Goal: Task Accomplishment & Management: Complete application form

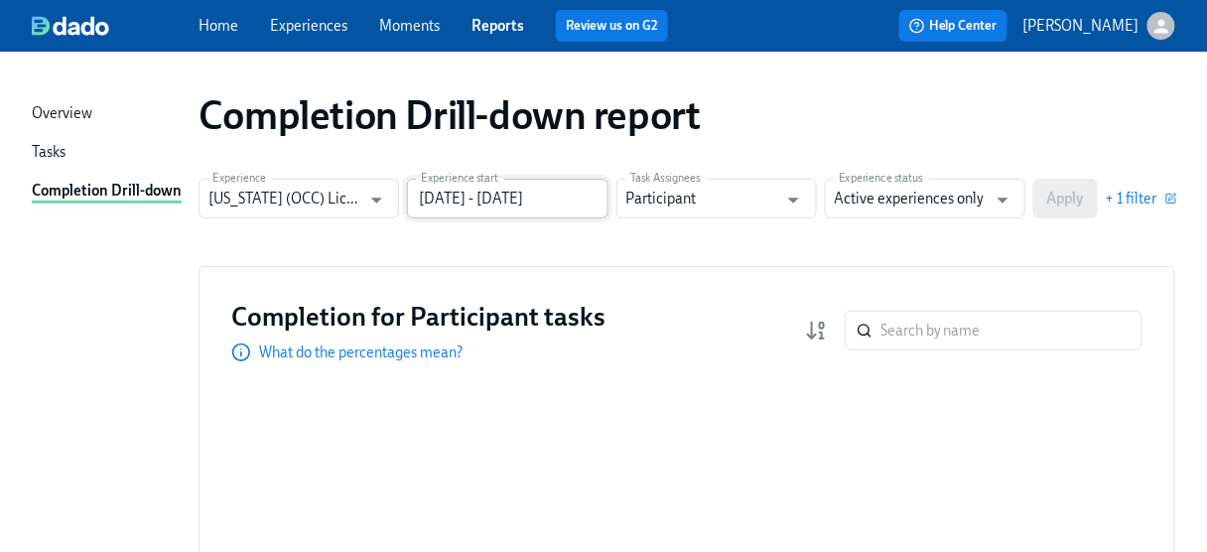
click at [559, 197] on input "[DATE] - [DATE]" at bounding box center [507, 199] width 201 height 40
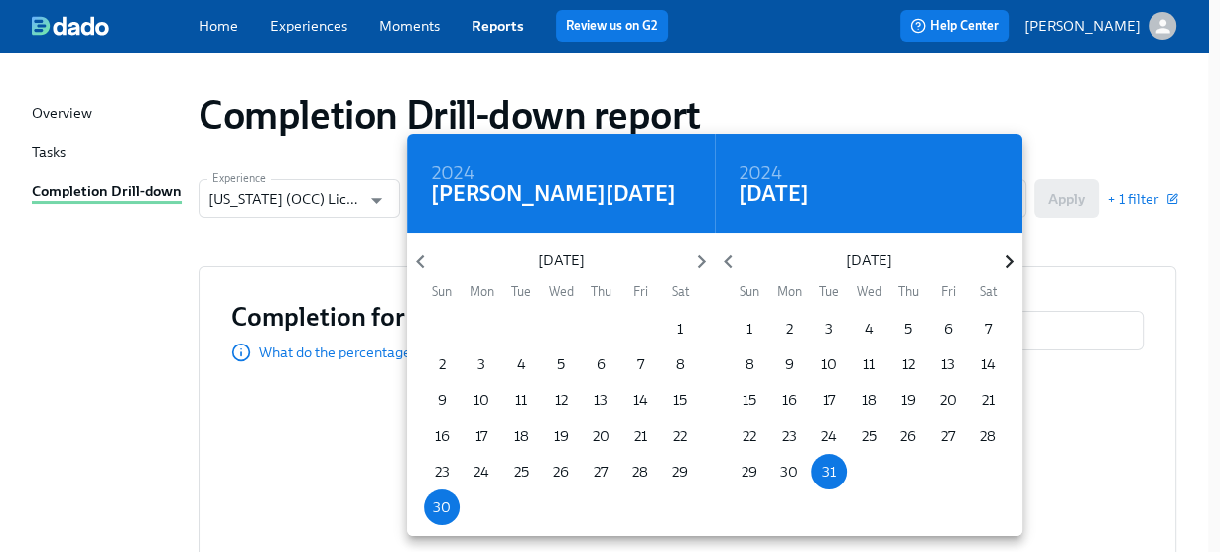
click at [1011, 260] on icon "button" at bounding box center [1009, 262] width 8 height 14
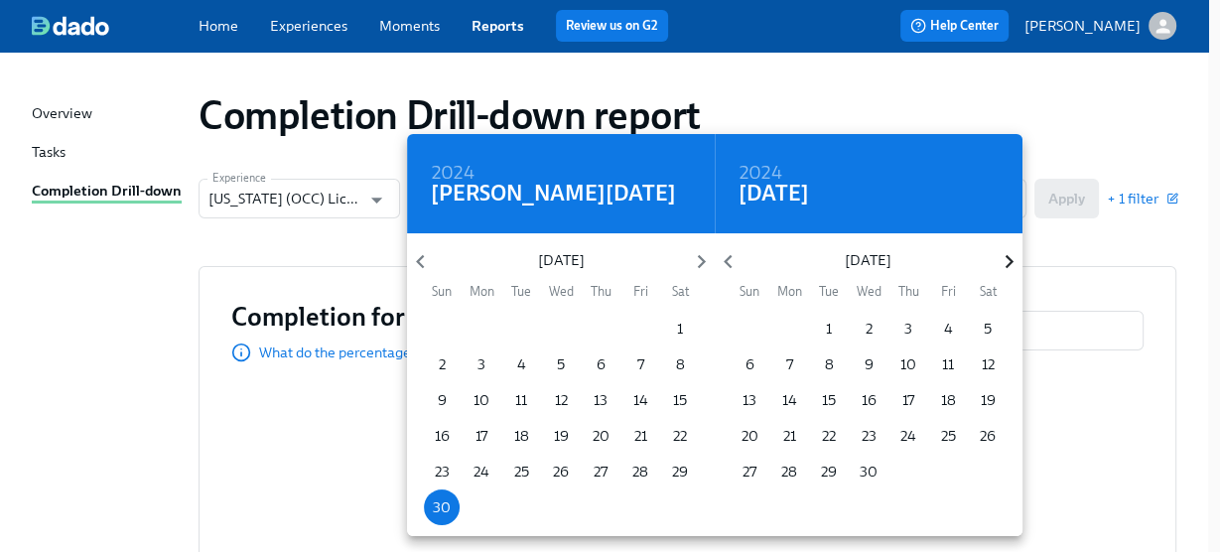
click at [1011, 260] on icon "button" at bounding box center [1009, 262] width 8 height 14
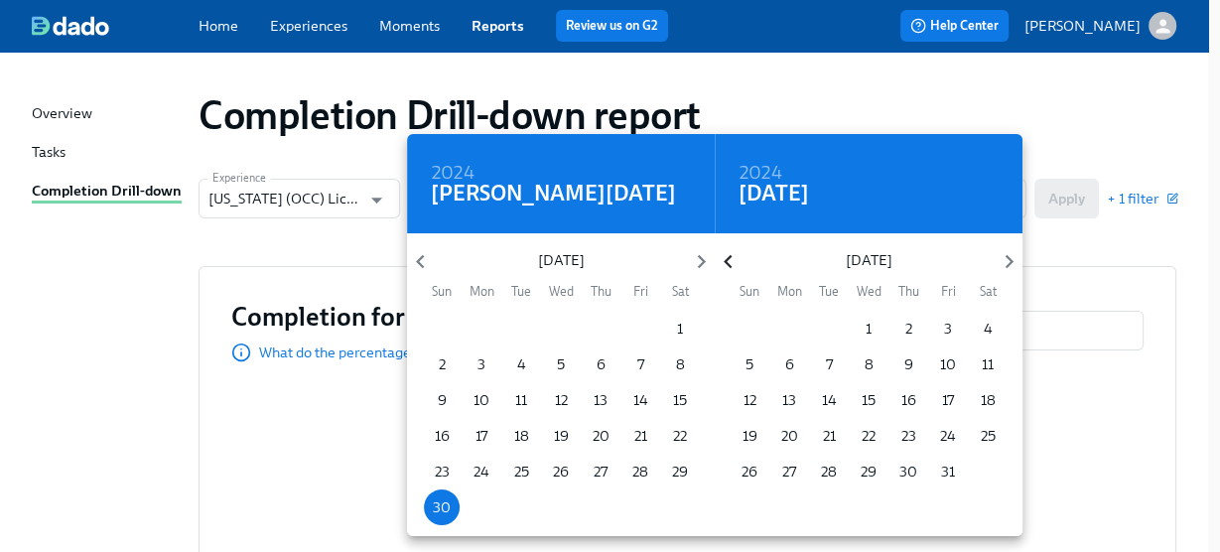
click at [722, 261] on icon "button" at bounding box center [728, 261] width 27 height 27
click at [867, 324] on p "3" at bounding box center [869, 329] width 8 height 20
click at [699, 255] on icon "button" at bounding box center [701, 262] width 8 height 14
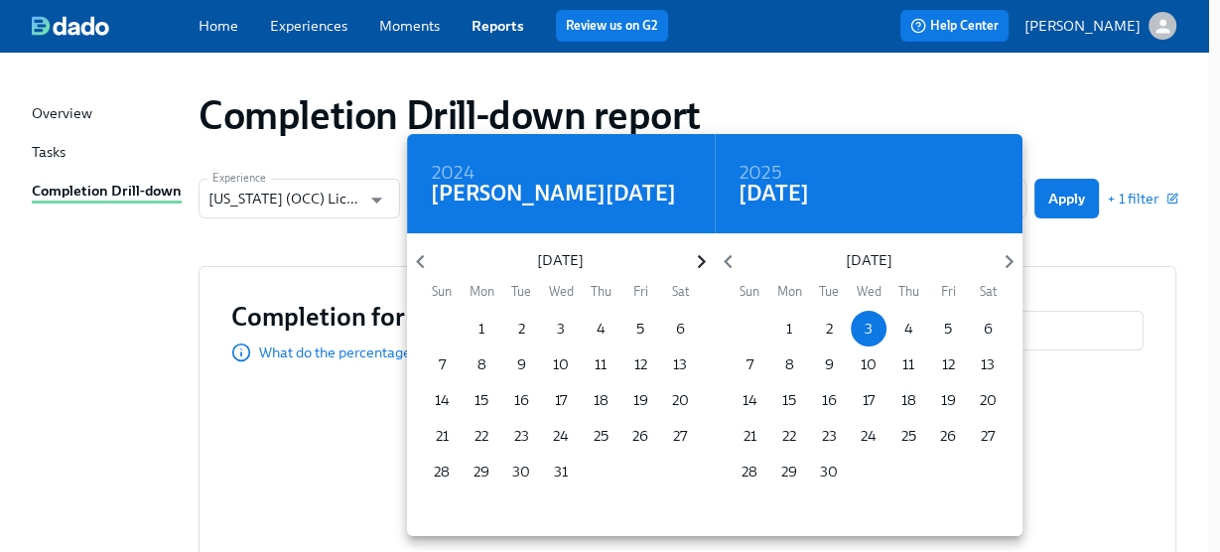
click at [699, 255] on icon "button" at bounding box center [701, 262] width 8 height 14
click at [699, 257] on icon "button" at bounding box center [701, 262] width 8 height 14
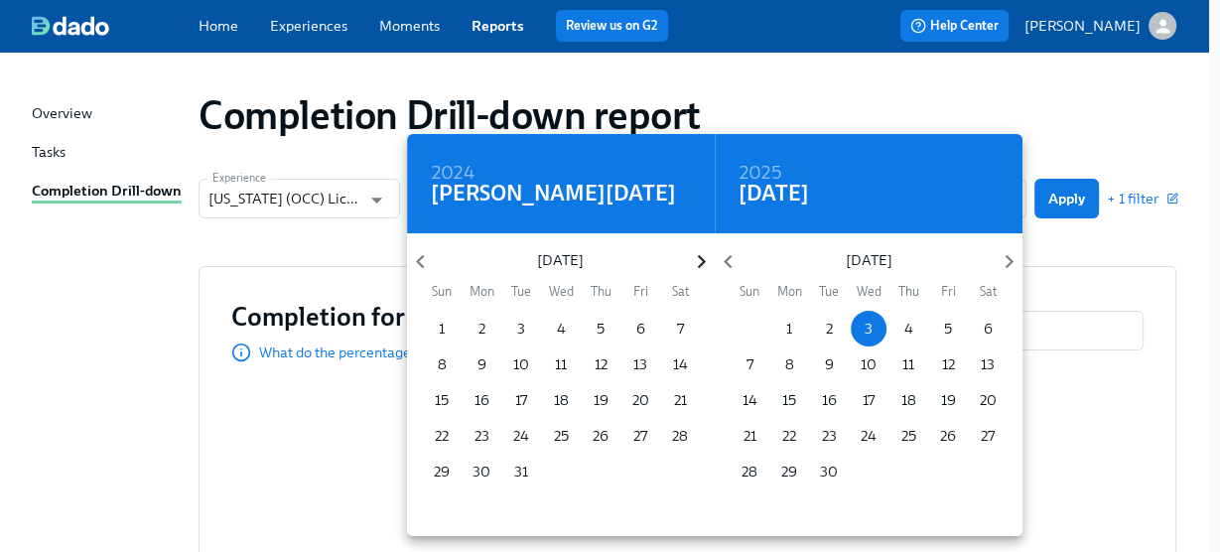
click at [699, 257] on icon "button" at bounding box center [701, 262] width 8 height 14
click at [519, 324] on p "1" at bounding box center [521, 329] width 6 height 20
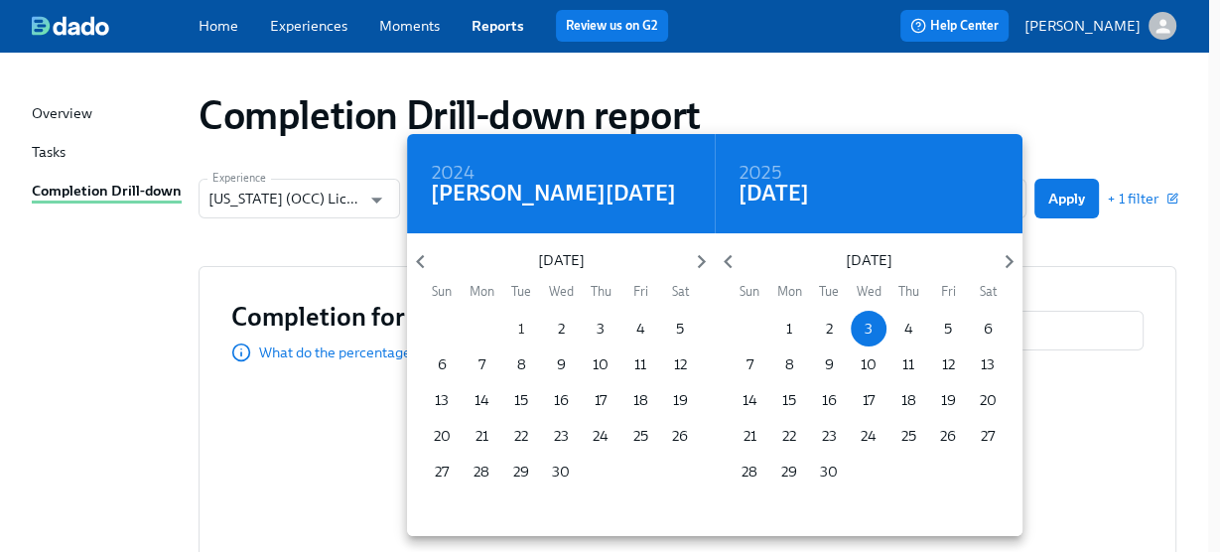
type input "[DATE] - [DATE]"
click at [1063, 203] on div at bounding box center [610, 276] width 1220 height 552
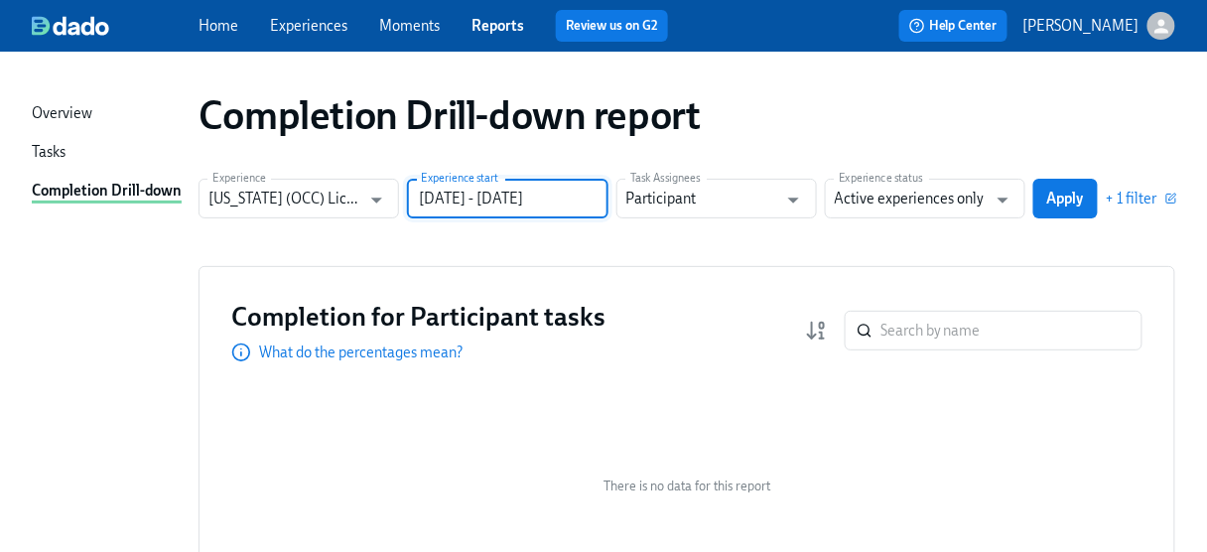
click at [1063, 203] on div "2025 Tue, Apr [DATE] Mon Tue Wed Thu Fri Sat 30 31 1 2 3 4 5 6 7 8 9 10 11 12 1…" at bounding box center [603, 276] width 1207 height 552
click at [1064, 192] on span "Apply" at bounding box center [1065, 199] width 37 height 20
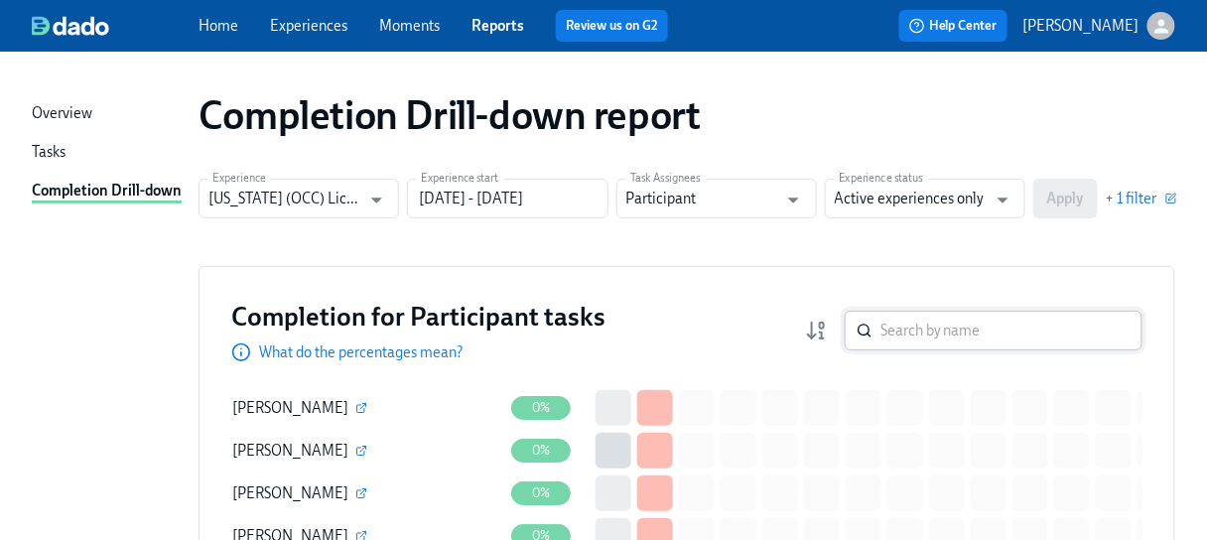
click at [901, 340] on input "search" at bounding box center [1012, 331] width 262 height 40
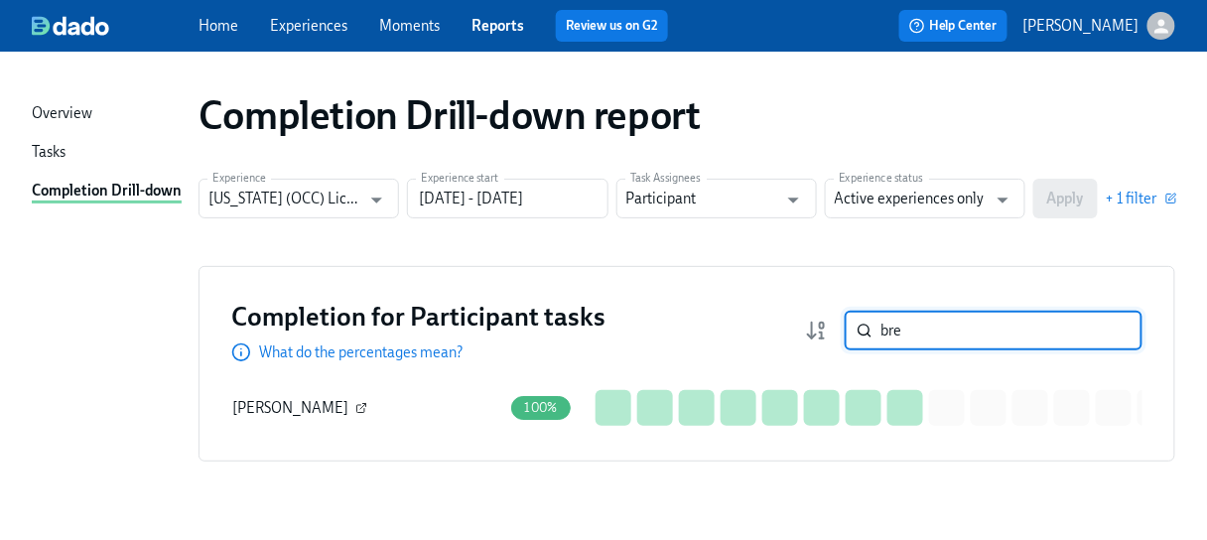
type input "bre"
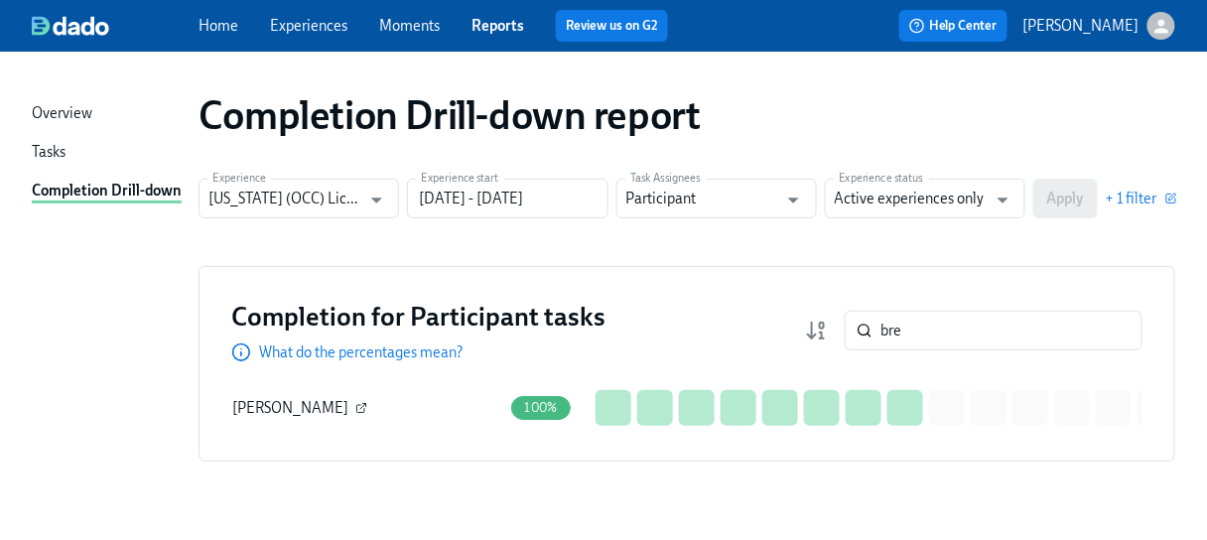
click at [357, 405] on icon "button" at bounding box center [361, 409] width 8 height 8
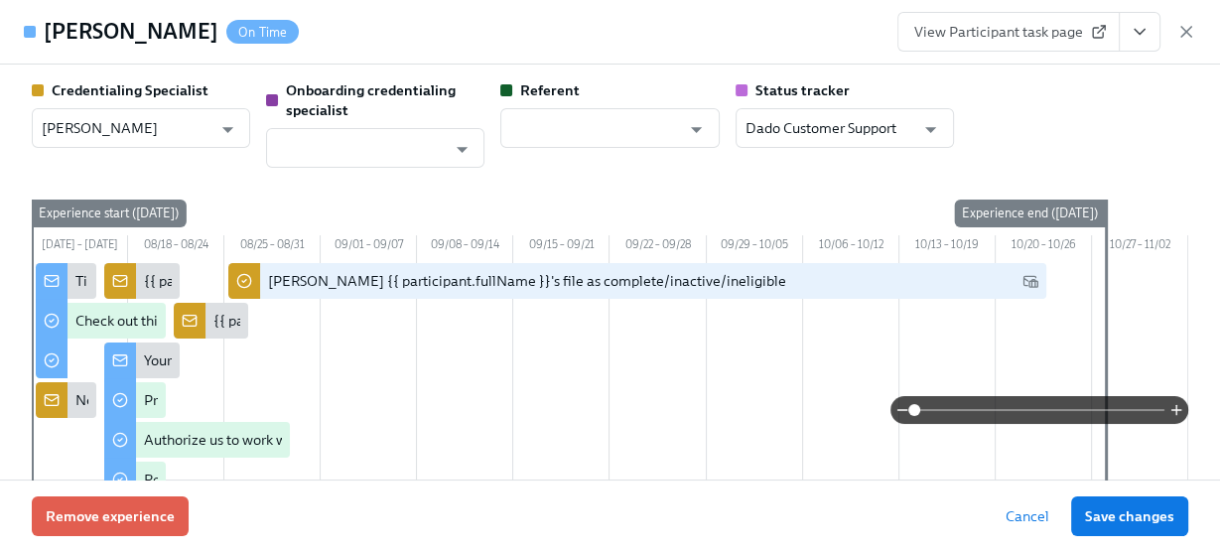
click at [963, 40] on span "View Participant task page" at bounding box center [1008, 32] width 189 height 20
drag, startPoint x: 1190, startPoint y: 26, endPoint x: 1129, endPoint y: 64, distance: 72.2
click at [1190, 27] on icon "button" at bounding box center [1187, 32] width 10 height 10
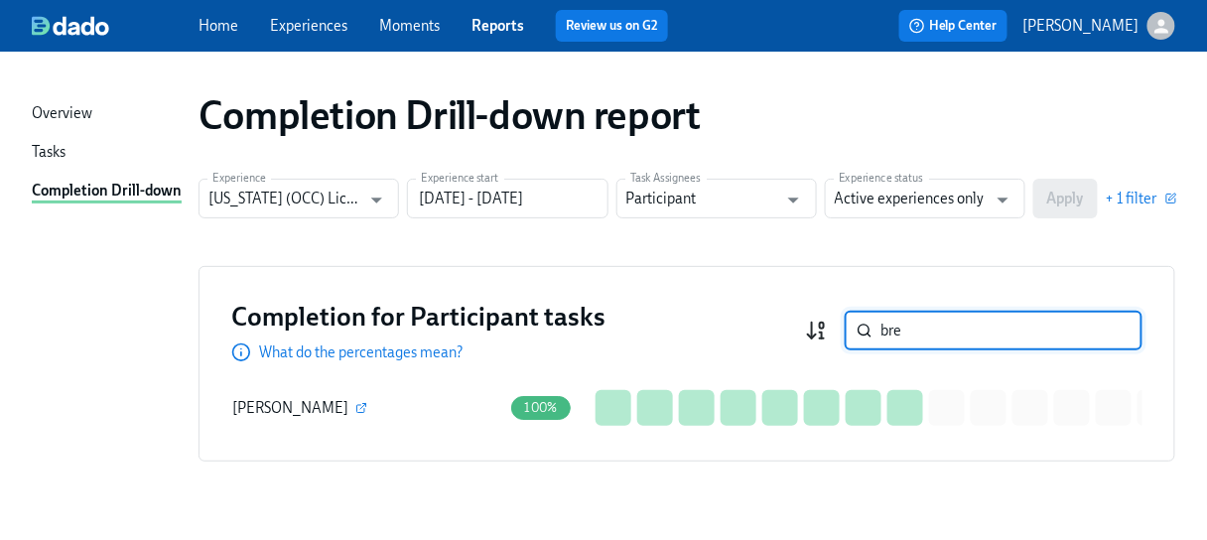
drag, startPoint x: 934, startPoint y: 328, endPoint x: 820, endPoint y: 329, distance: 114.2
click at [820, 329] on div "bre ​" at bounding box center [974, 331] width 338 height 40
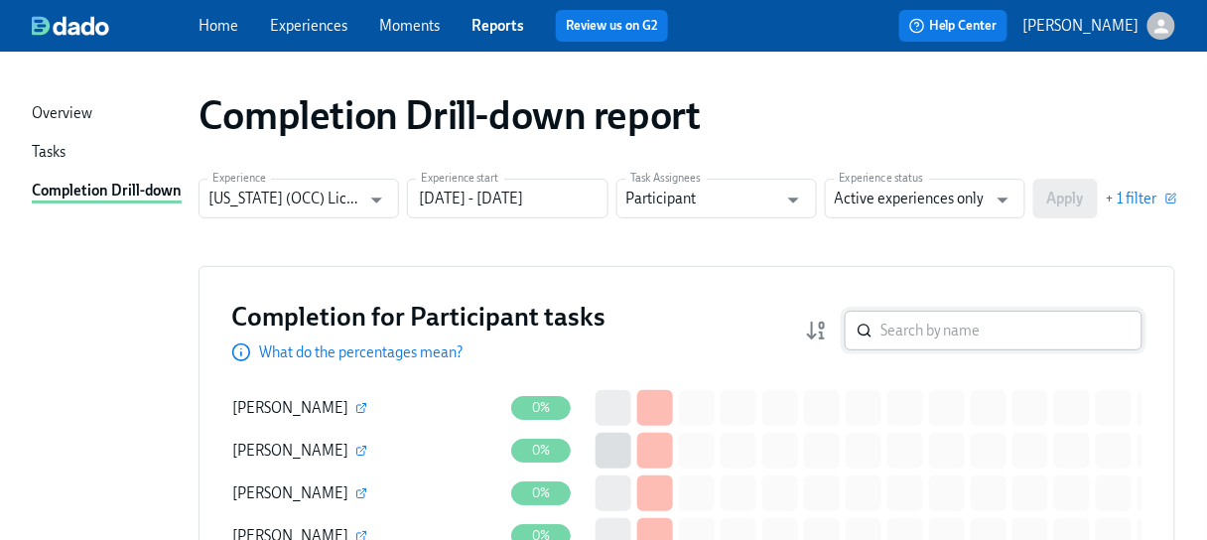
click at [904, 325] on input "search" at bounding box center [1012, 331] width 262 height 40
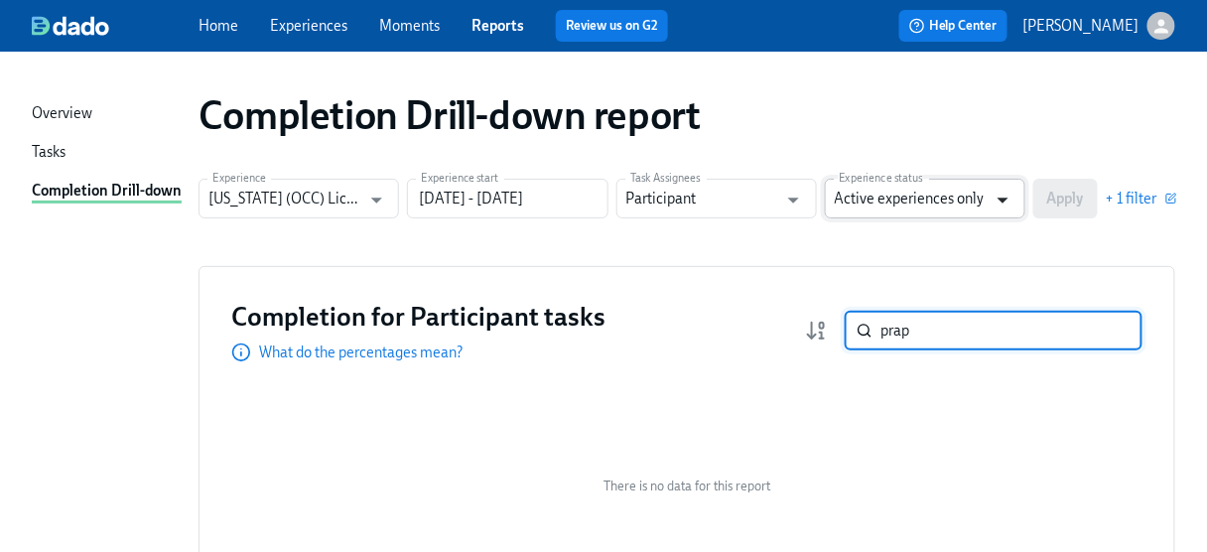
click at [1001, 201] on icon "Open" at bounding box center [1003, 201] width 11 height 6
type input "prap"
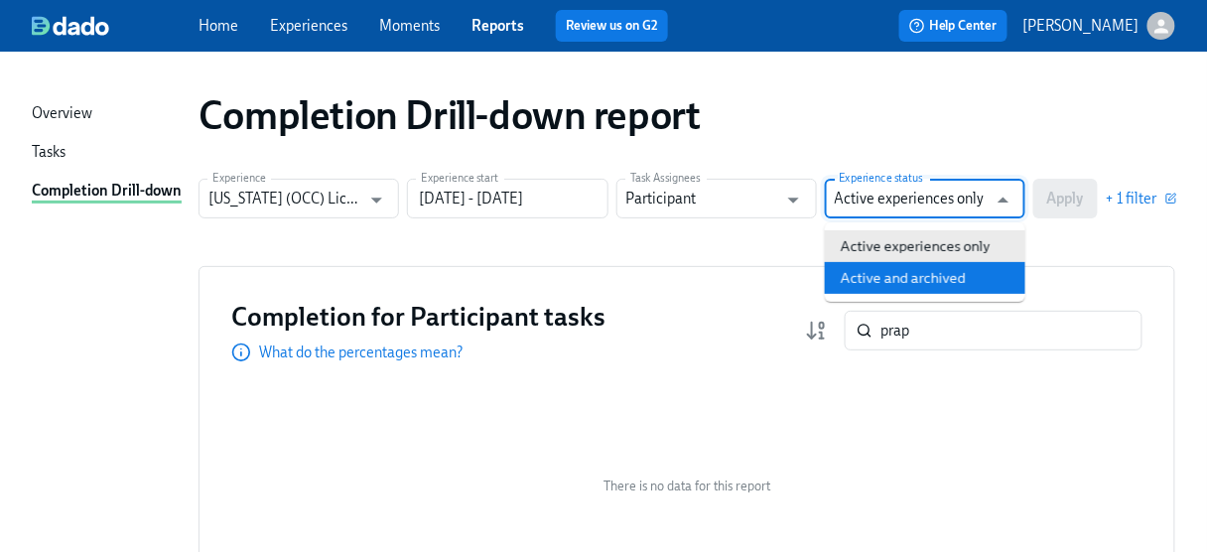
click at [920, 271] on li "Active and archived" at bounding box center [925, 278] width 201 height 32
type input "Active and archived"
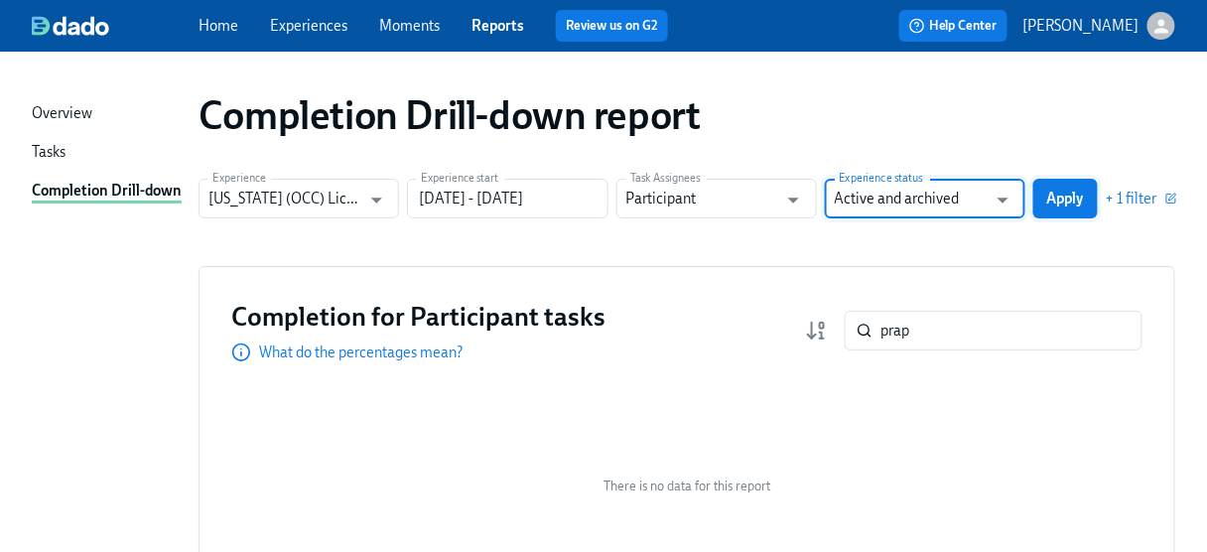
click at [1058, 192] on span "Apply" at bounding box center [1065, 199] width 37 height 20
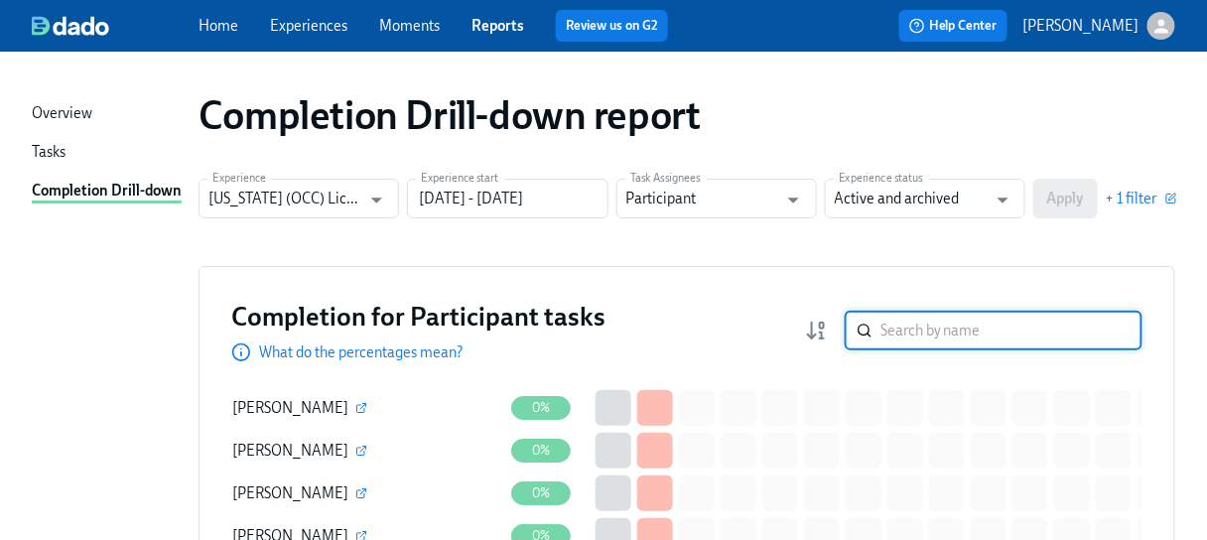
click at [906, 333] on input "search" at bounding box center [1012, 331] width 262 height 40
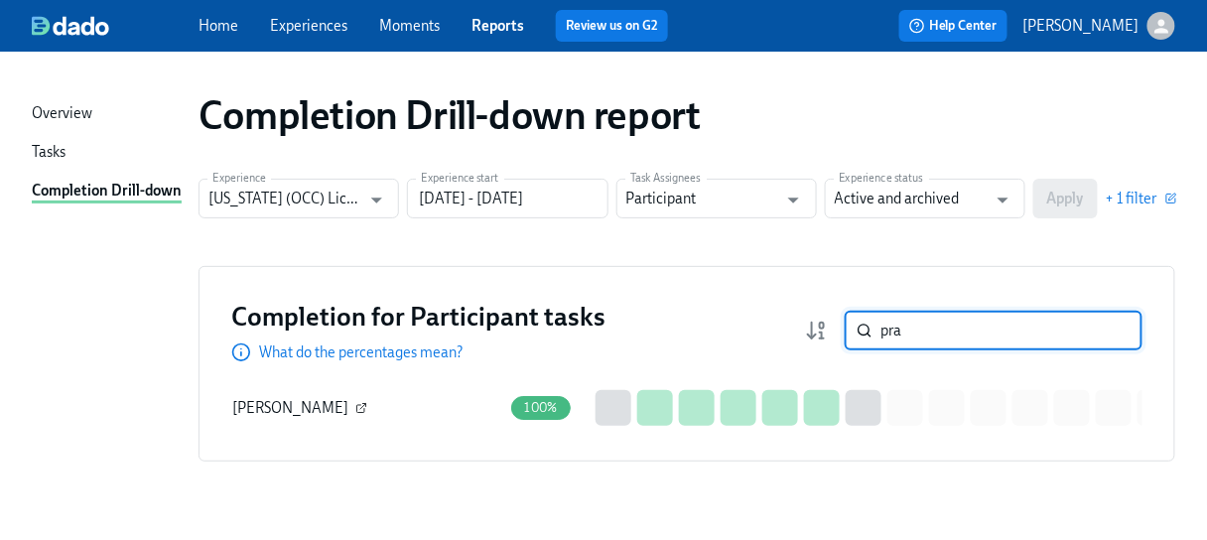
type input "pra"
click at [366, 403] on icon "button" at bounding box center [364, 404] width 3 height 3
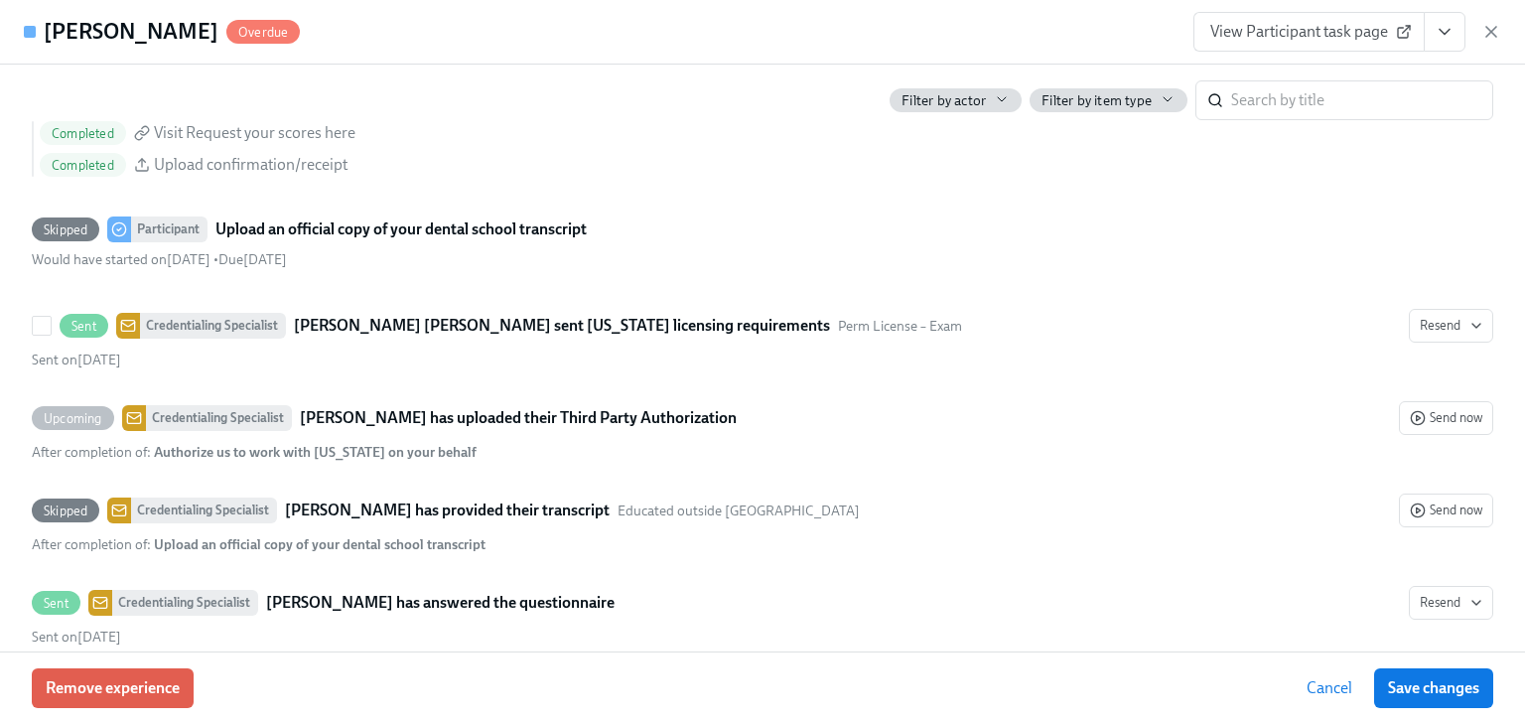
scroll to position [3336, 0]
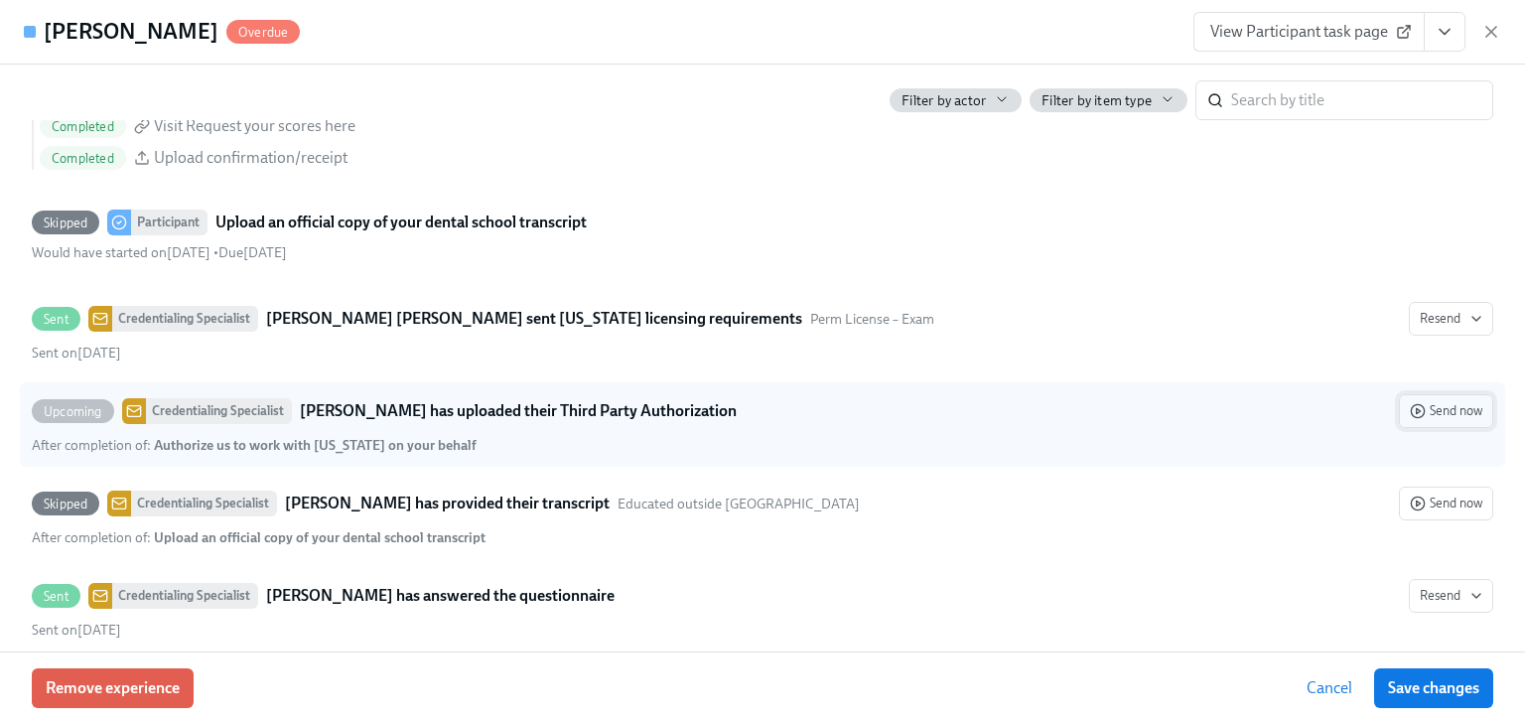
click at [1219, 407] on span "Send now" at bounding box center [1446, 411] width 72 height 20
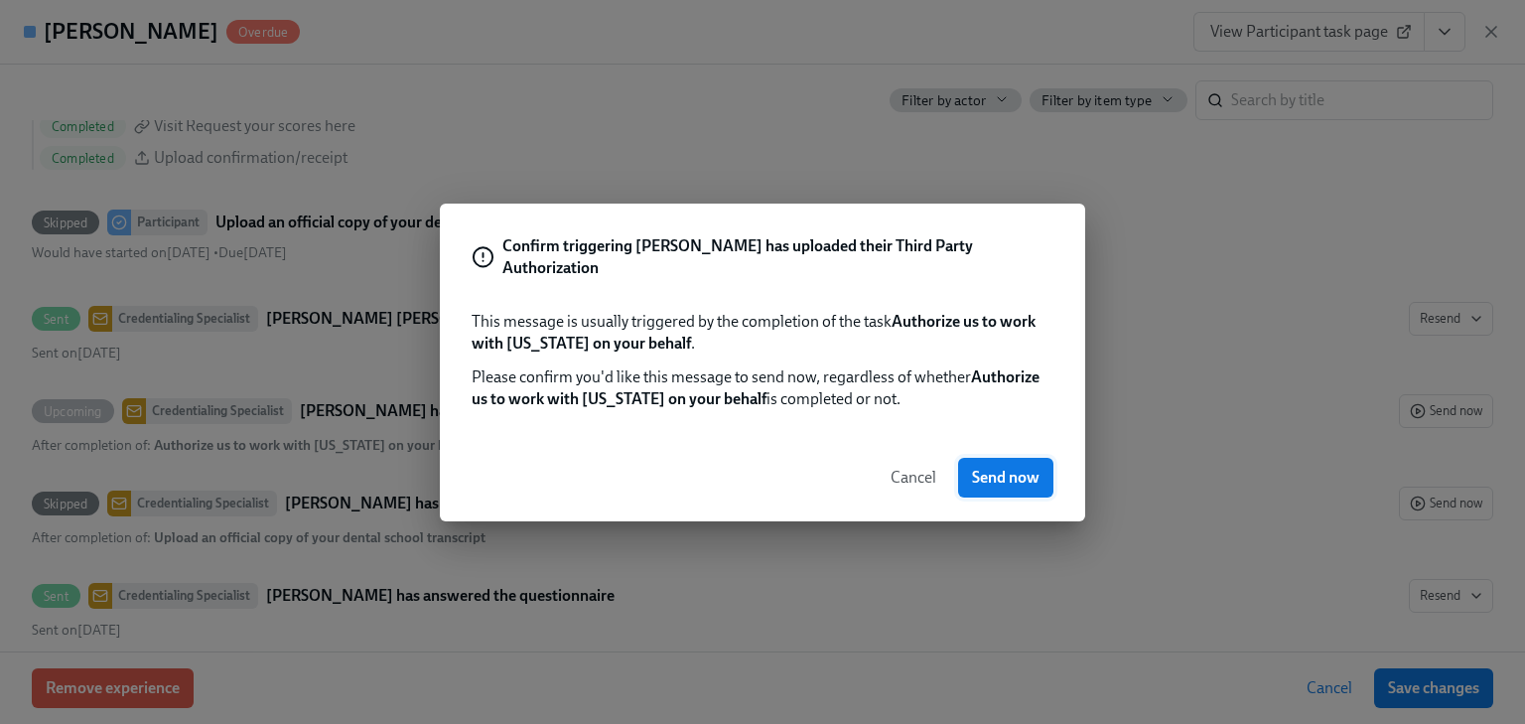
click at [1011, 474] on span "Send now" at bounding box center [1006, 478] width 68 height 20
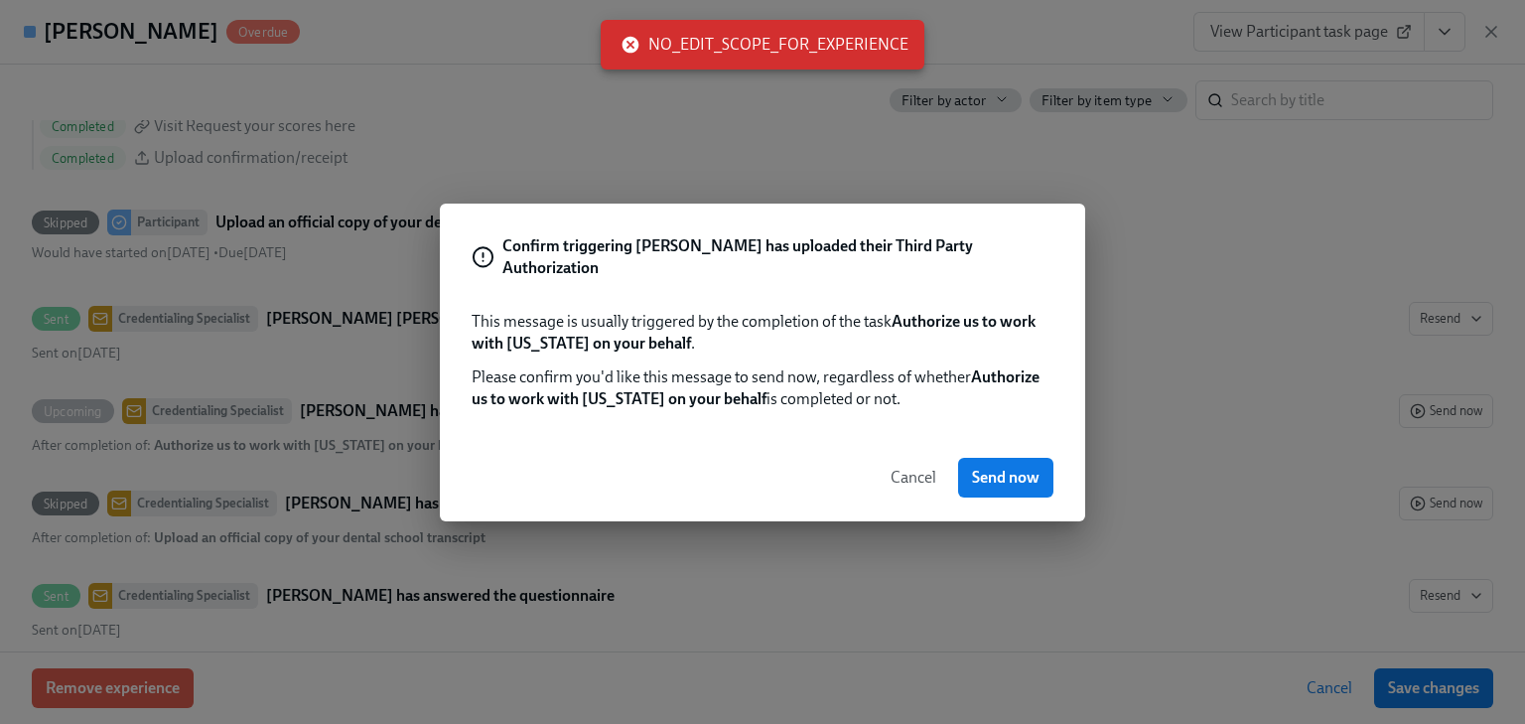
click at [907, 473] on span "Cancel" at bounding box center [914, 478] width 46 height 20
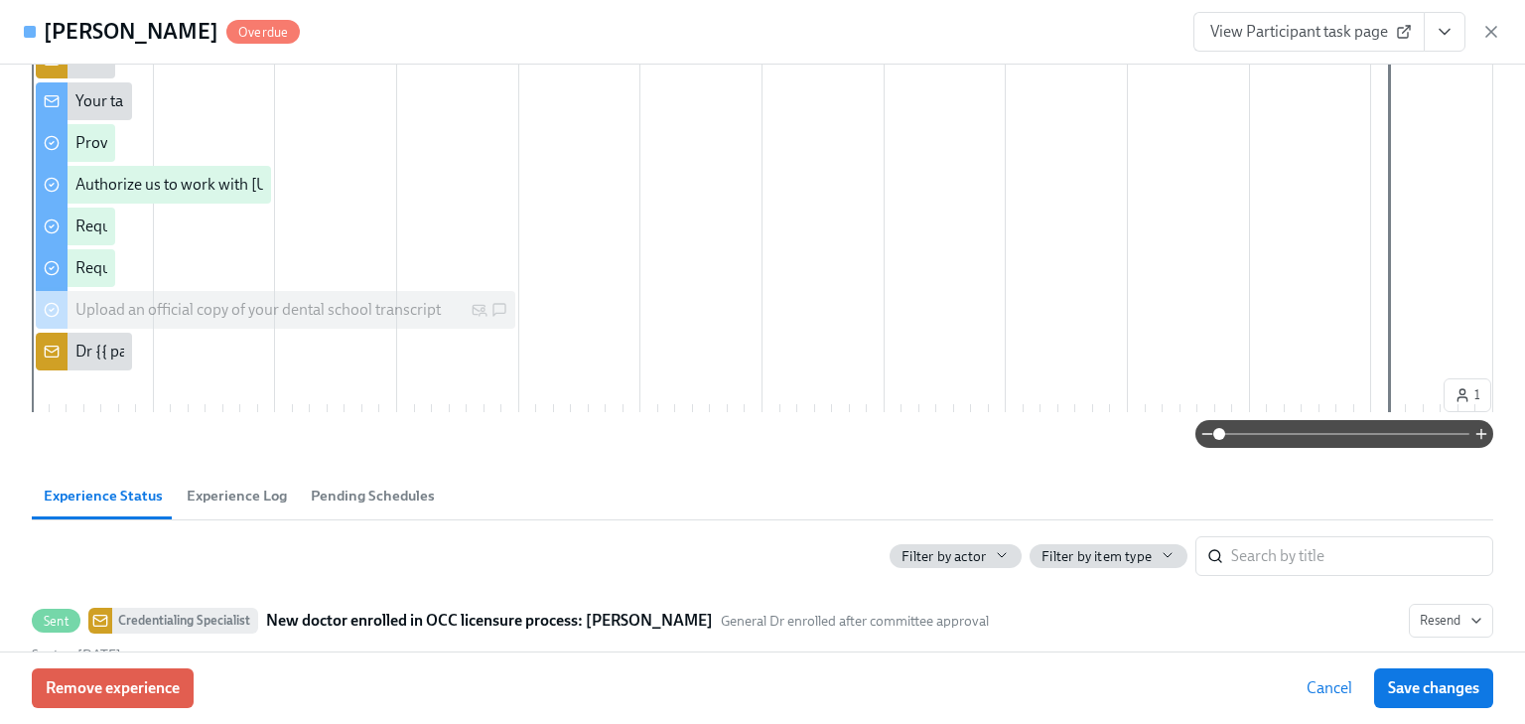
scroll to position [477, 0]
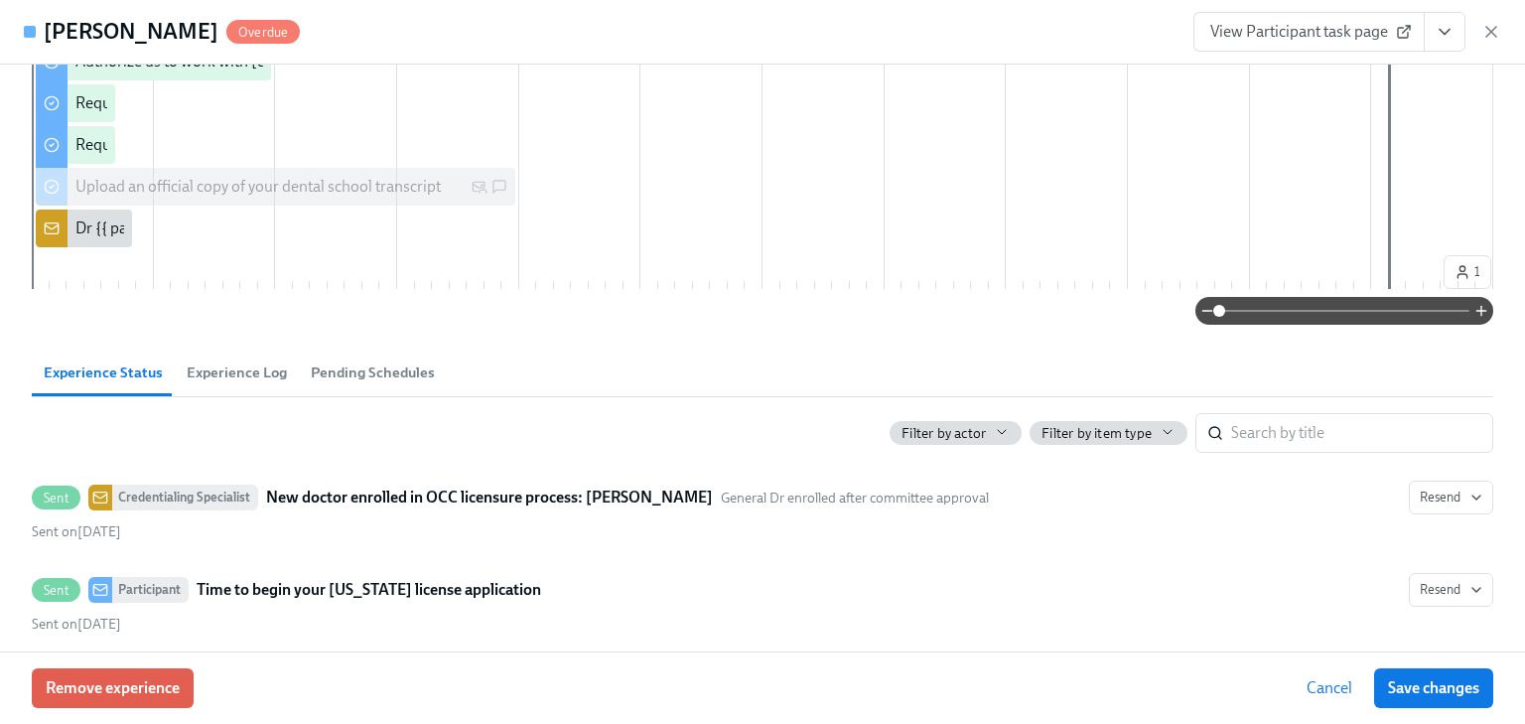
click at [364, 365] on span "Pending Schedules" at bounding box center [373, 372] width 124 height 23
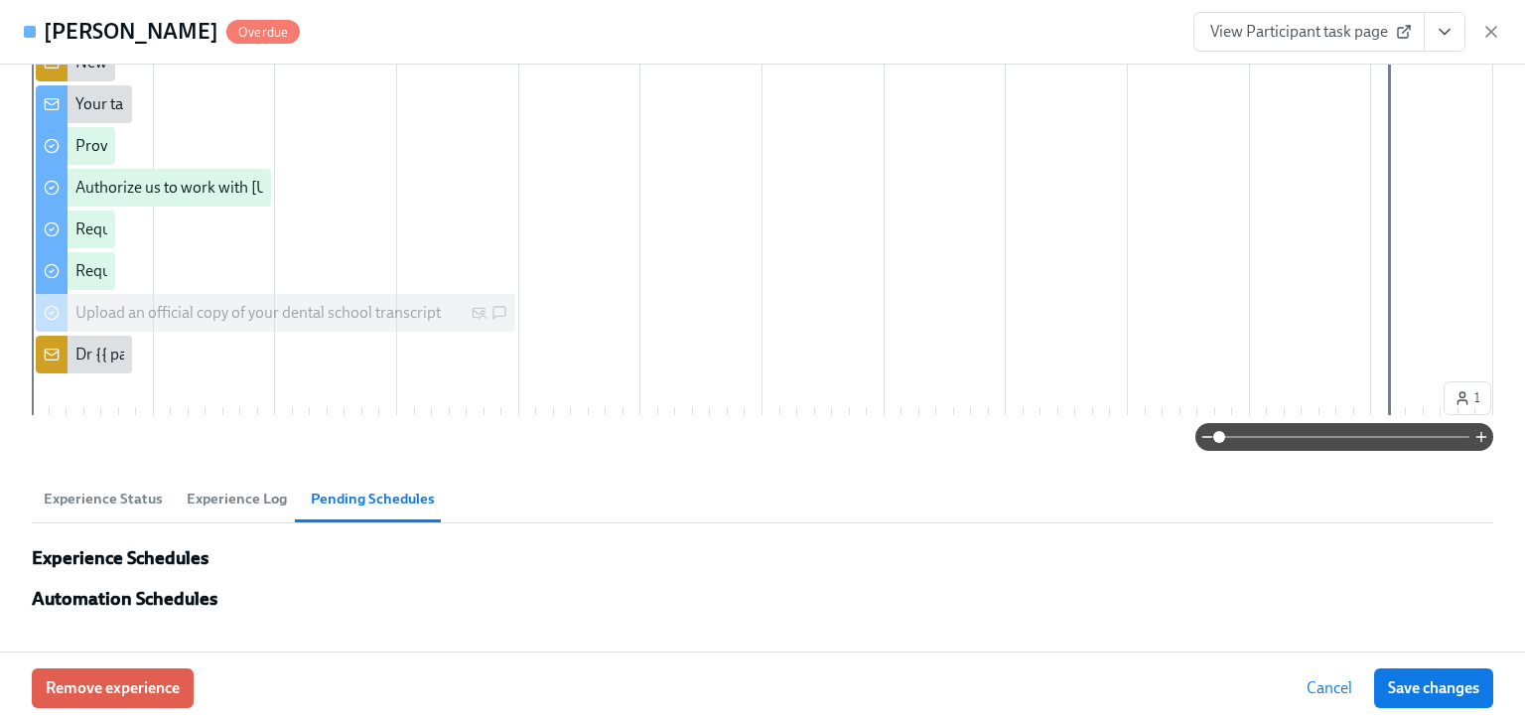
scroll to position [349, 0]
click at [243, 497] on span "Experience Log" at bounding box center [237, 499] width 100 height 23
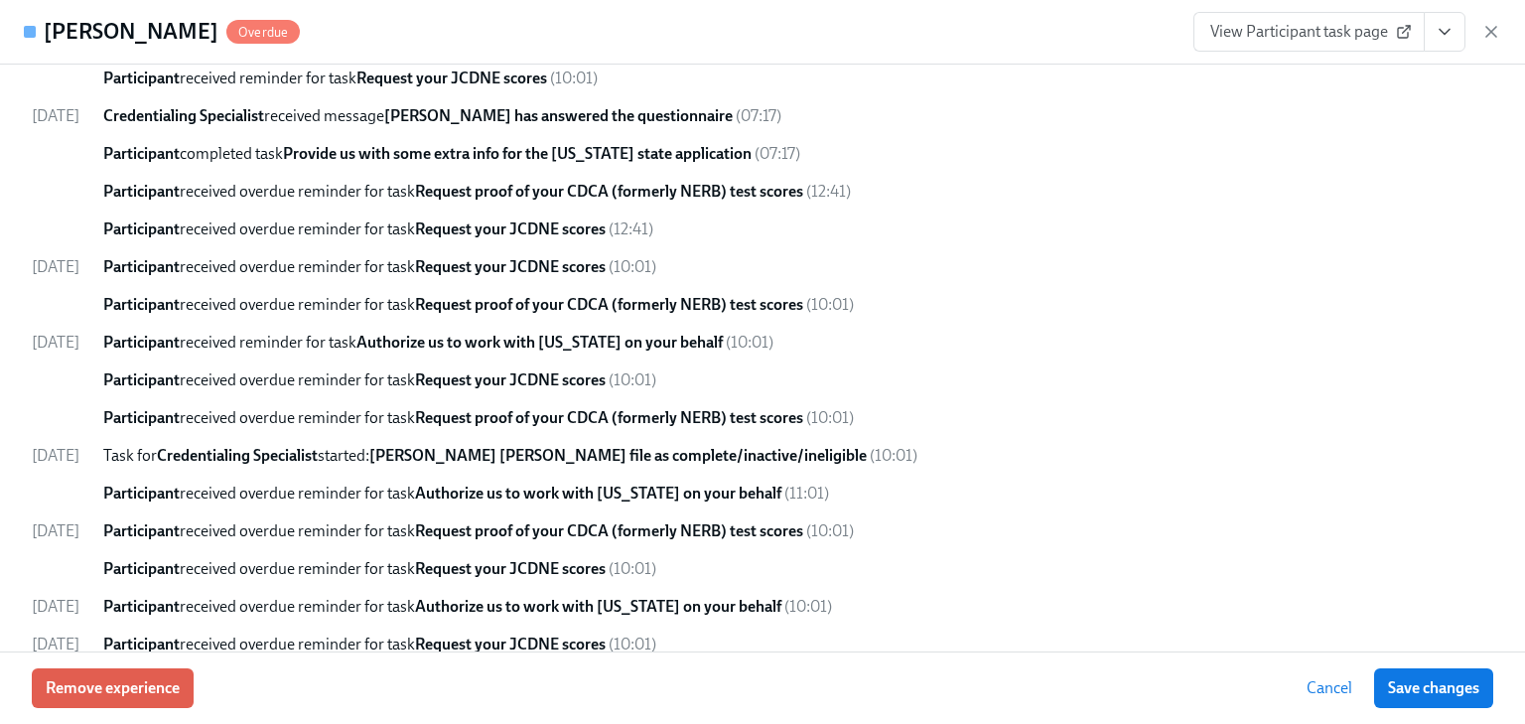
scroll to position [1382, 0]
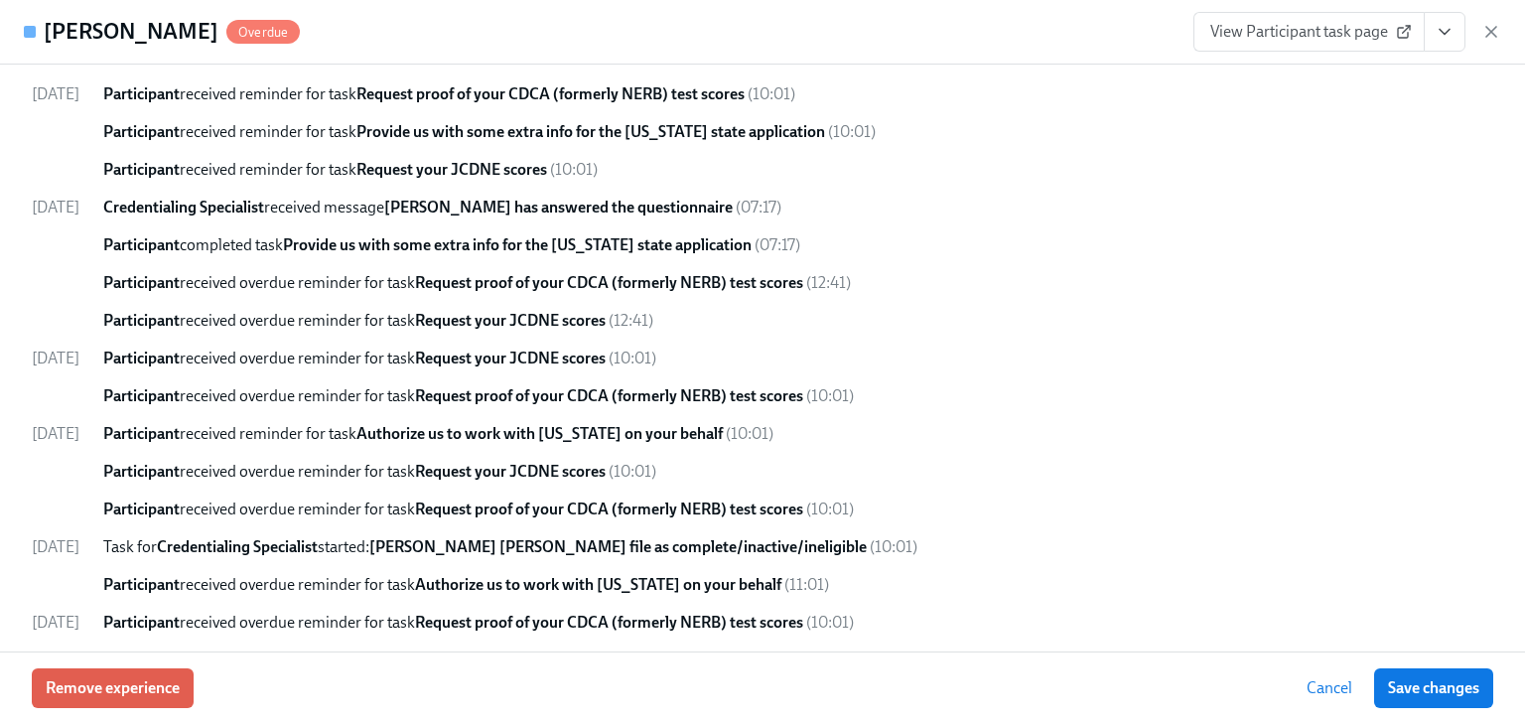
click at [1219, 15] on link "View Participant task page" at bounding box center [1308, 32] width 231 height 40
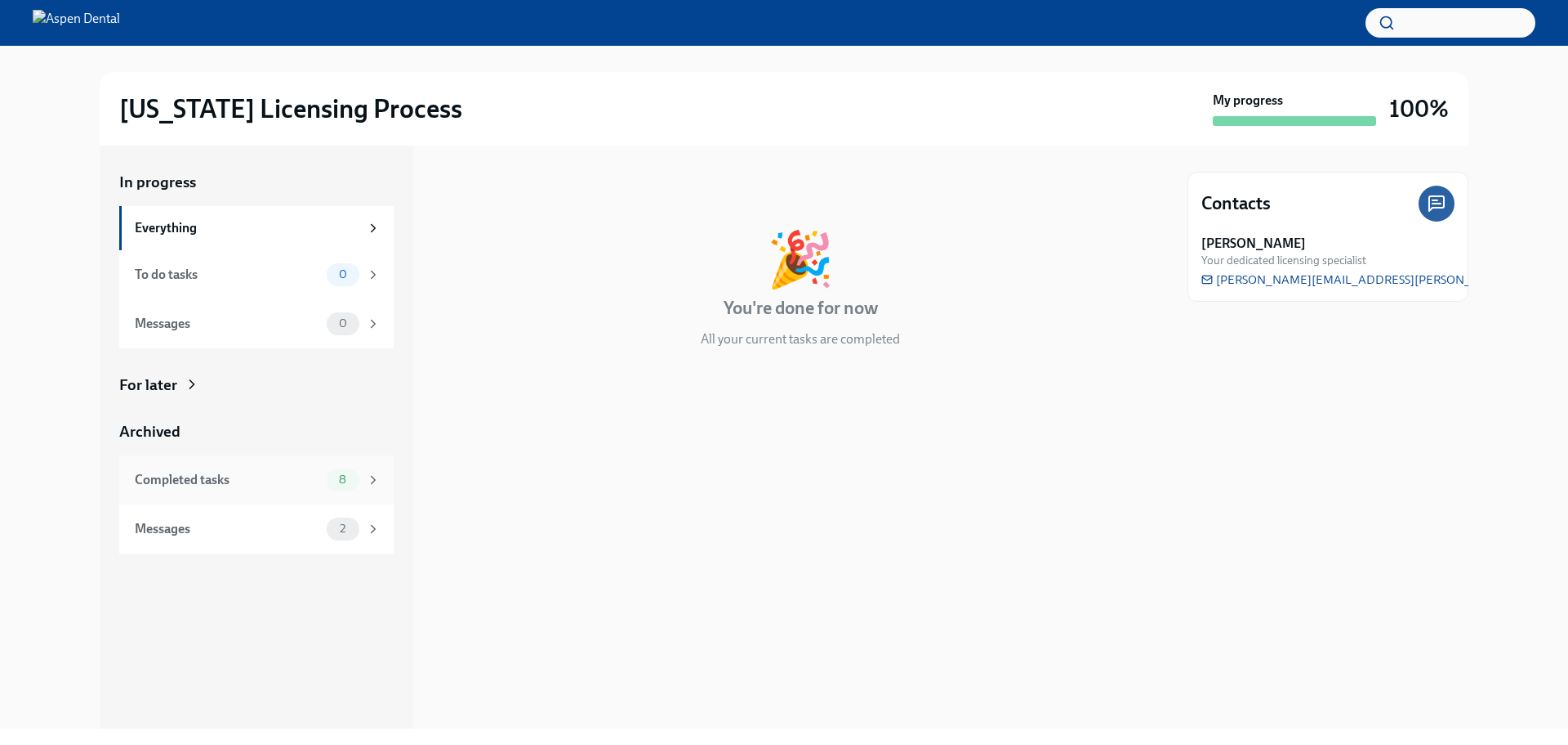
click at [163, 475] on div "Completed tasks" at bounding box center [227, 480] width 185 height 18
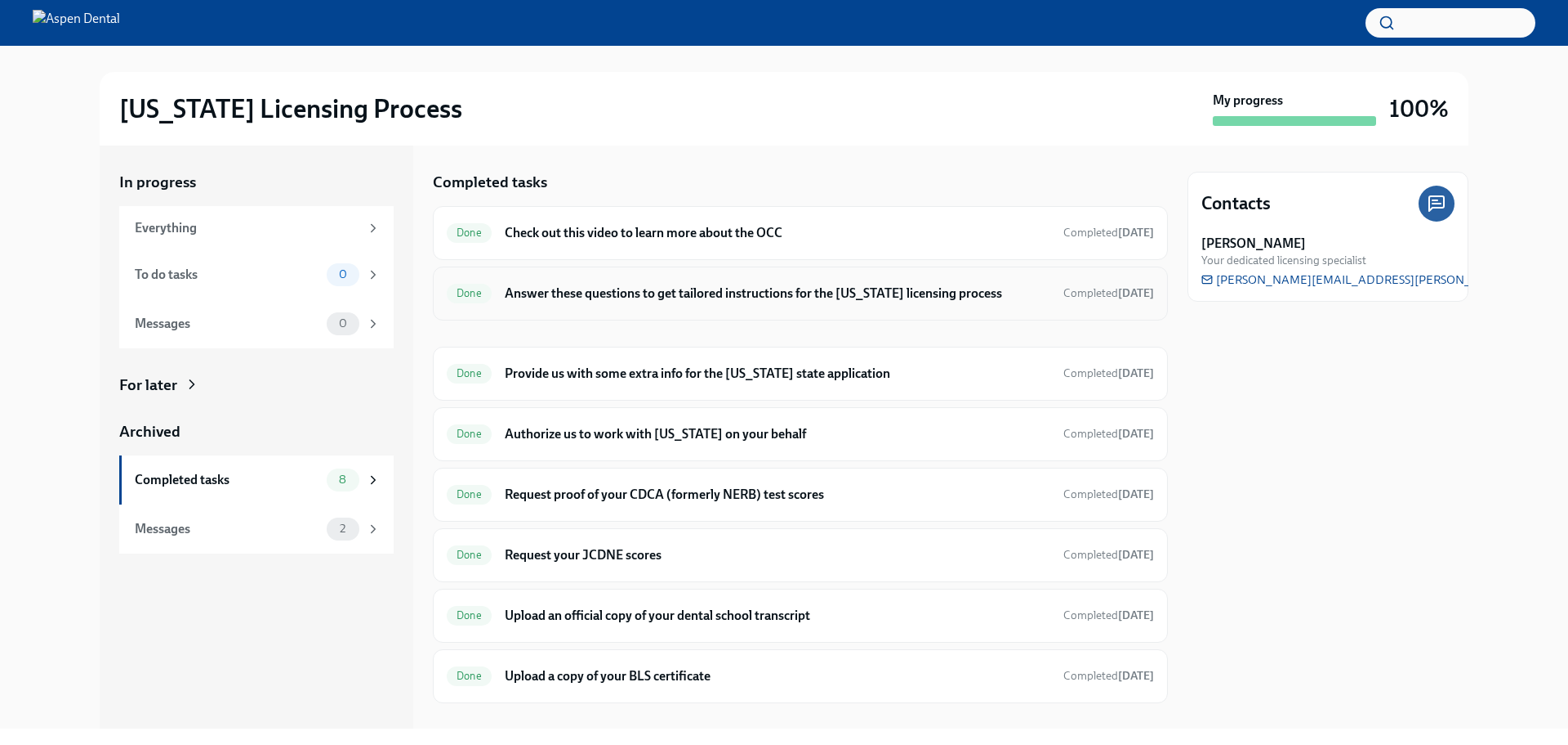
click at [586, 285] on h6 "Answer these questions to get tailored instructions for the [US_STATE] licensin…" at bounding box center [777, 294] width 545 height 18
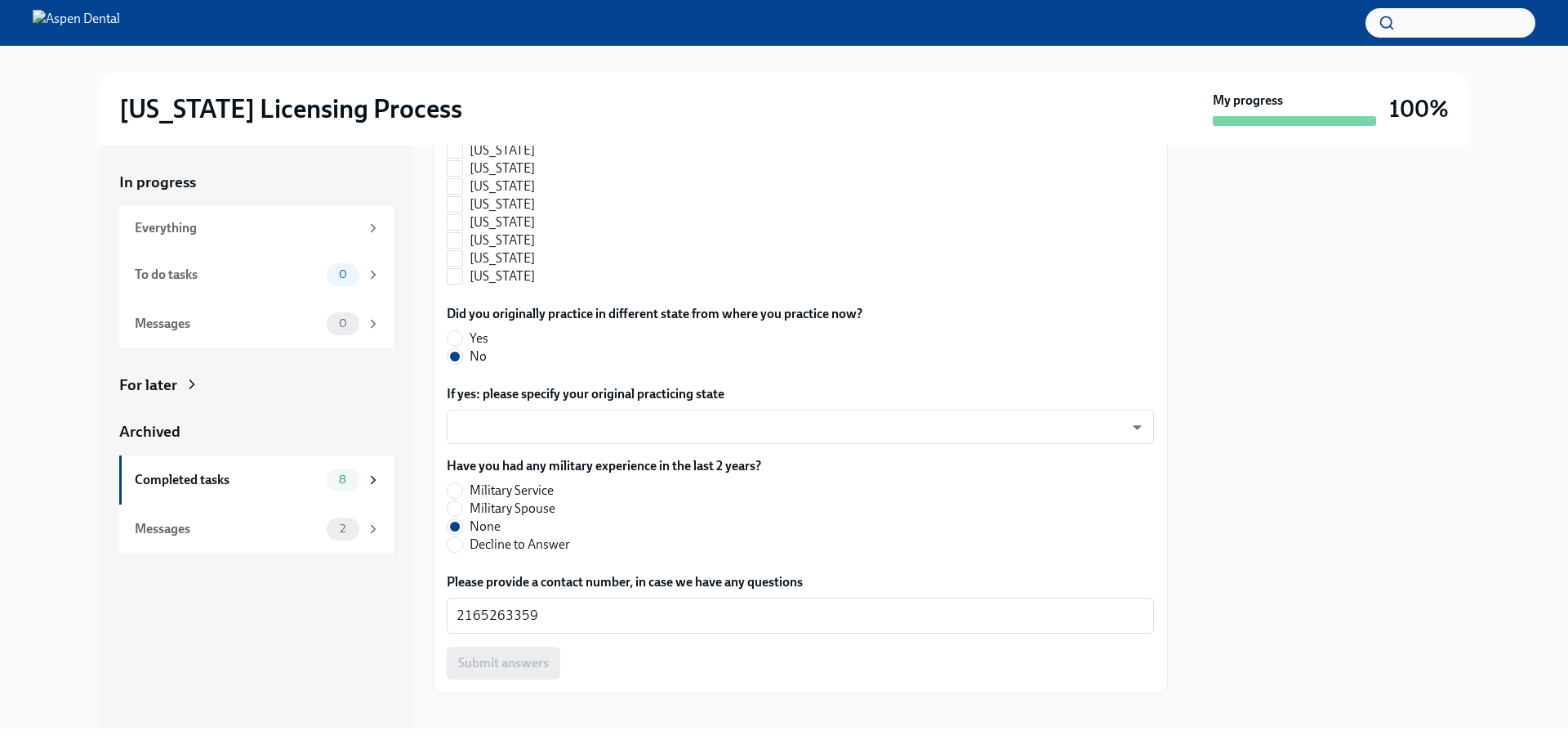
scroll to position [1734, 0]
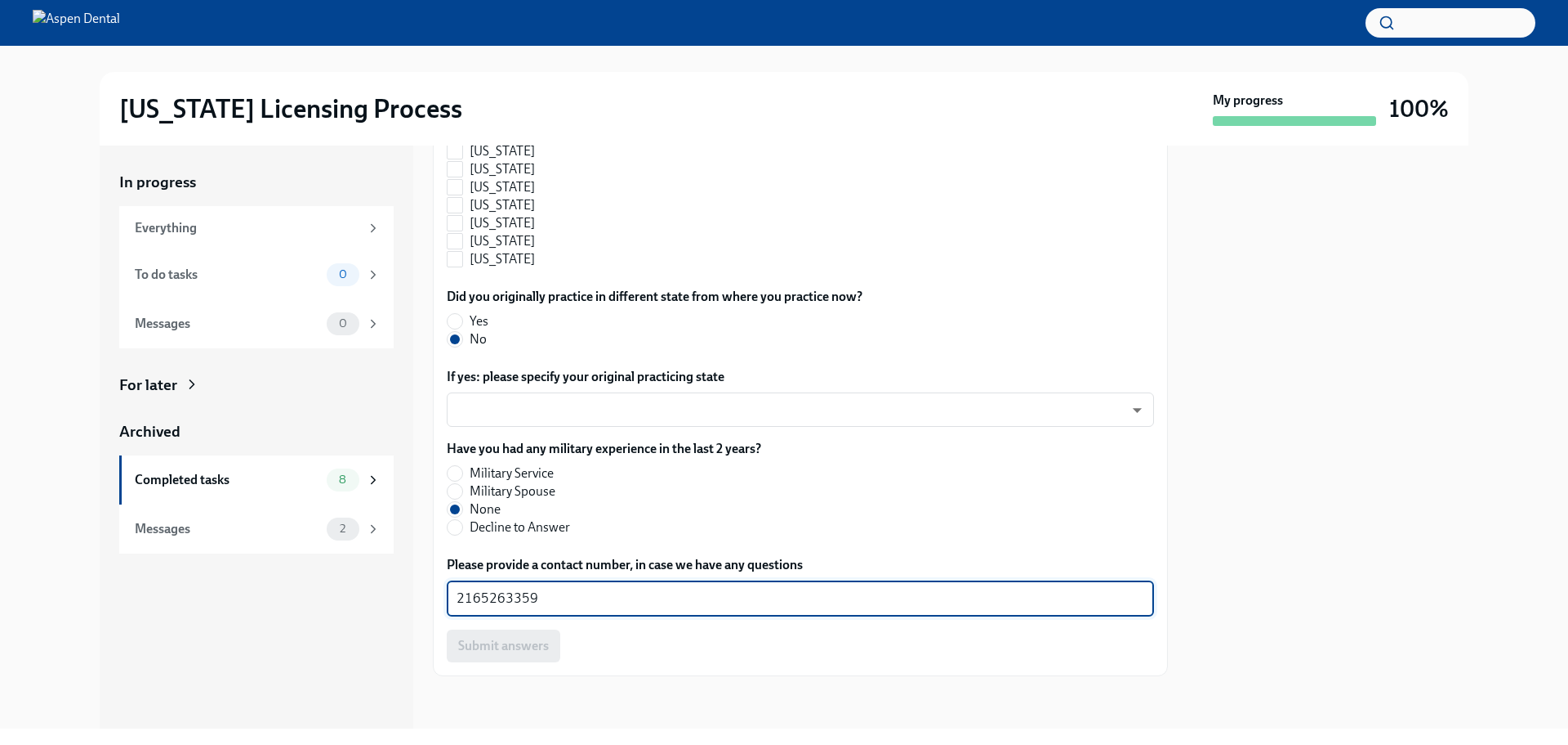
drag, startPoint x: 496, startPoint y: 598, endPoint x: 424, endPoint y: 598, distance: 72.0
click at [424, 567] on div "In progress Everything To do tasks 0 Messages 0 For later Archived Completed ta…" at bounding box center [784, 437] width 1369 height 583
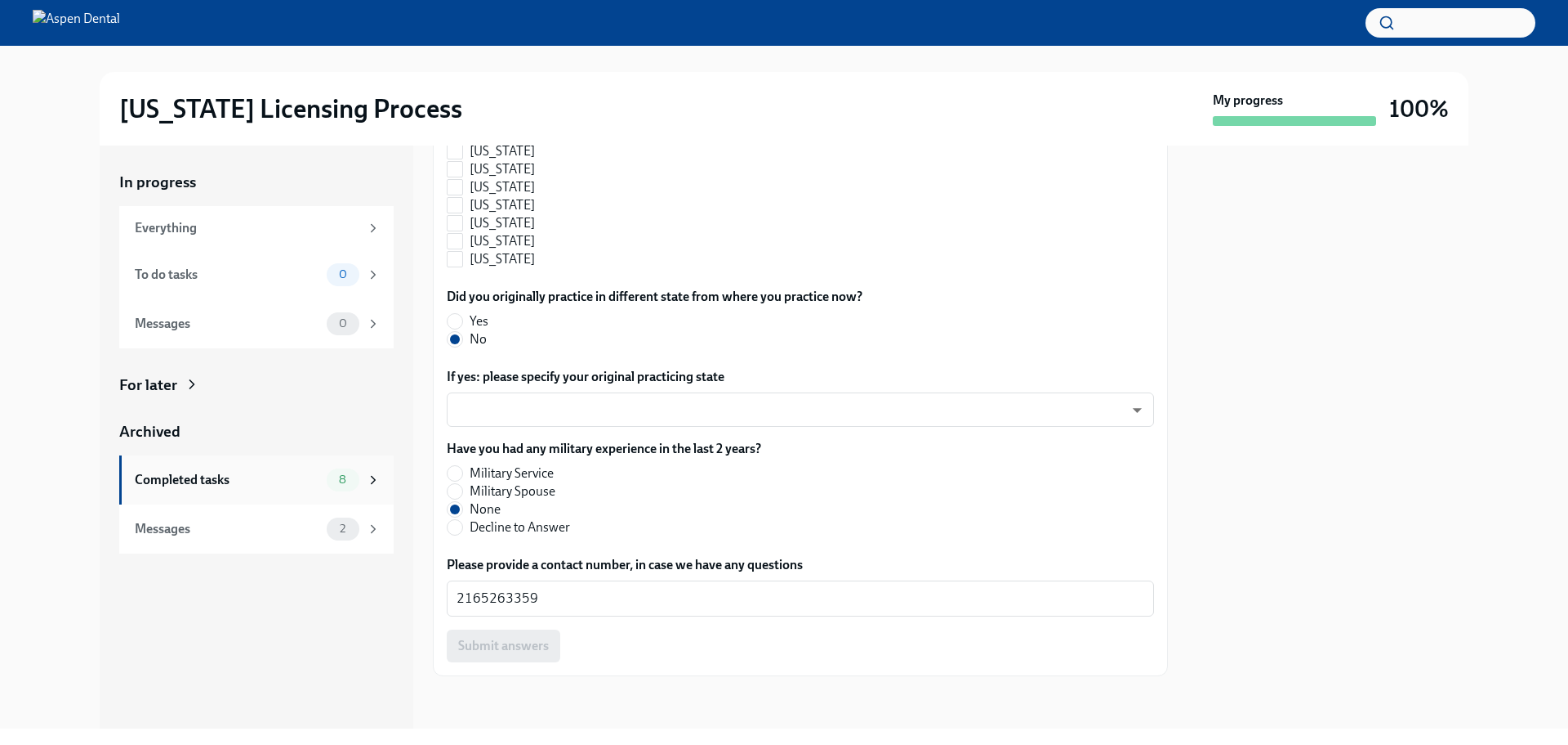
click at [171, 476] on div "Completed tasks" at bounding box center [227, 480] width 185 height 18
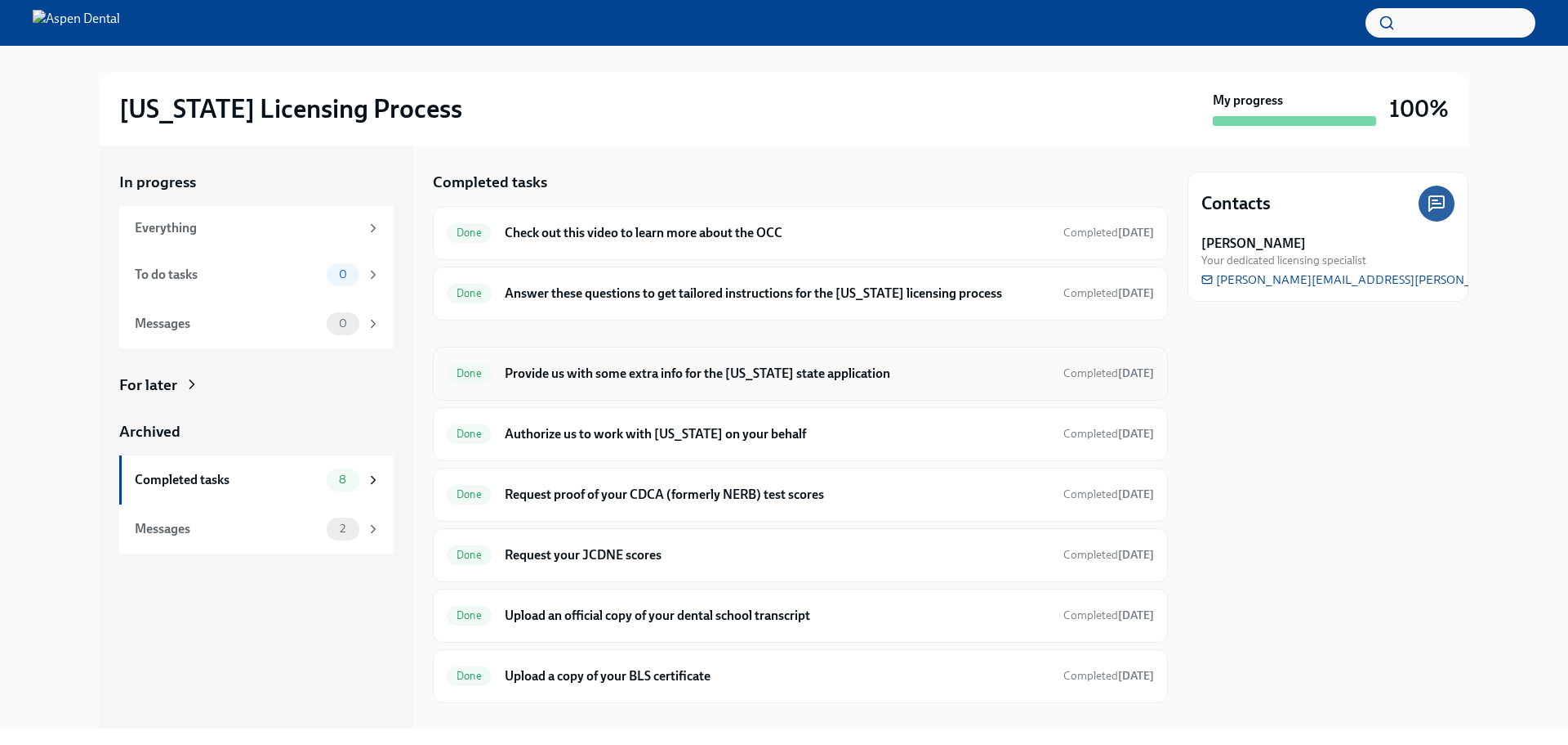
click at [523, 374] on h6 "Provide us with some extra info for the [US_STATE] state application" at bounding box center [777, 374] width 545 height 18
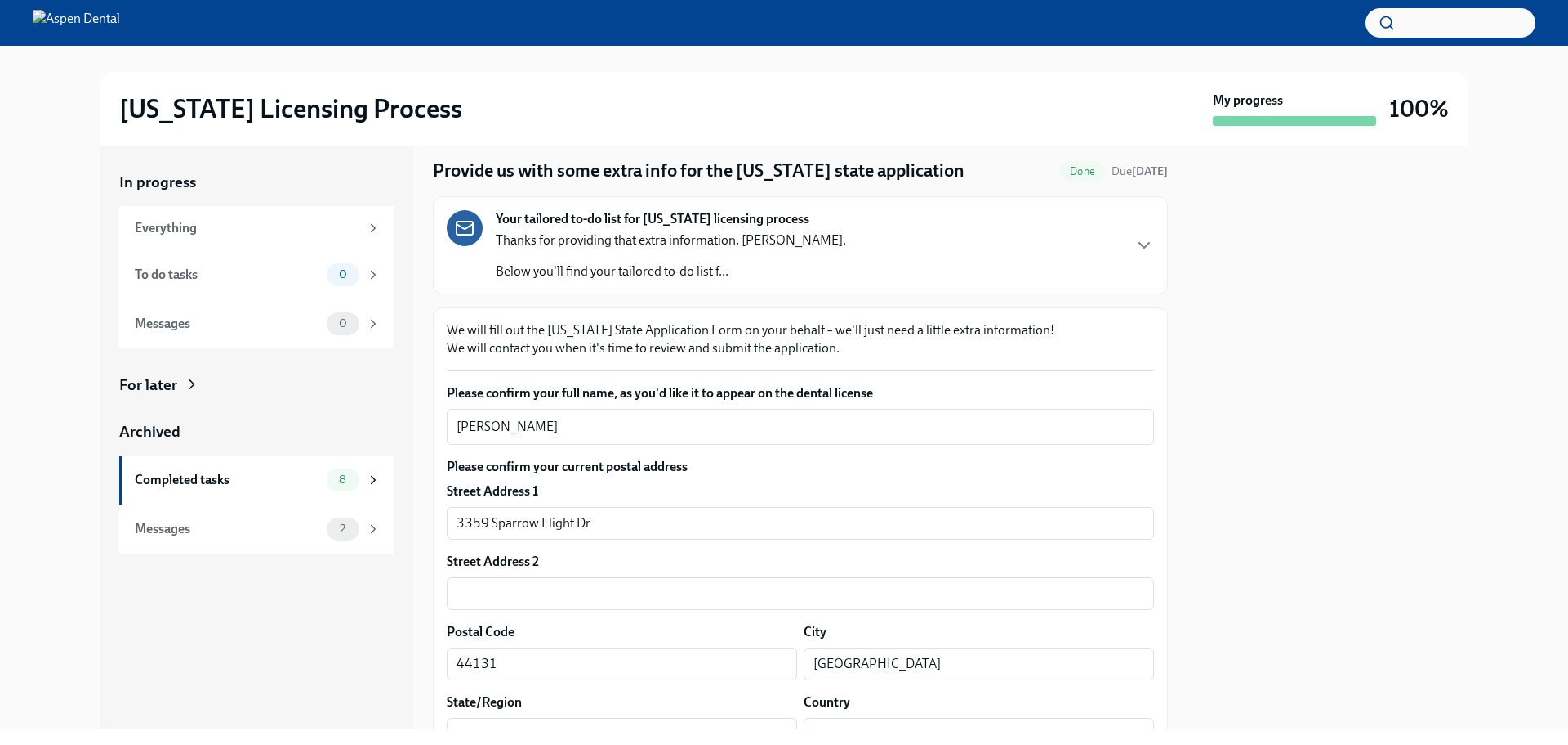
scroll to position [81, 0]
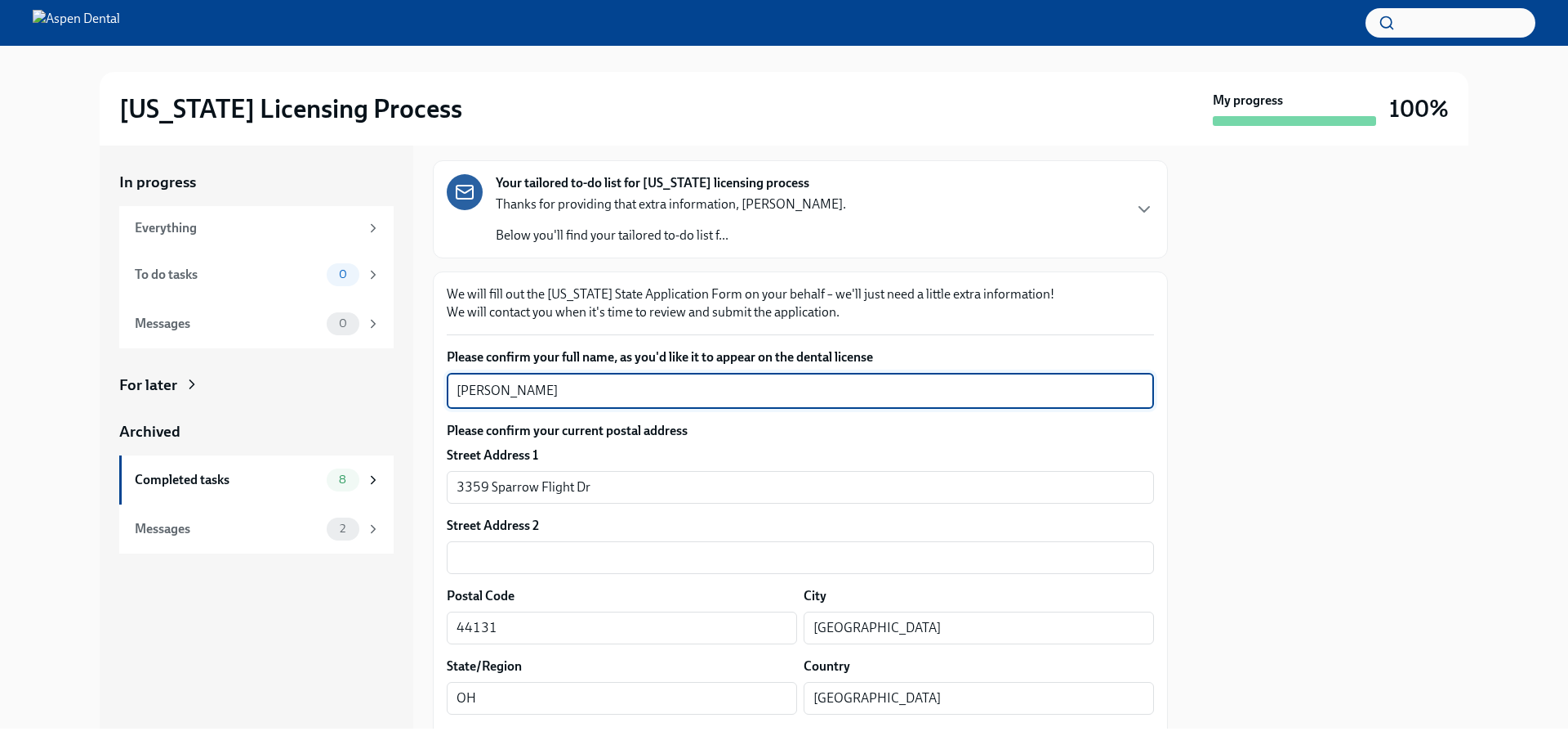
drag, startPoint x: 562, startPoint y: 392, endPoint x: 435, endPoint y: 394, distance: 127.0
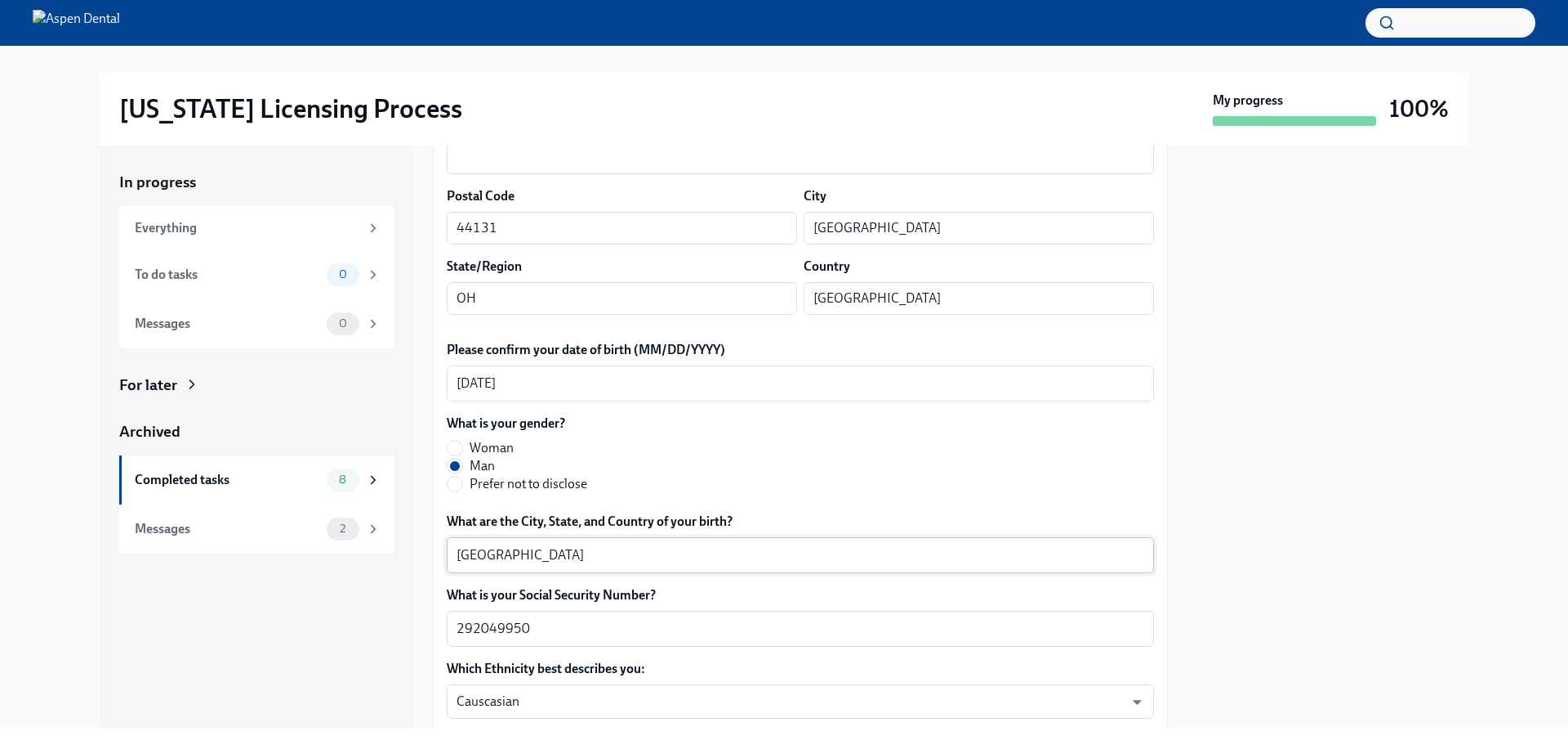
scroll to position [491, 0]
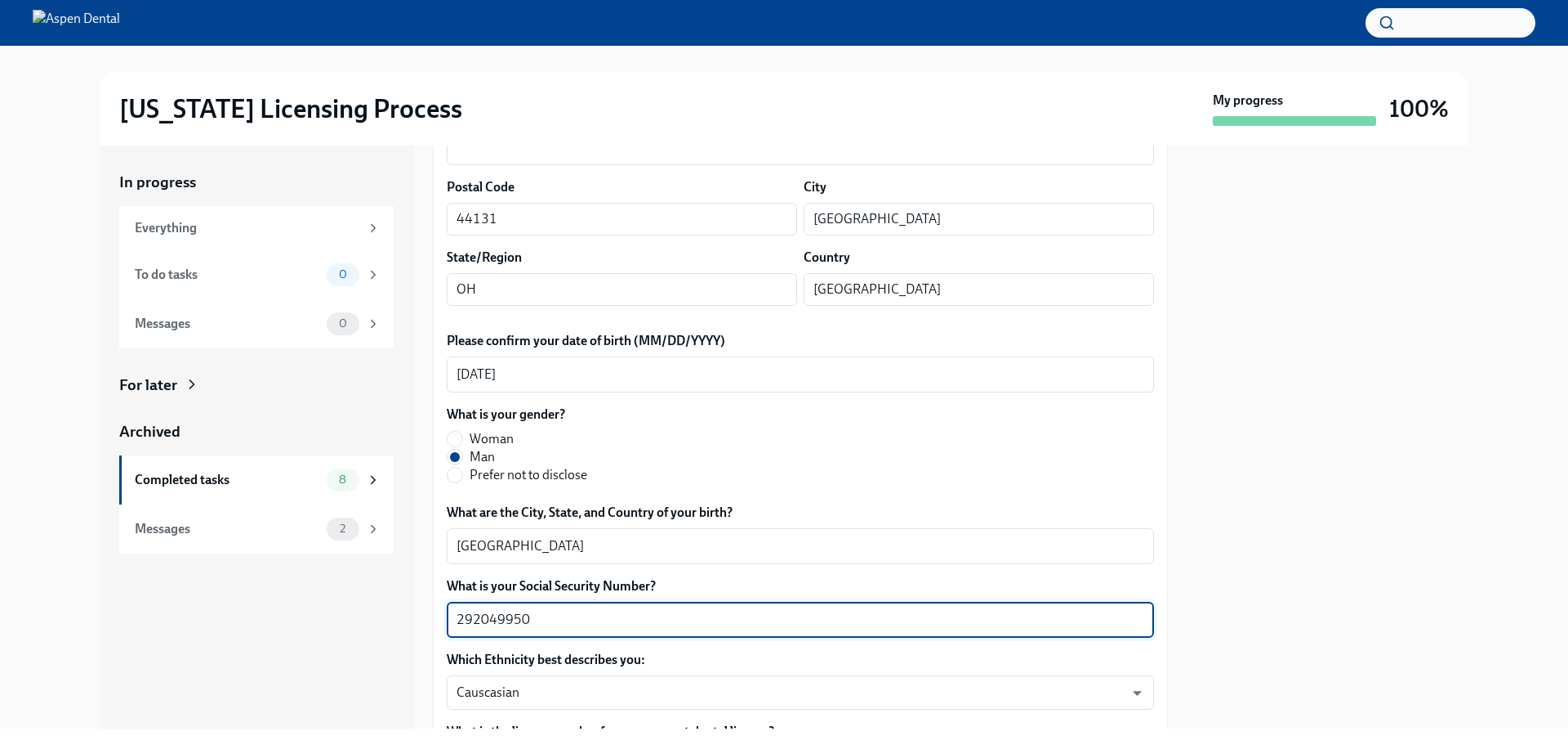
drag, startPoint x: 557, startPoint y: 626, endPoint x: 423, endPoint y: 623, distance: 134.0
click at [420, 567] on div "In progress Everything To do tasks 0 Messages 0 For later Archived Completed ta…" at bounding box center [784, 437] width 1369 height 583
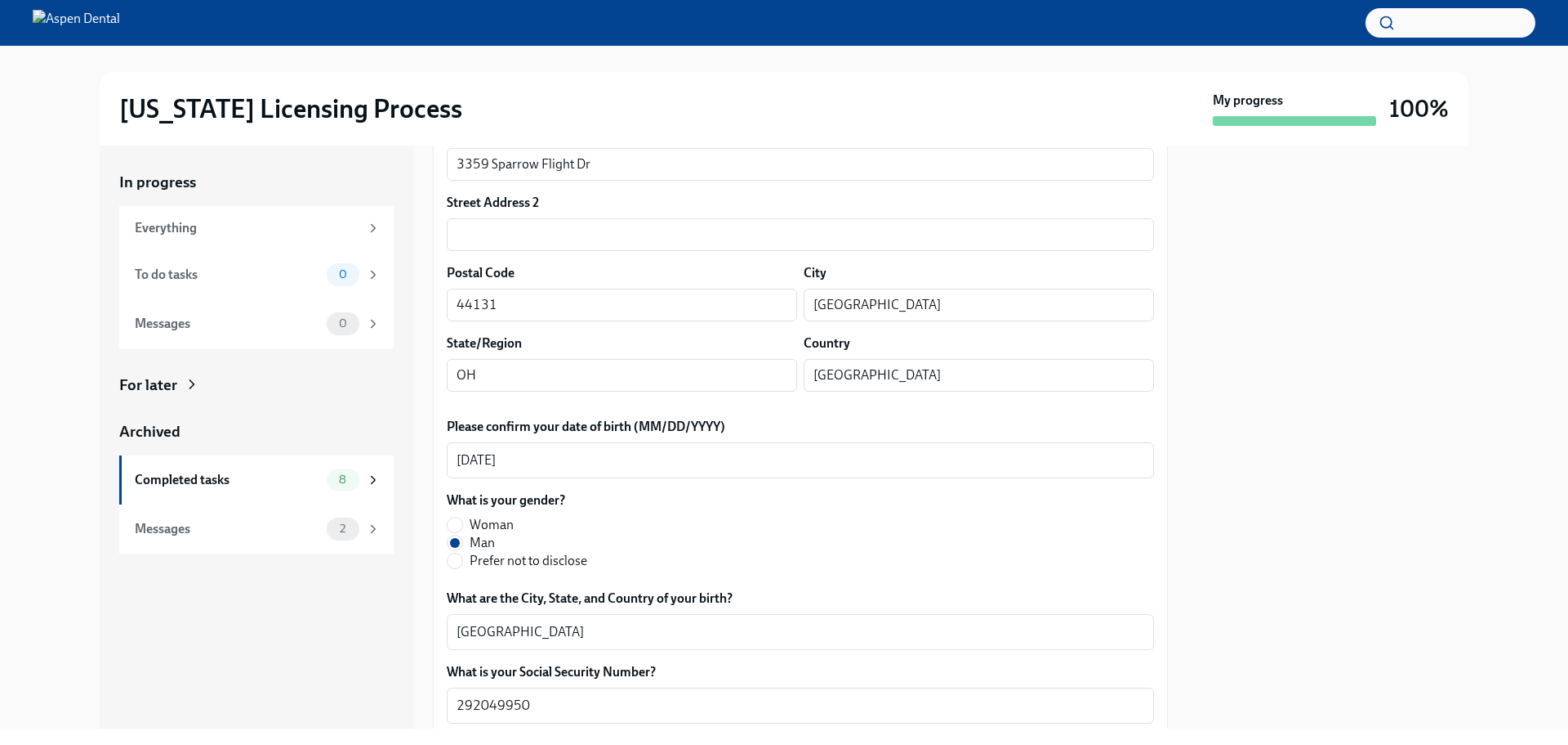
scroll to position [245, 0]
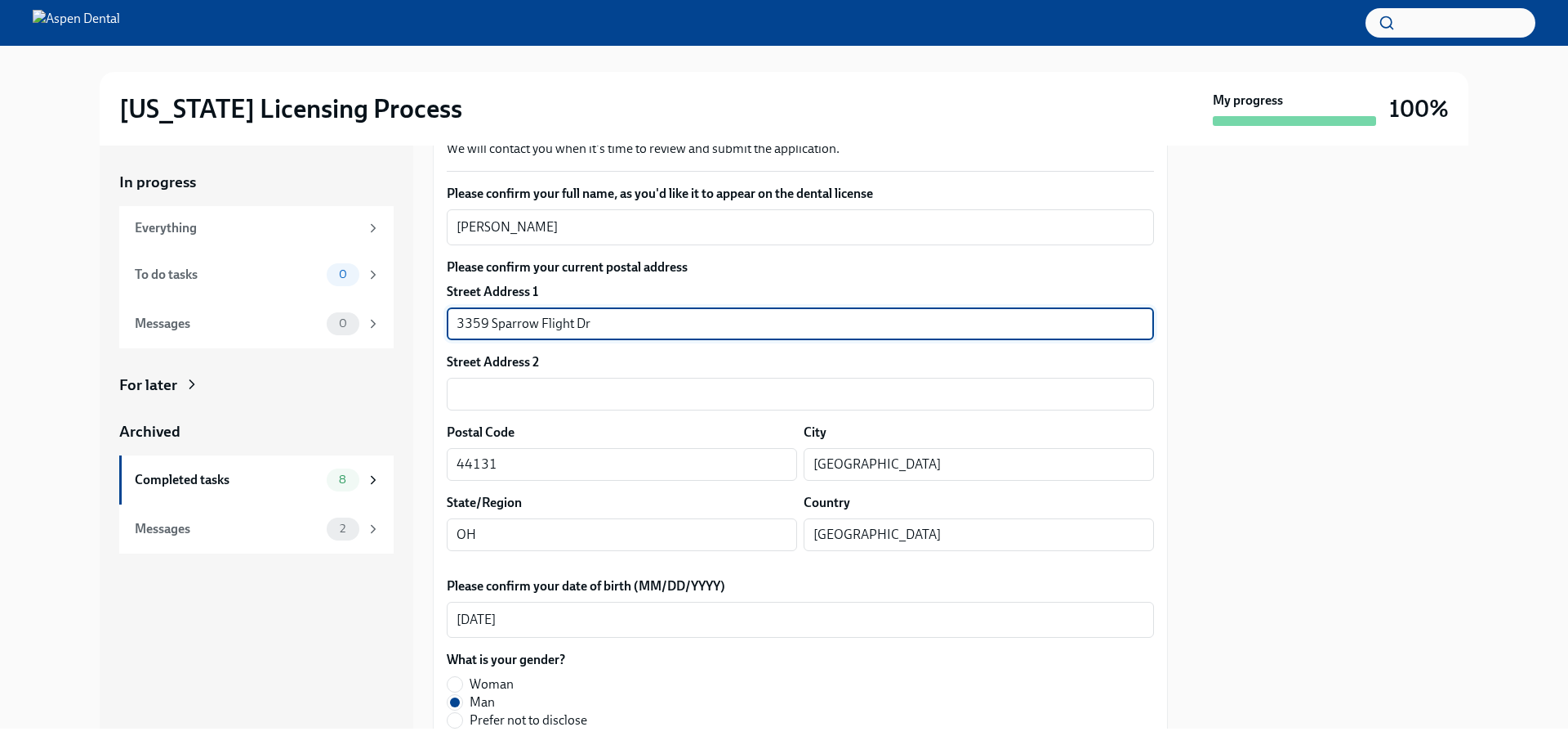
drag, startPoint x: 624, startPoint y: 309, endPoint x: 433, endPoint y: 319, distance: 191.3
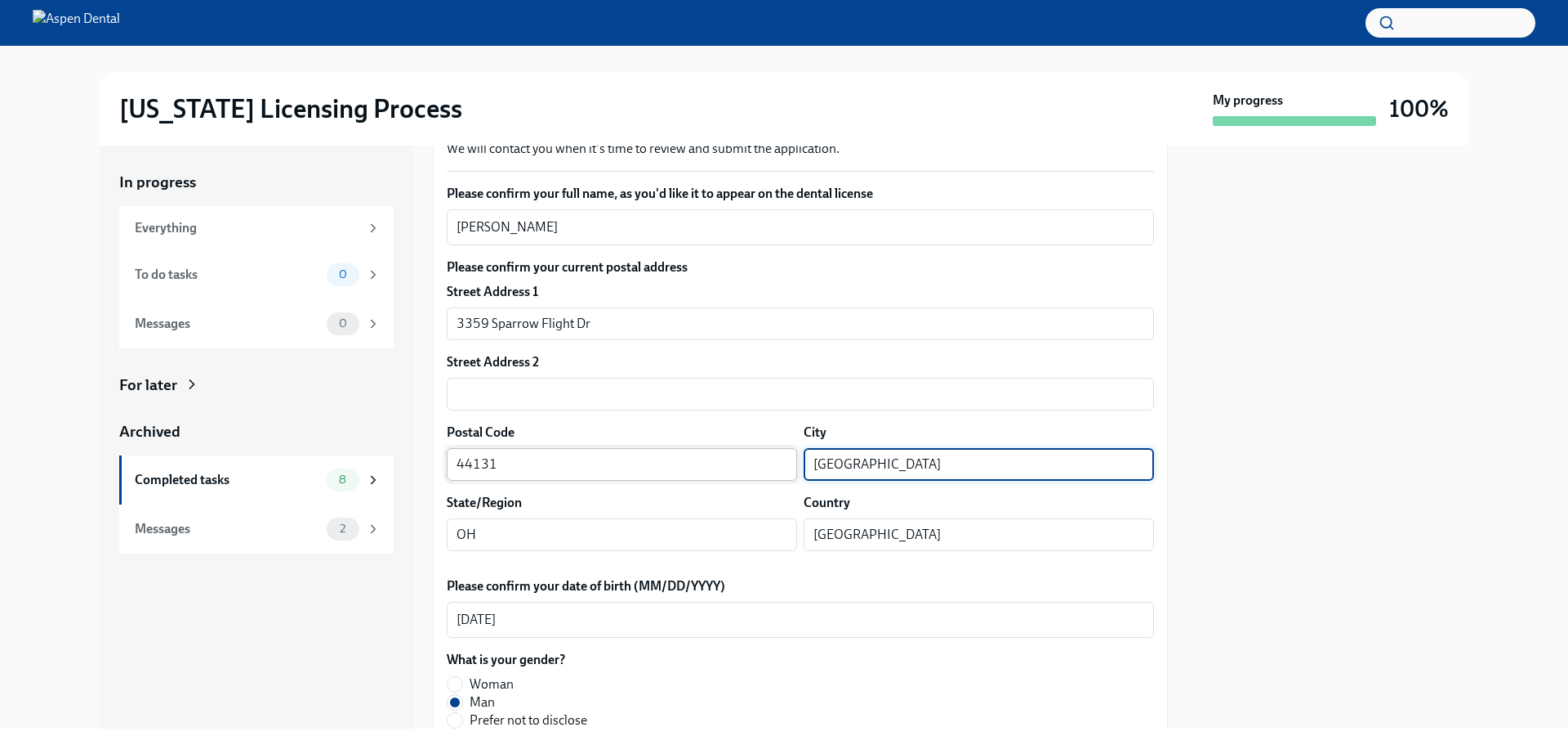
drag, startPoint x: 899, startPoint y: 463, endPoint x: 751, endPoint y: 464, distance: 148.0
click at [751, 463] on div "Postal Code 44131 ​ City Seven Hills ​" at bounding box center [800, 452] width 707 height 58
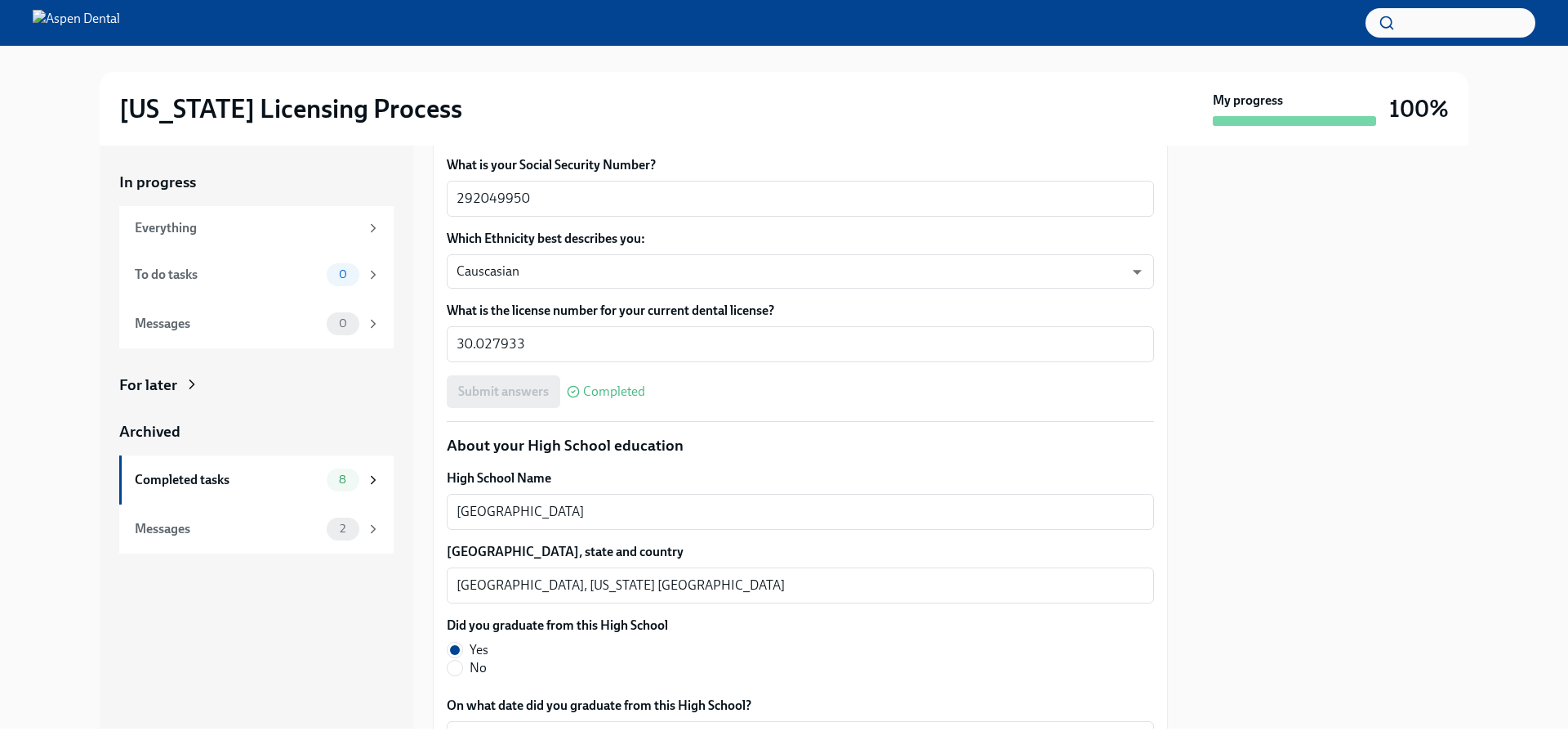
scroll to position [980, 0]
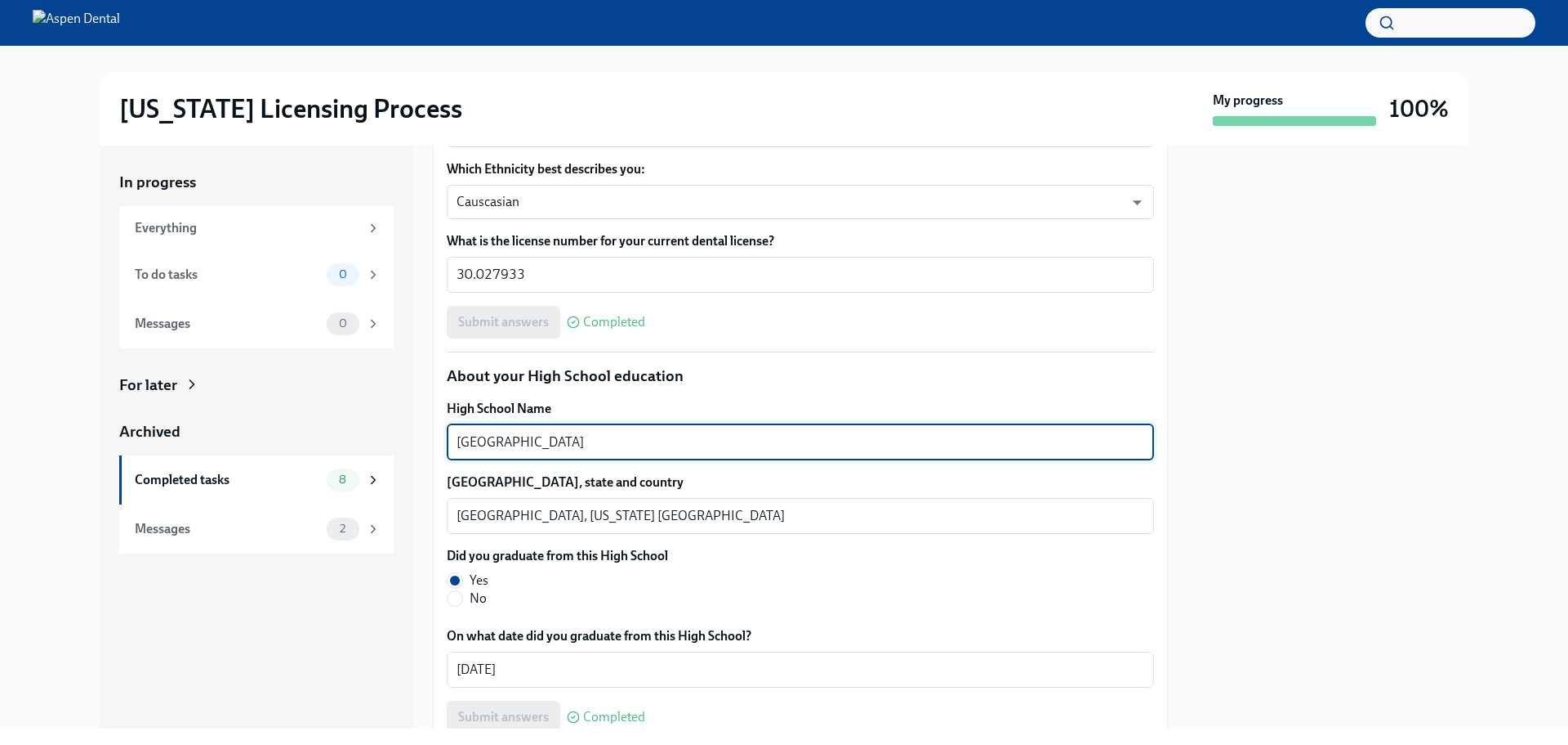
drag, startPoint x: 605, startPoint y: 437, endPoint x: 436, endPoint y: 449, distance: 169.4
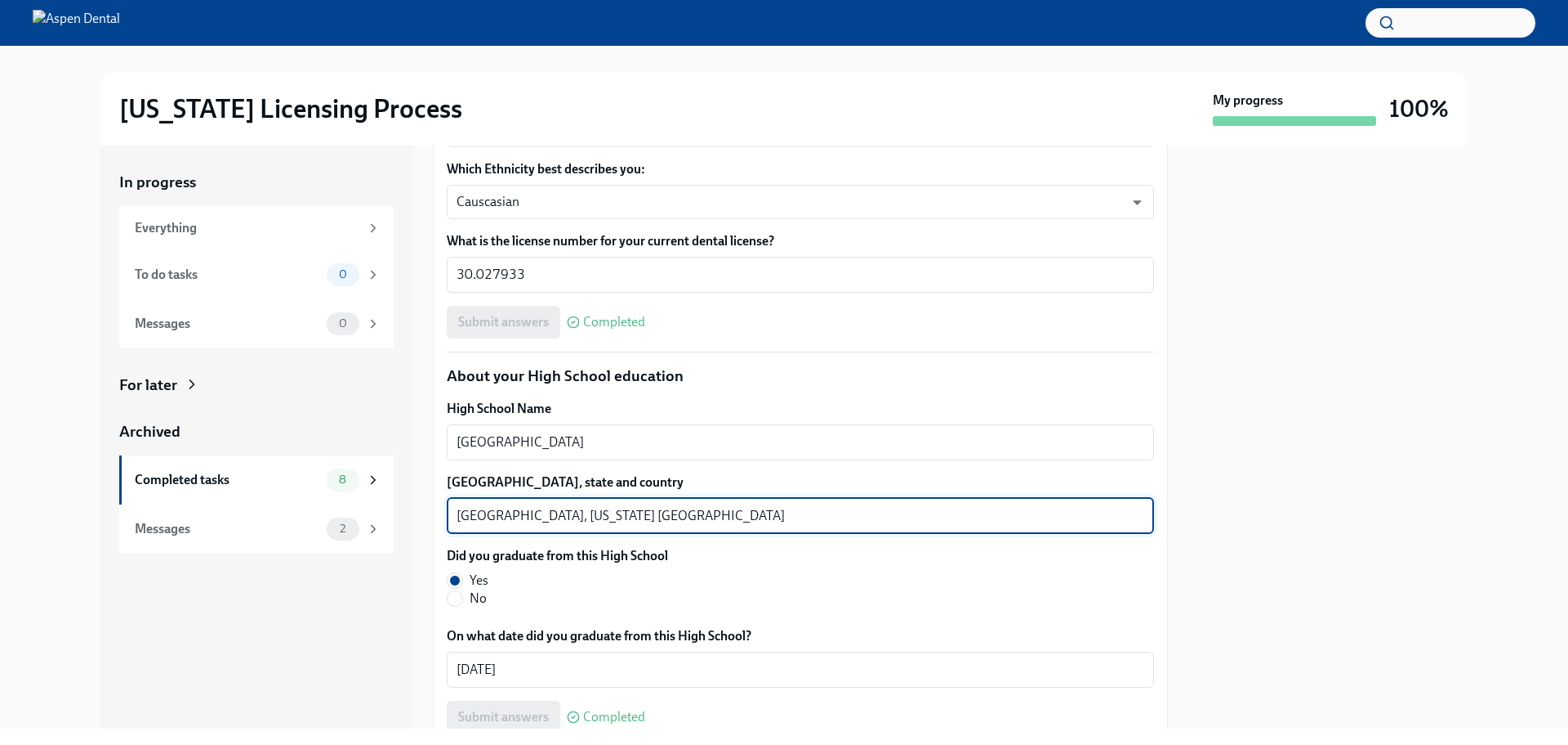
drag, startPoint x: 495, startPoint y: 515, endPoint x: 401, endPoint y: 526, distance: 94.6
click at [394, 524] on div "In progress Everything To do tasks 0 Messages 0 For later Archived Completed ta…" at bounding box center [784, 437] width 1369 height 583
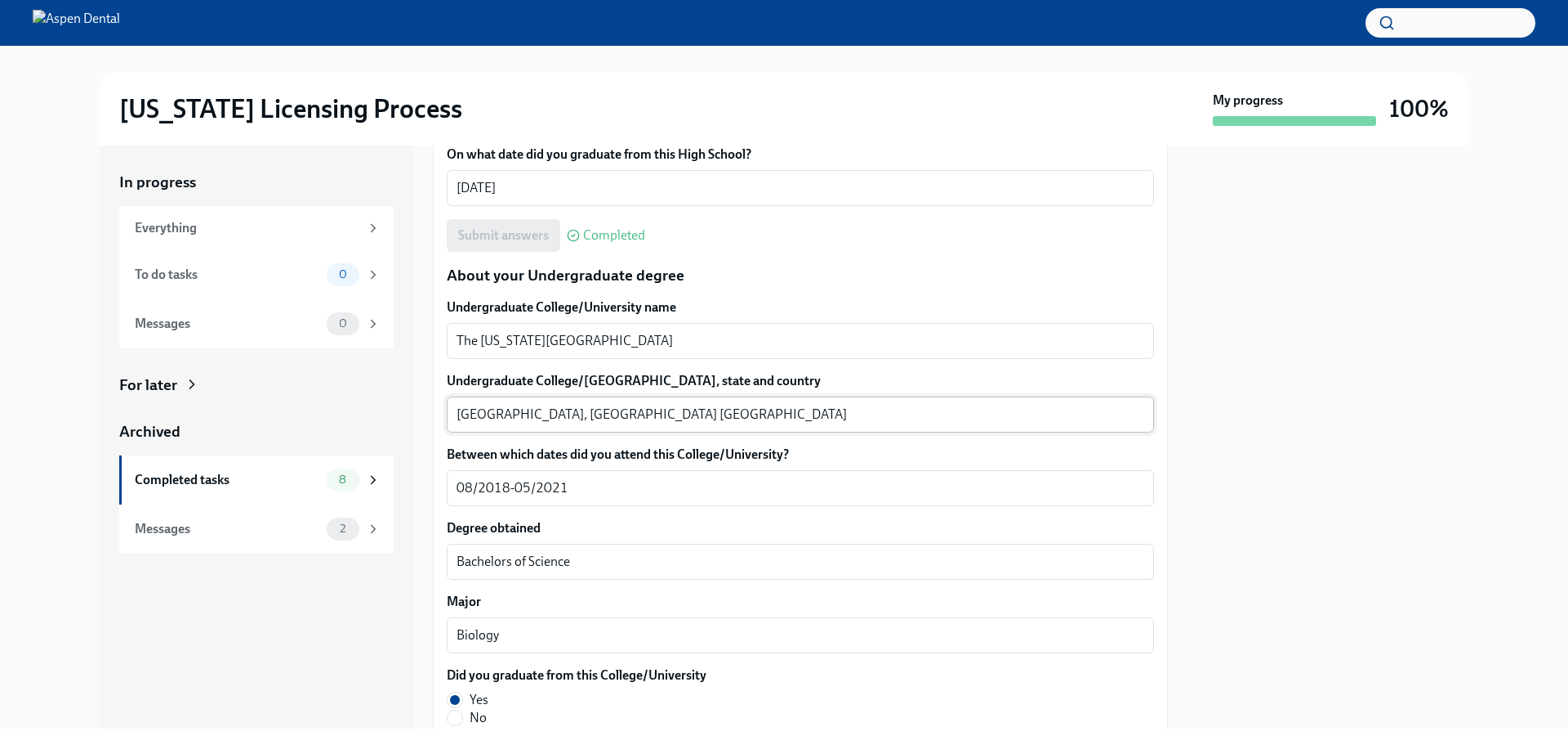
scroll to position [1471, 0]
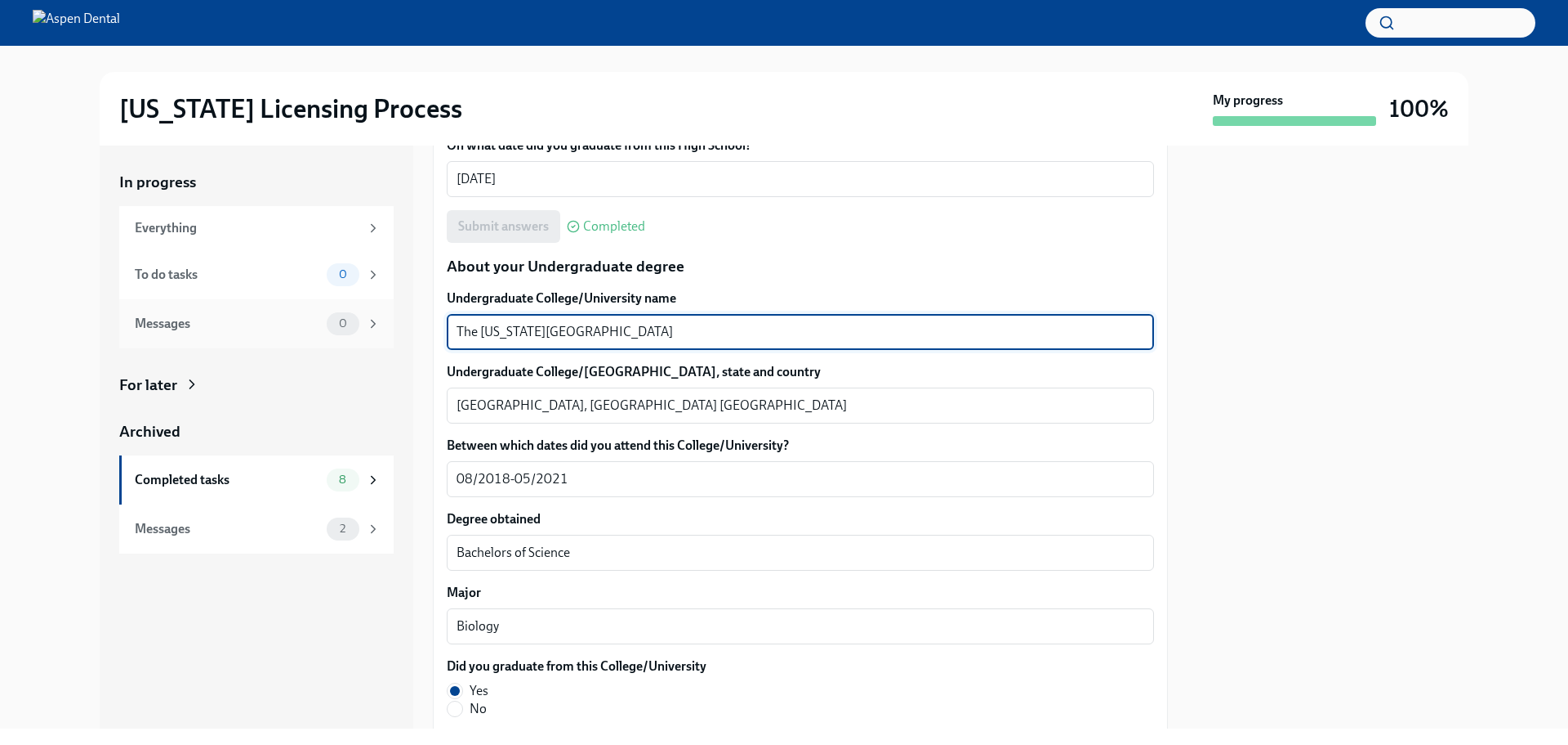
drag, startPoint x: 541, startPoint y: 329, endPoint x: 377, endPoint y: 336, distance: 164.1
click at [377, 336] on div "In progress Everything To do tasks 0 Messages 0 For later Archived Completed ta…" at bounding box center [784, 437] width 1369 height 583
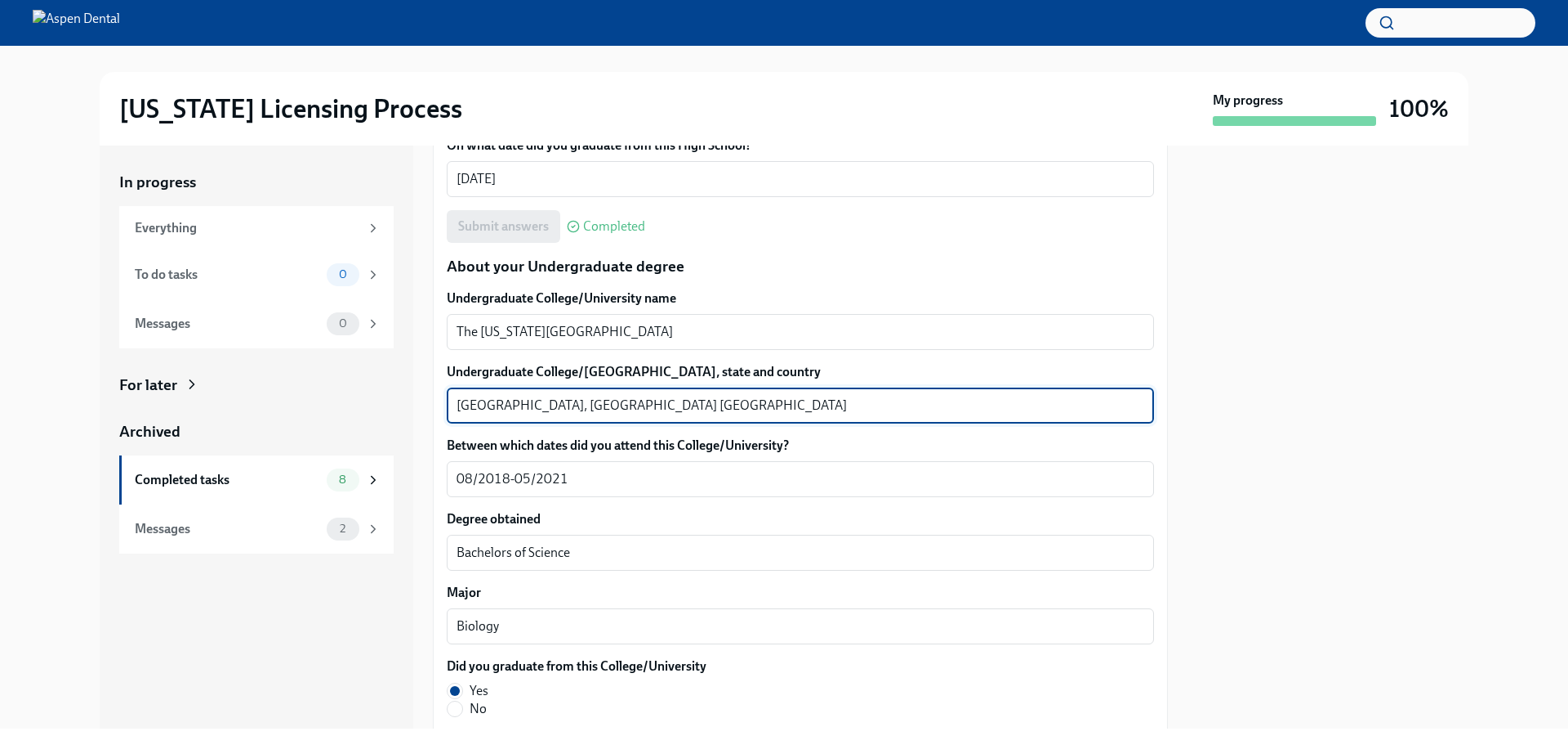
drag, startPoint x: 513, startPoint y: 405, endPoint x: 447, endPoint y: 405, distance: 66.0
click at [447, 405] on div "Columbus, OH United States of America x ​" at bounding box center [800, 406] width 707 height 36
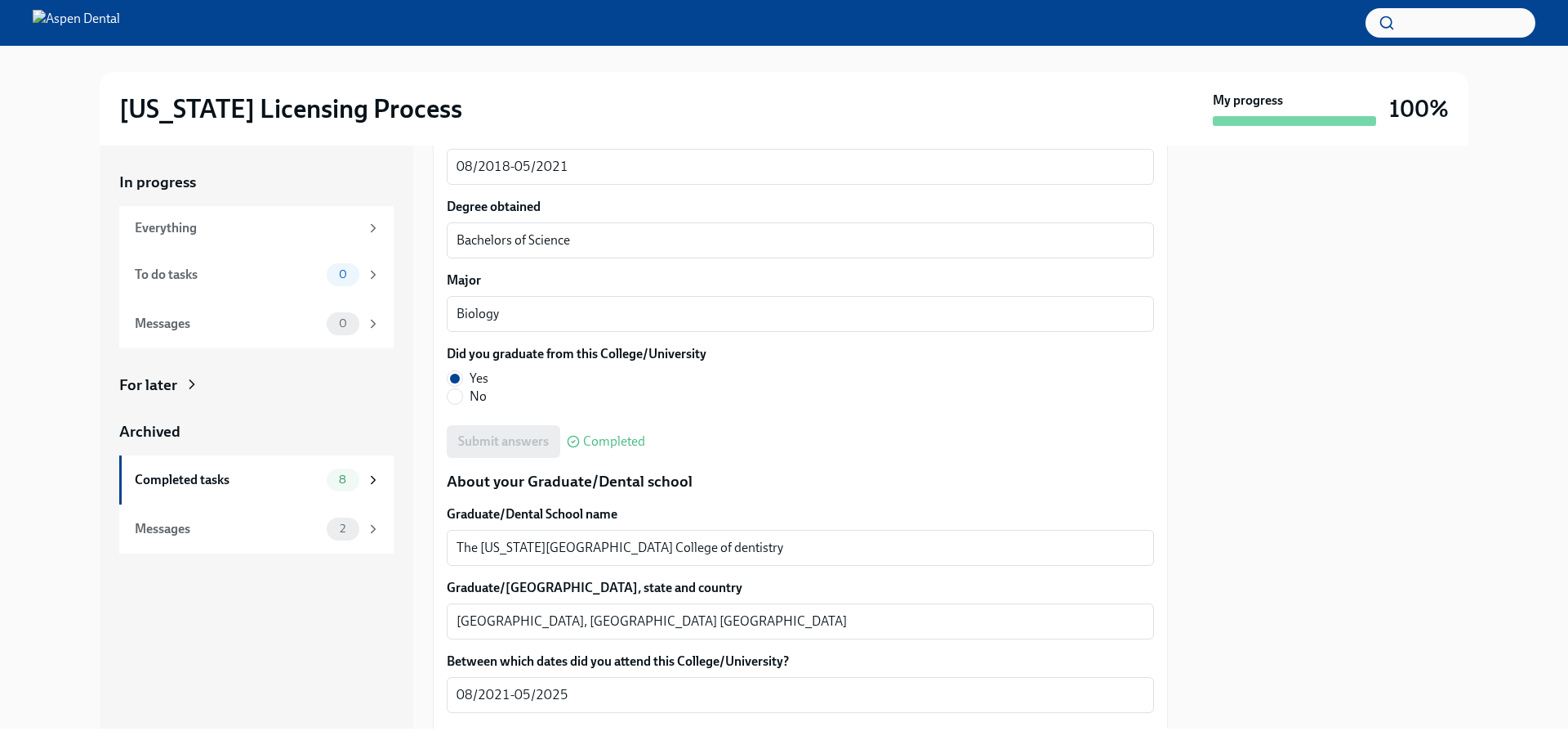
scroll to position [1798, 0]
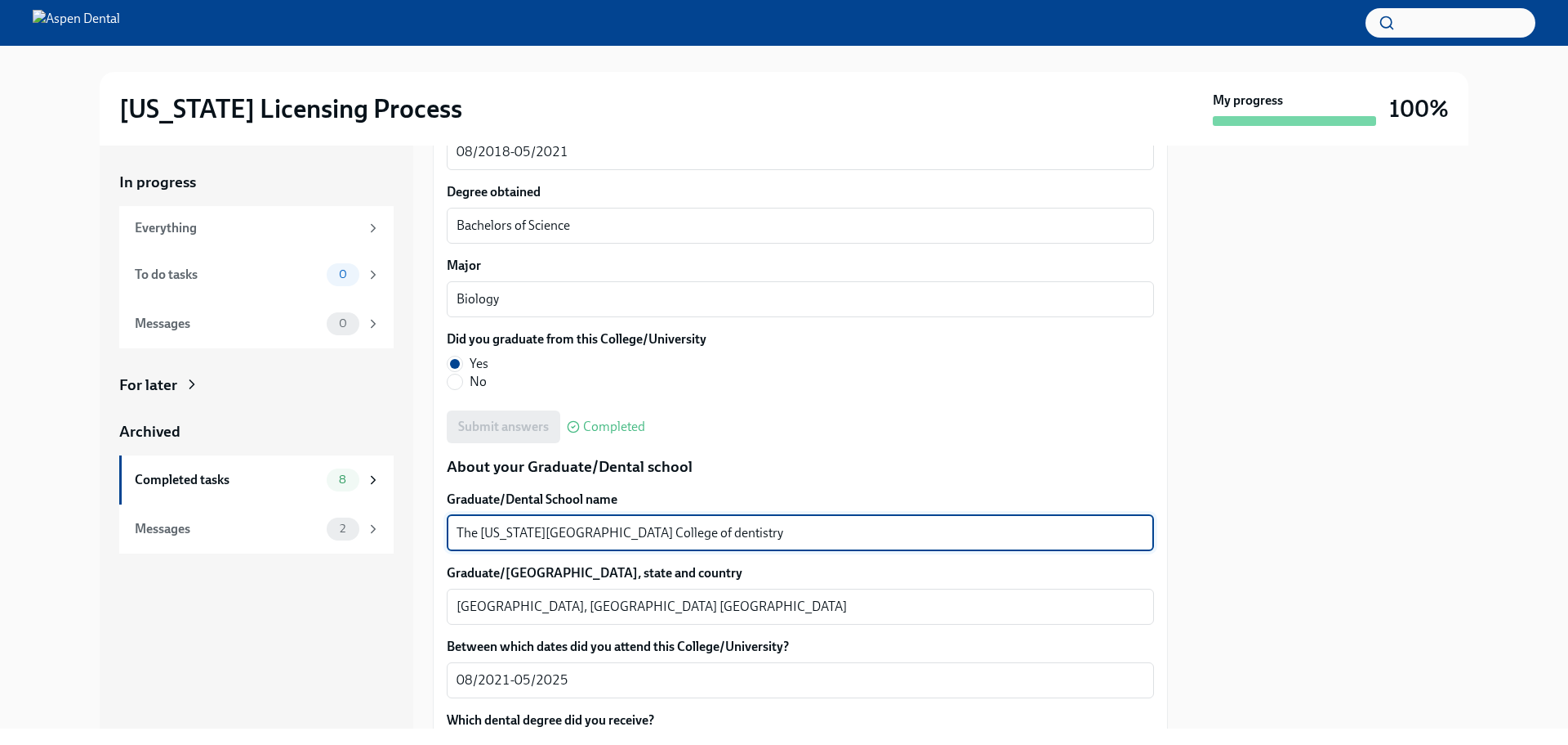
drag, startPoint x: 755, startPoint y: 532, endPoint x: 405, endPoint y: 539, distance: 350.1
click at [401, 539] on div "In progress Everything To do tasks 0 Messages 0 For later Archived Completed ta…" at bounding box center [784, 437] width 1369 height 583
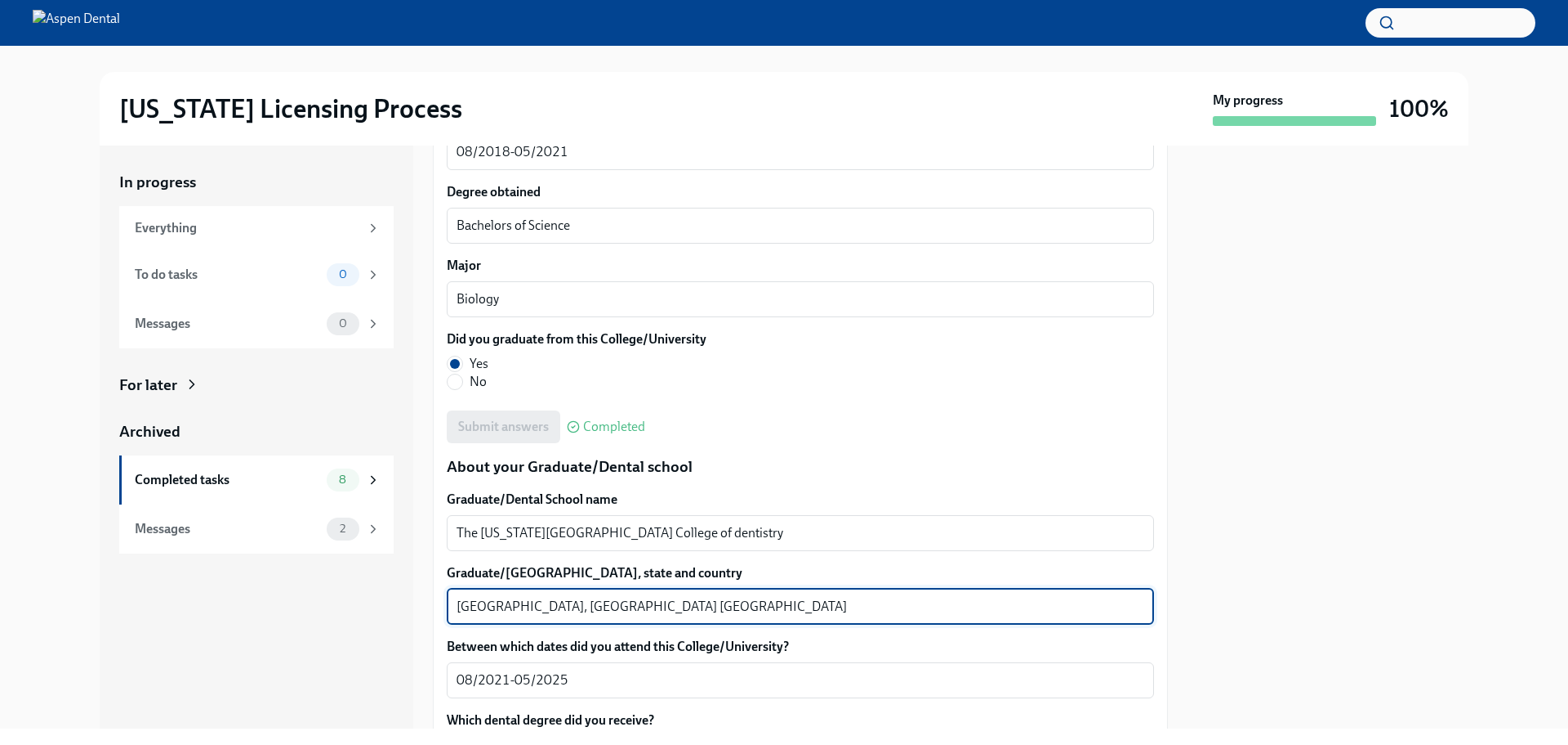
drag, startPoint x: 510, startPoint y: 605, endPoint x: 440, endPoint y: 607, distance: 70.0
click at [440, 567] on div "We will fill out the Illinois State Application Form on your behalf – we'll jus…" at bounding box center [800, 314] width 735 height 3518
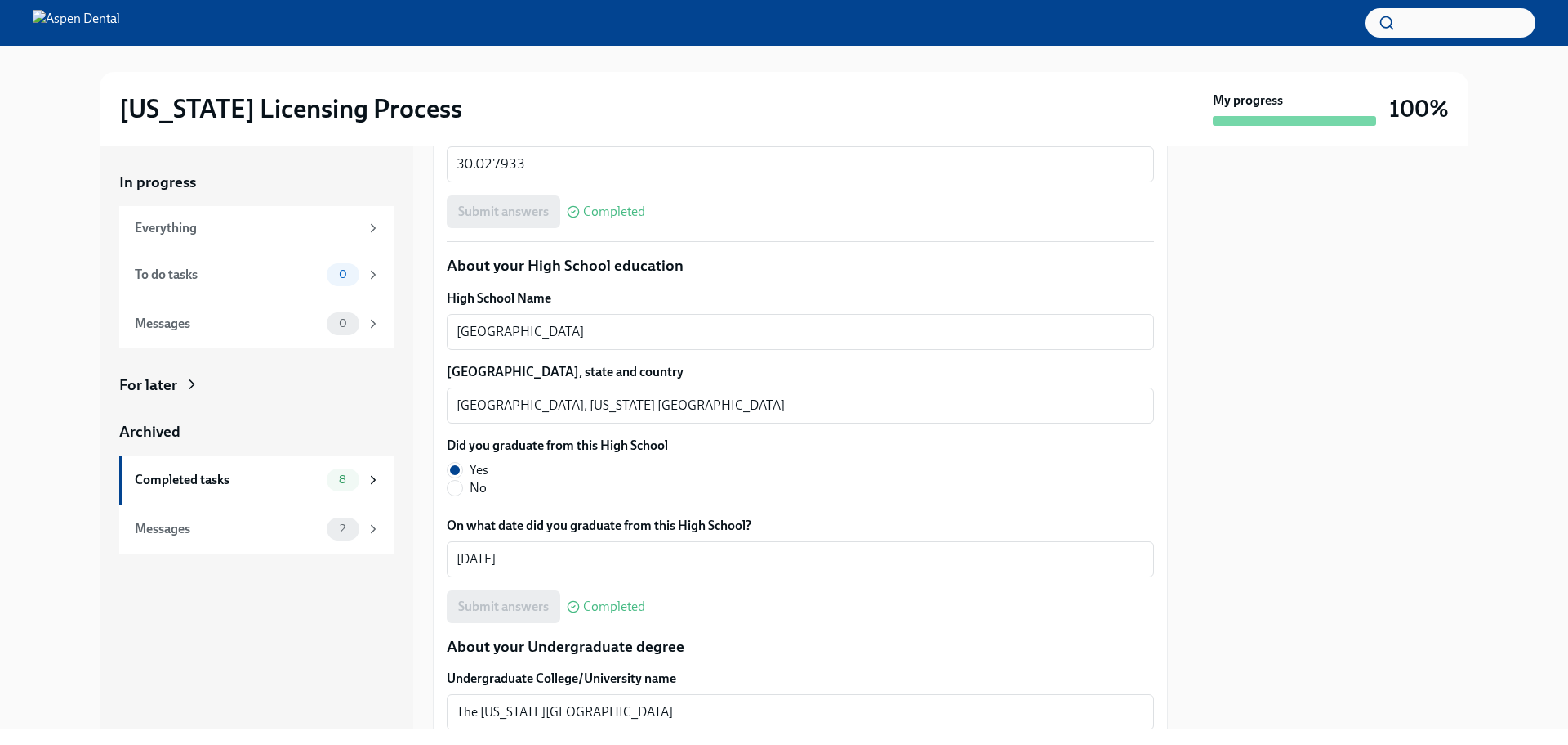
scroll to position [1063, 0]
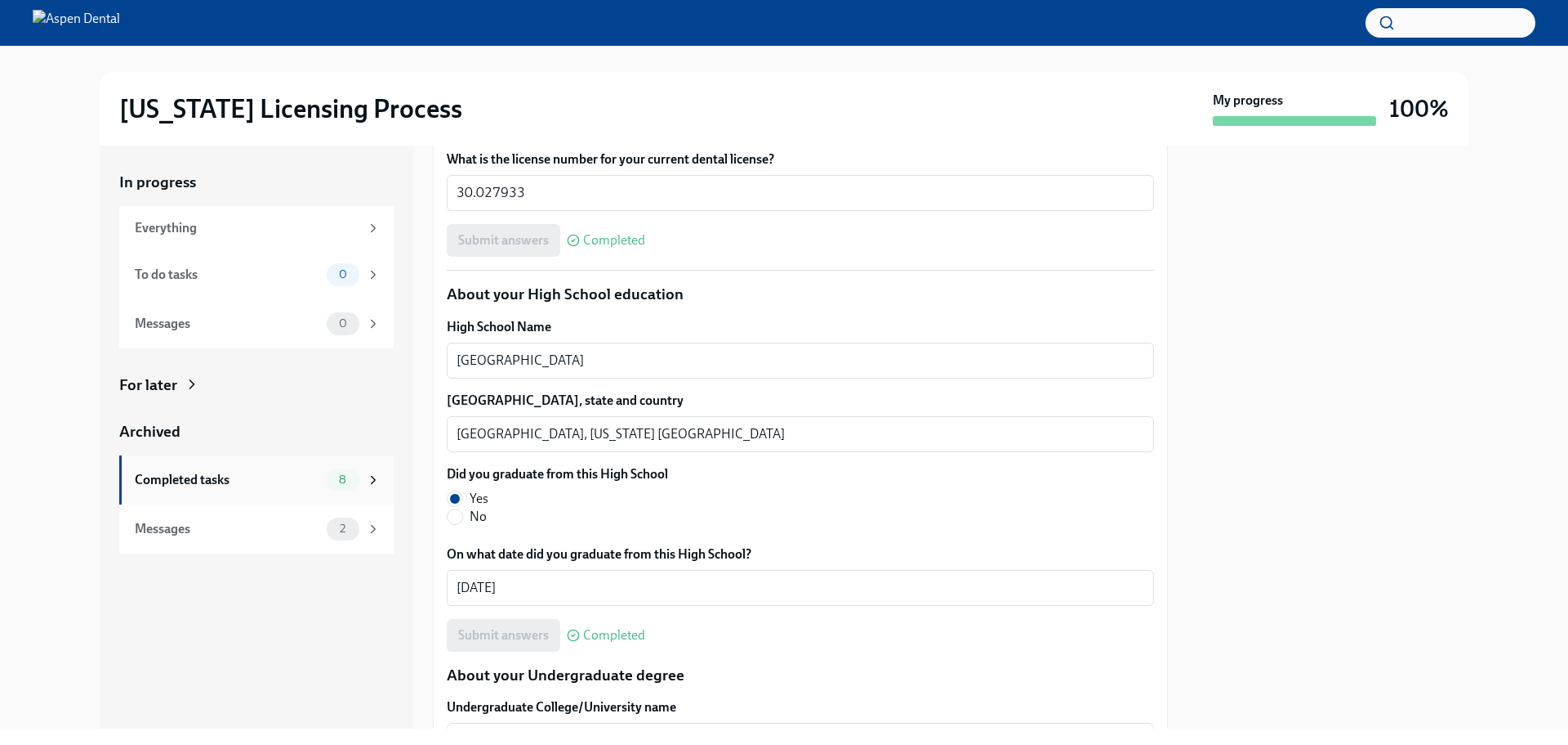
click at [161, 471] on div "Completed tasks" at bounding box center [227, 480] width 185 height 18
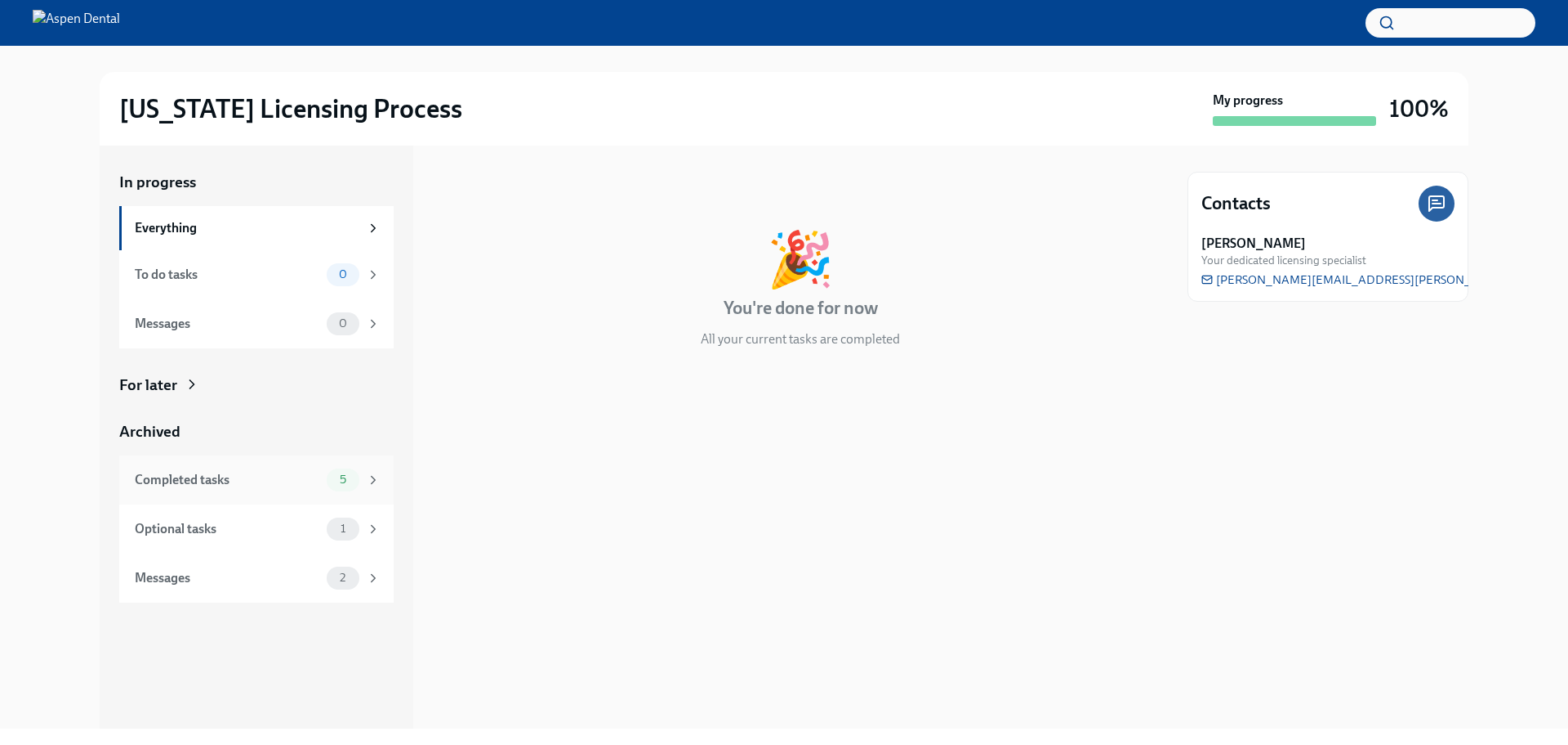
click at [229, 477] on div "Completed tasks" at bounding box center [227, 480] width 185 height 18
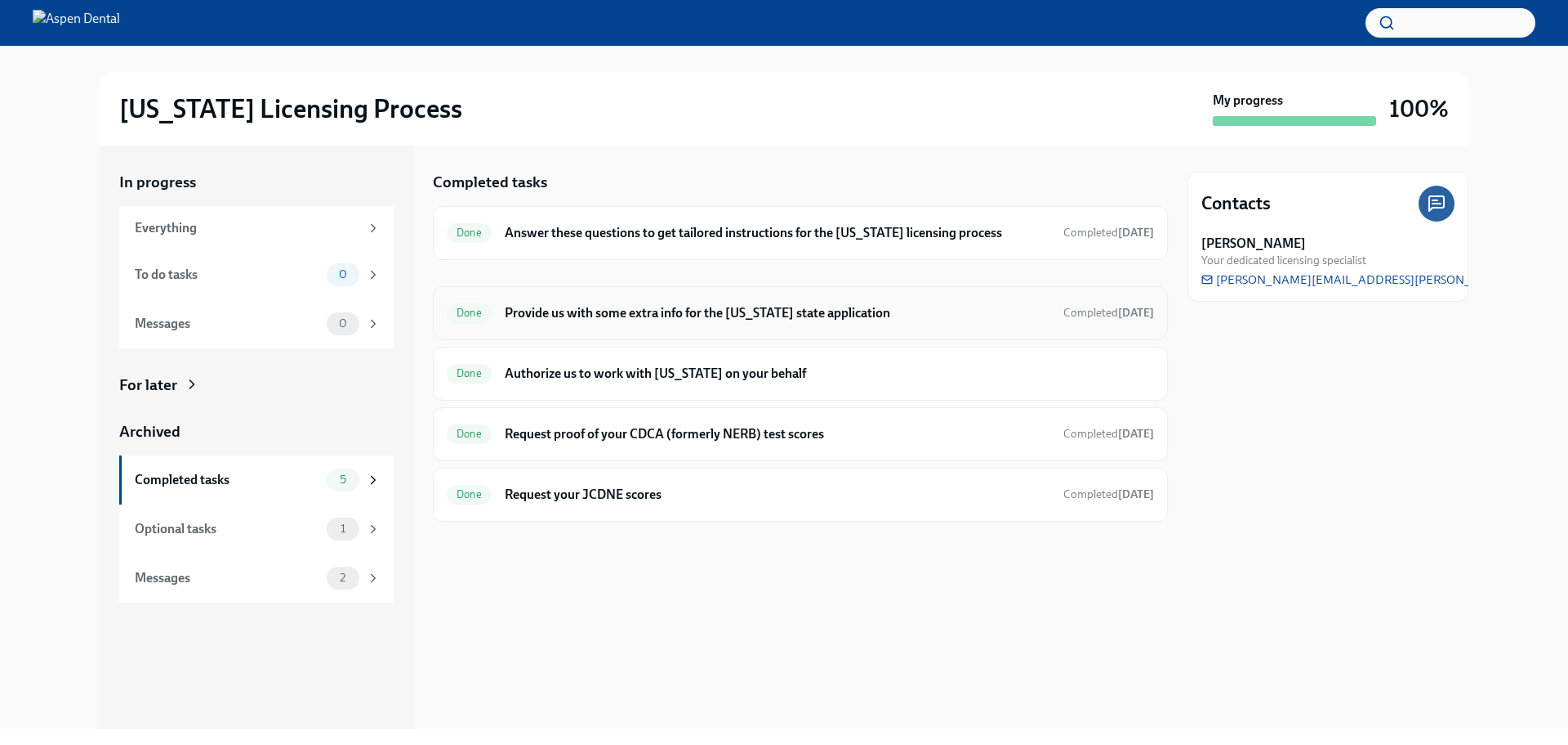
click at [680, 315] on h6 "Provide us with some extra info for the [US_STATE] state application" at bounding box center [777, 313] width 545 height 18
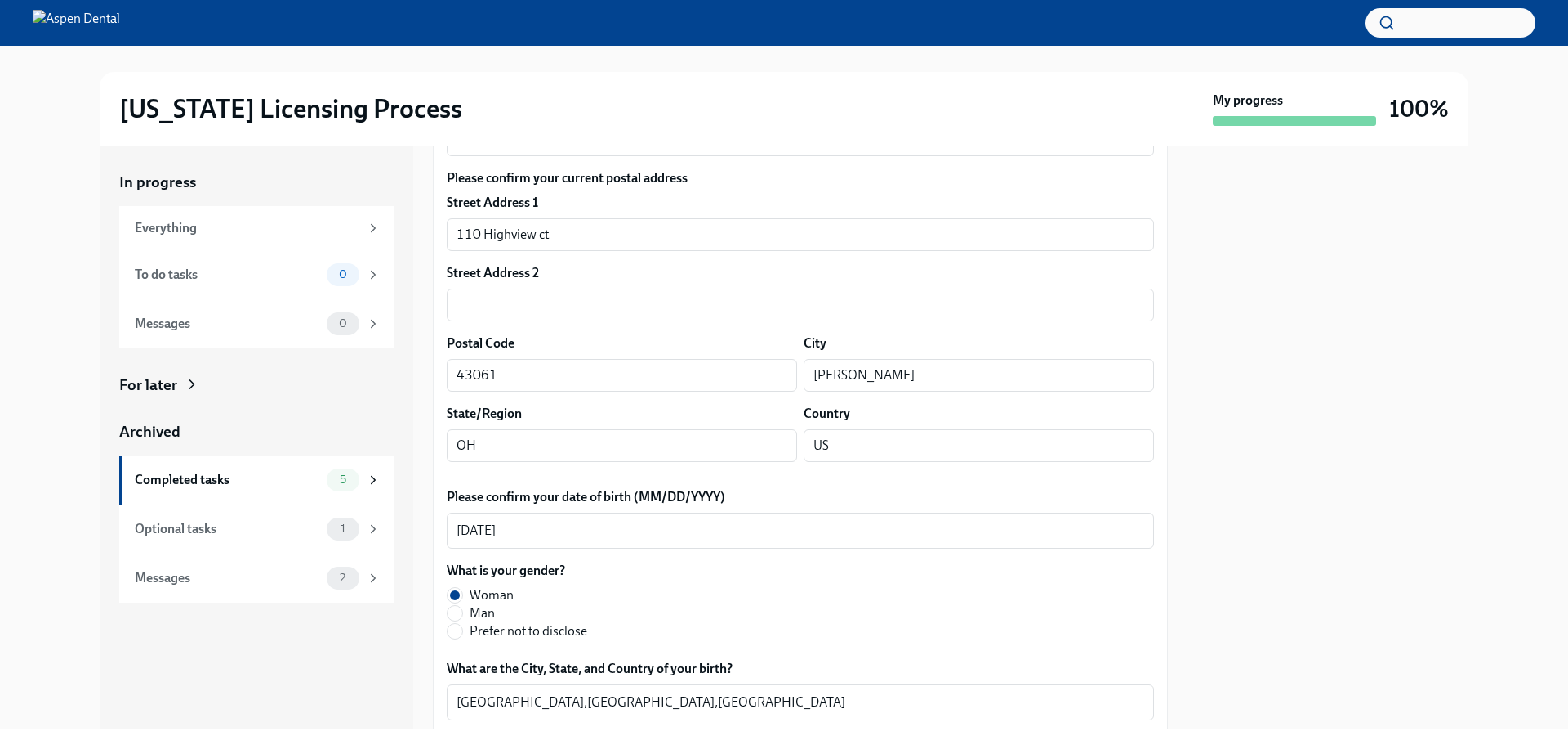
scroll to position [327, 0]
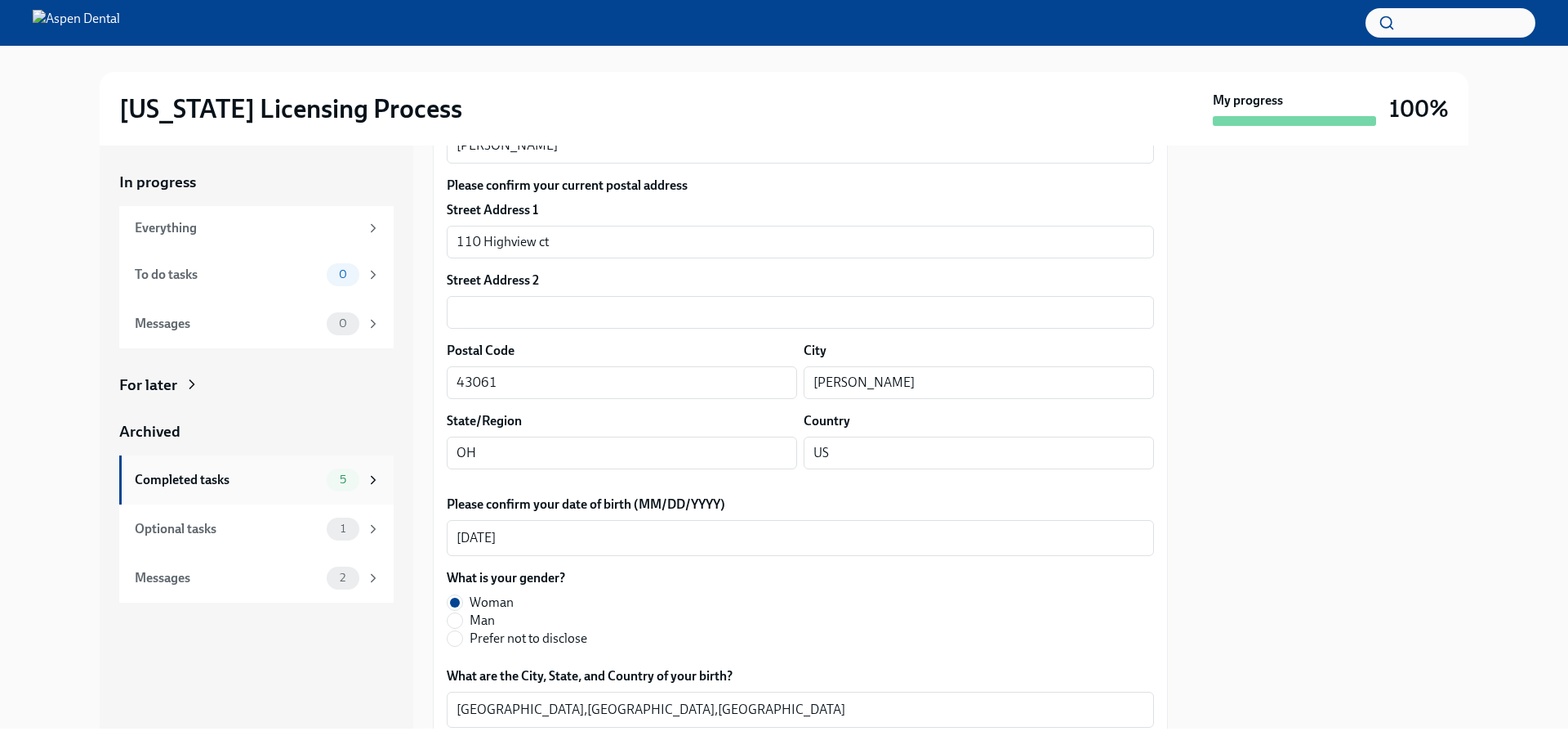
click at [203, 474] on div "Completed tasks" at bounding box center [227, 480] width 185 height 18
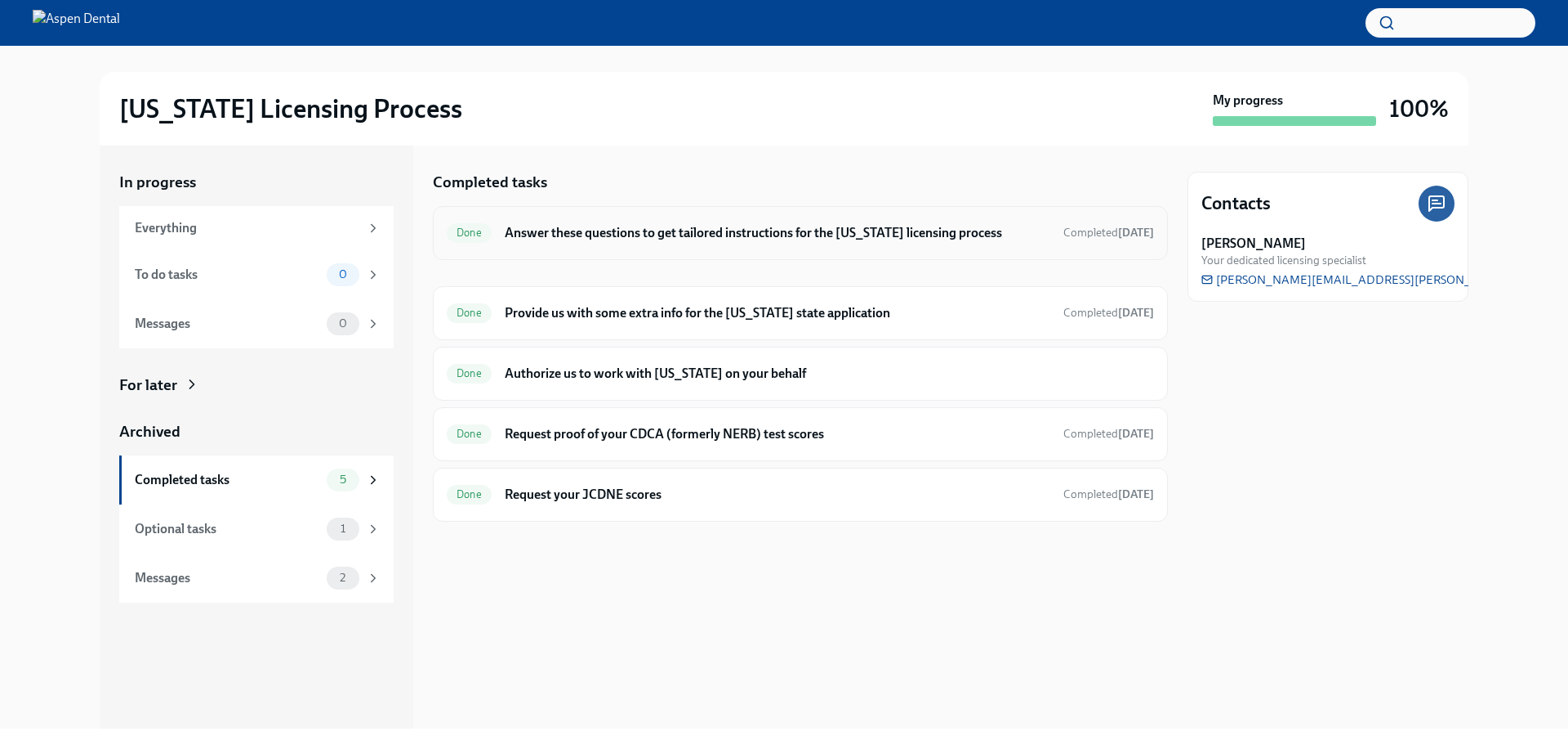
click at [716, 246] on div "Done Answer these questions to get tailored instructions for the Illinois licen…" at bounding box center [800, 233] width 735 height 54
click at [725, 230] on h6 "Answer these questions to get tailored instructions for the [US_STATE] licensin…" at bounding box center [777, 233] width 545 height 18
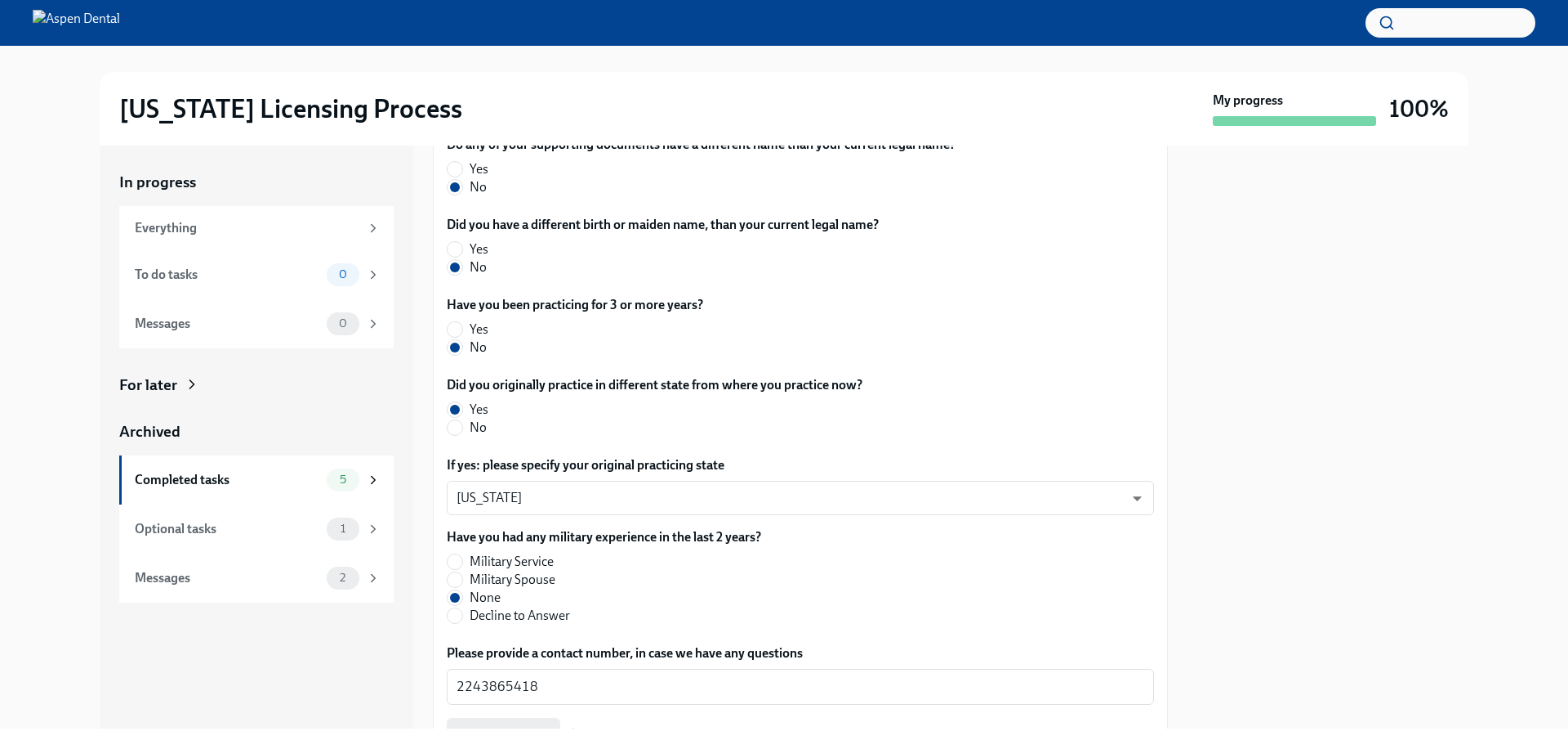
scroll to position [754, 0]
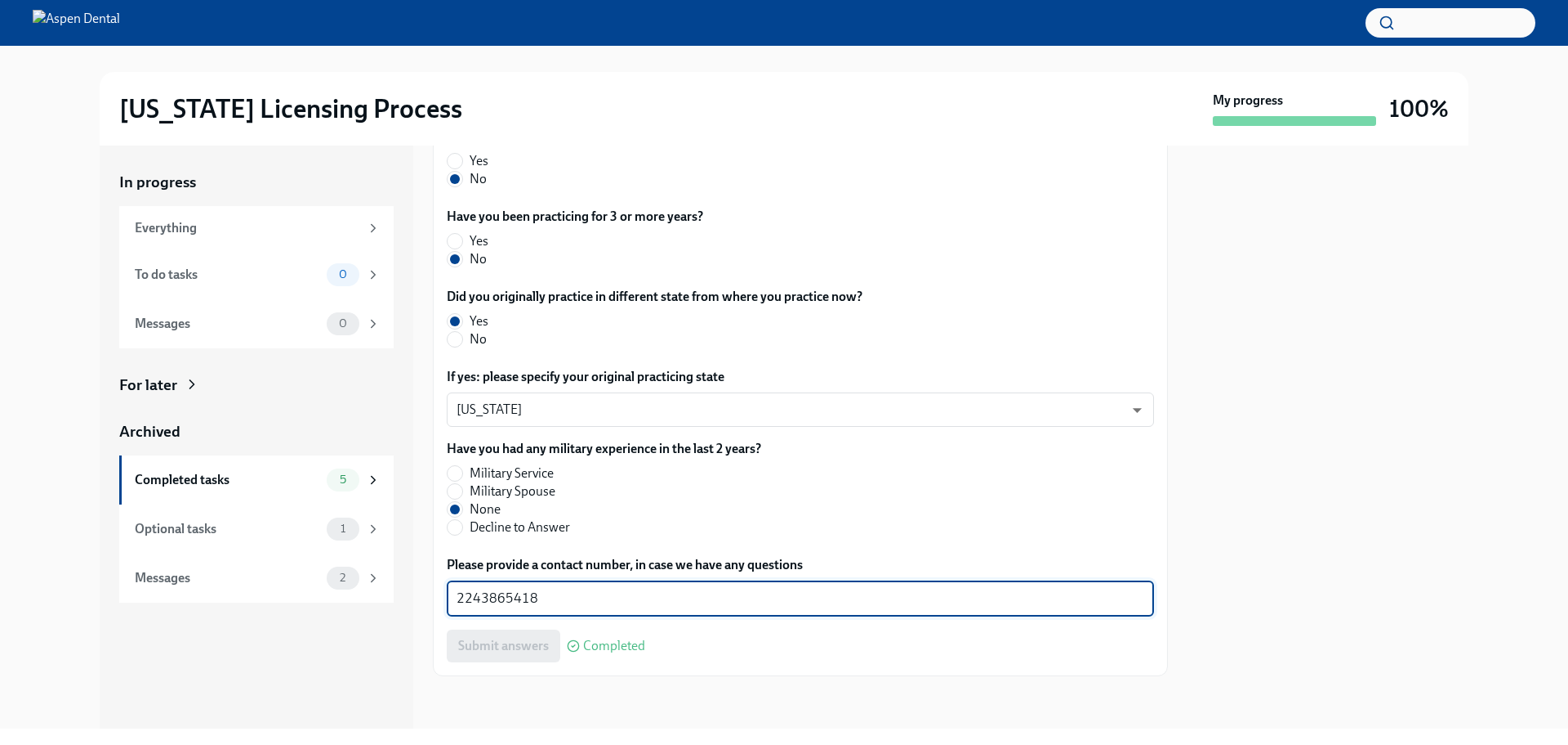
drag, startPoint x: 544, startPoint y: 602, endPoint x: 452, endPoint y: 595, distance: 92.3
click at [452, 595] on div "2243865418 x ​" at bounding box center [800, 598] width 707 height 36
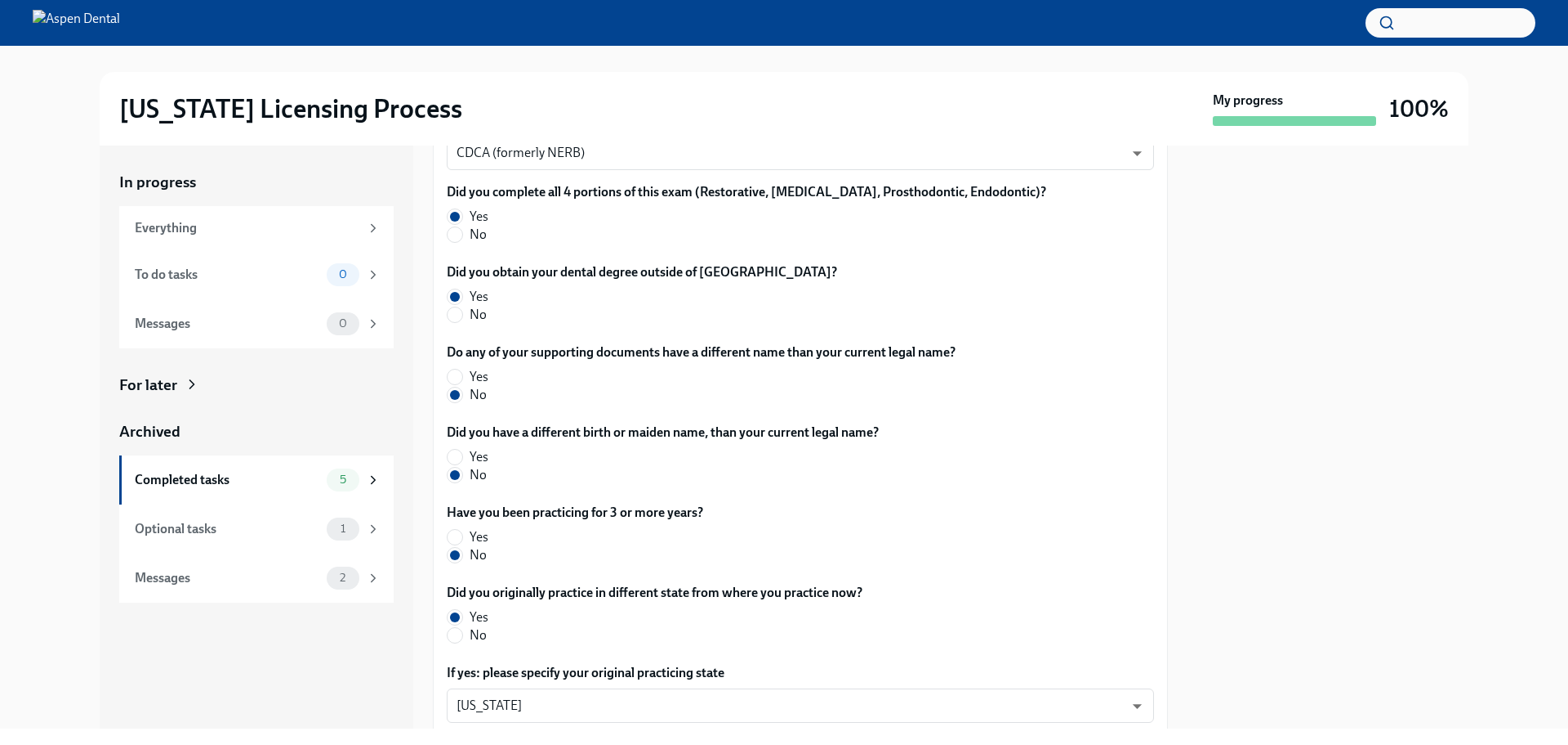
scroll to position [427, 0]
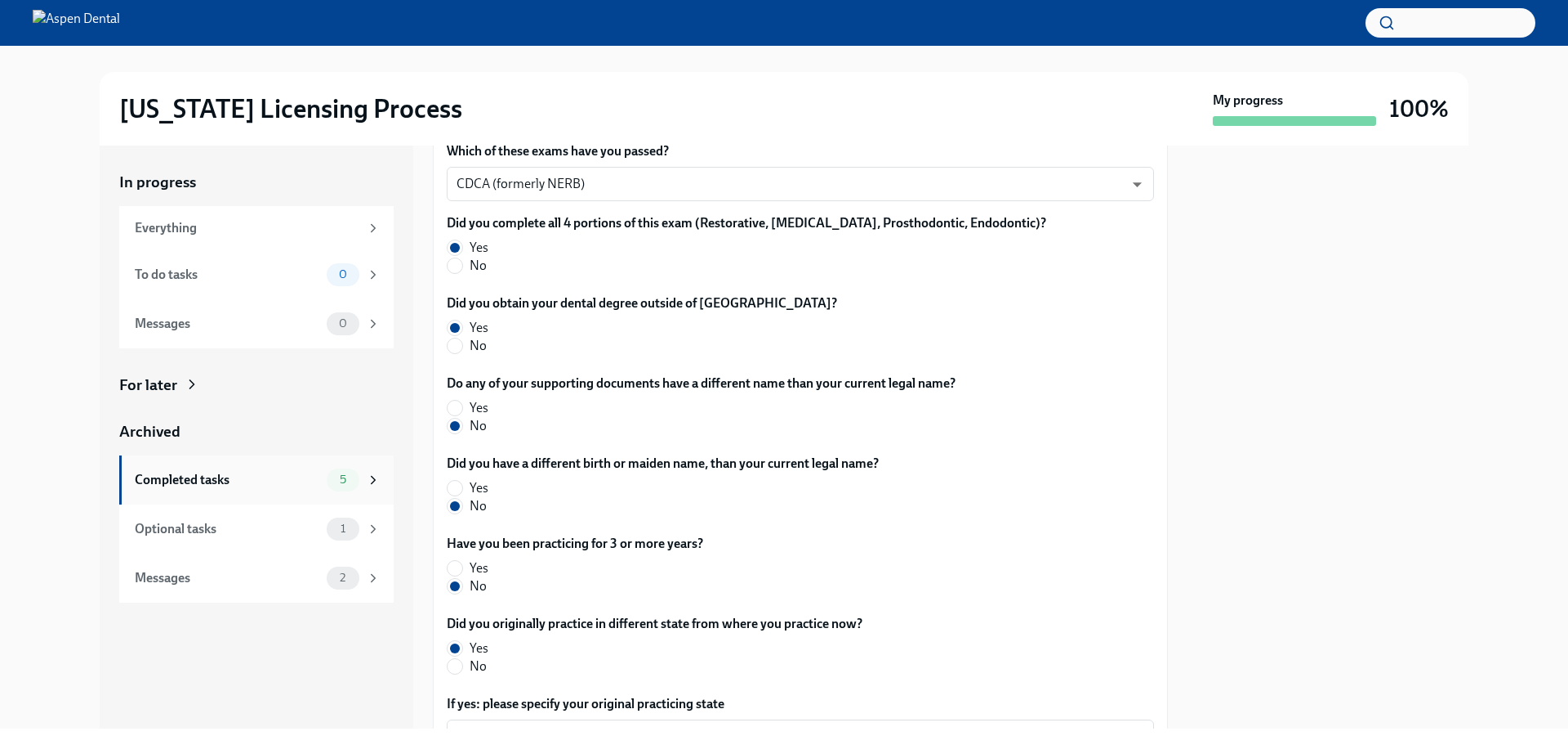
click at [189, 484] on div "Completed tasks" at bounding box center [227, 480] width 185 height 18
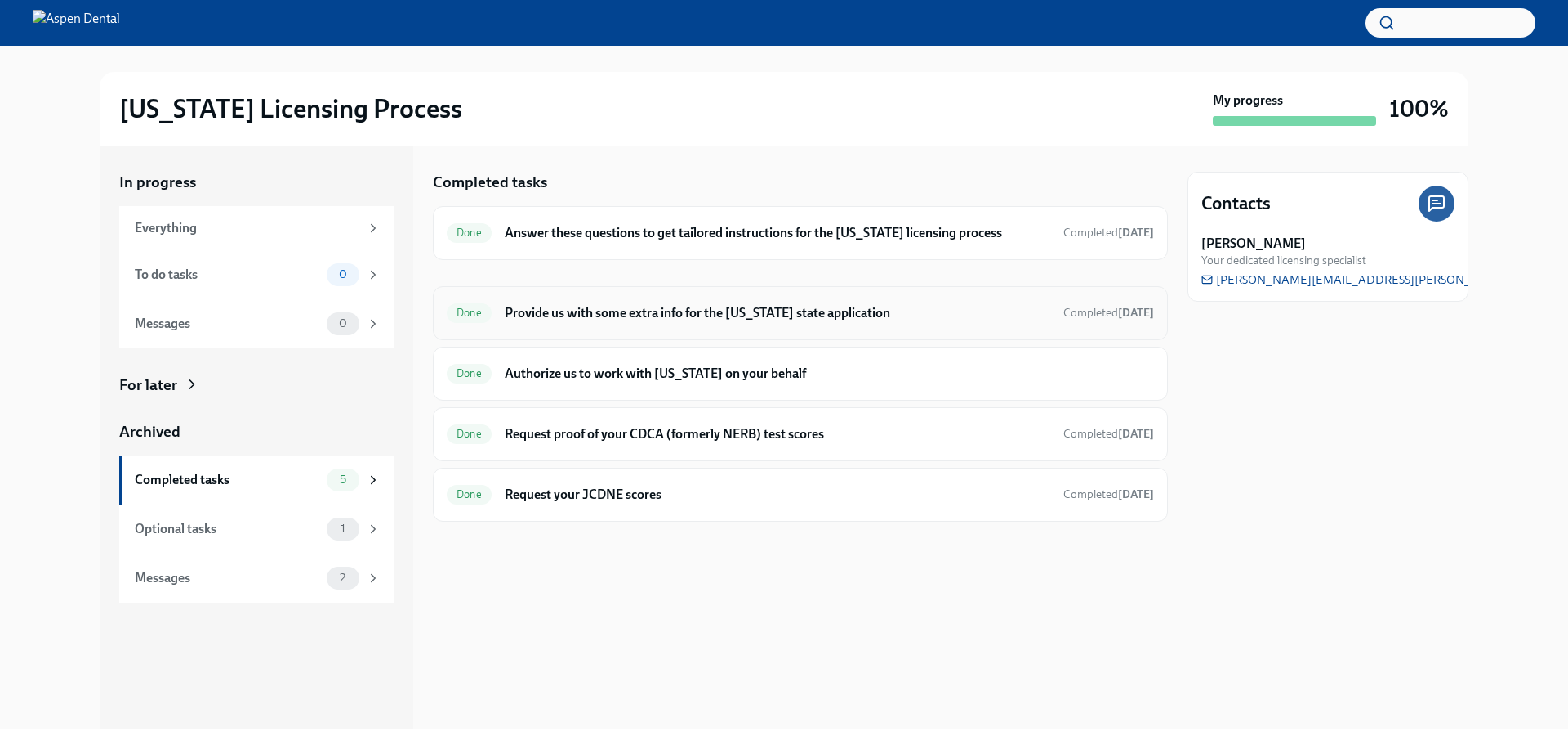
click at [600, 311] on h6 "Provide us with some extra info for the [US_STATE] state application" at bounding box center [777, 313] width 545 height 18
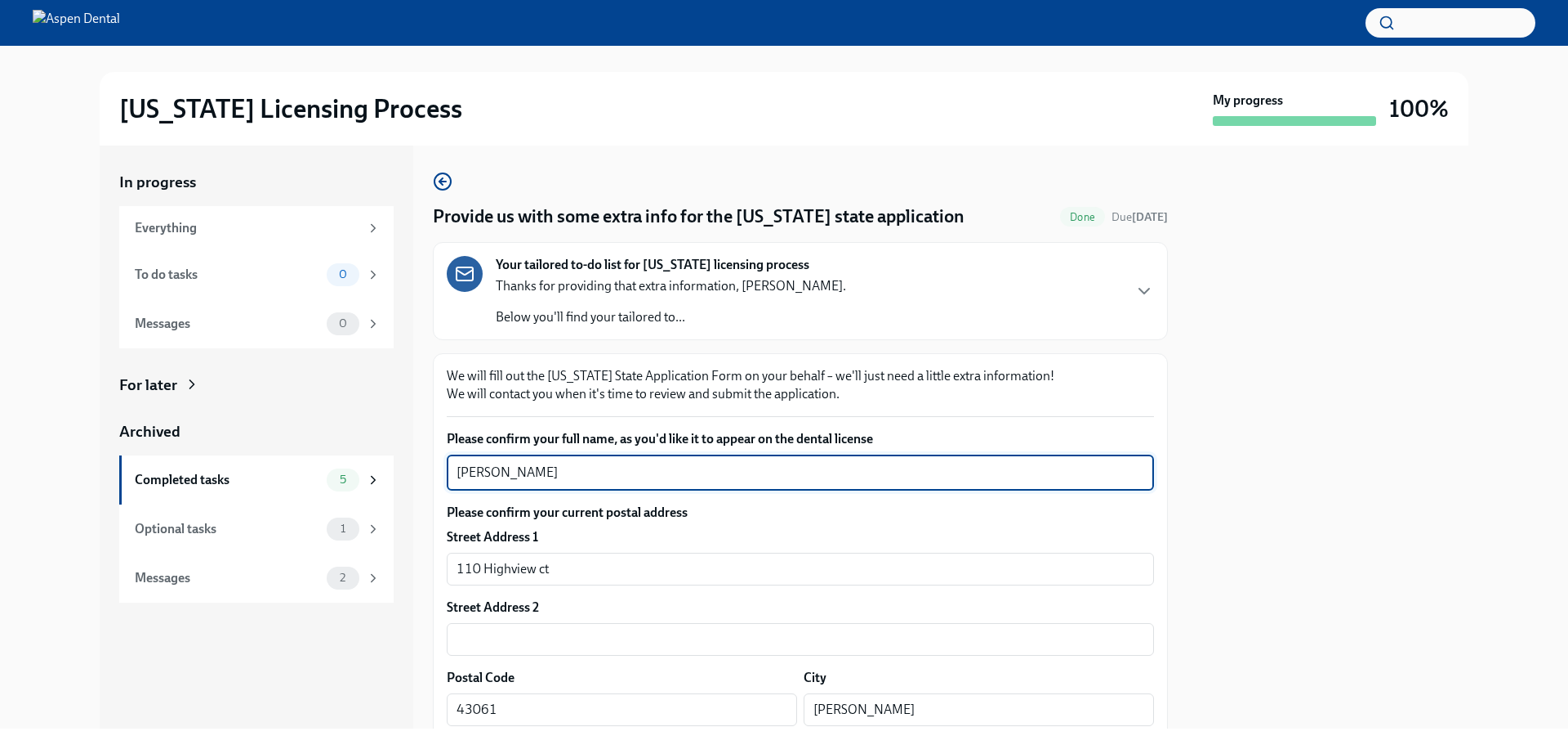
drag, startPoint x: 619, startPoint y: 468, endPoint x: 428, endPoint y: 467, distance: 191.0
click at [428, 467] on div "In progress Everything To do tasks 0 Messages 0 For later Archived Completed ta…" at bounding box center [784, 437] width 1369 height 583
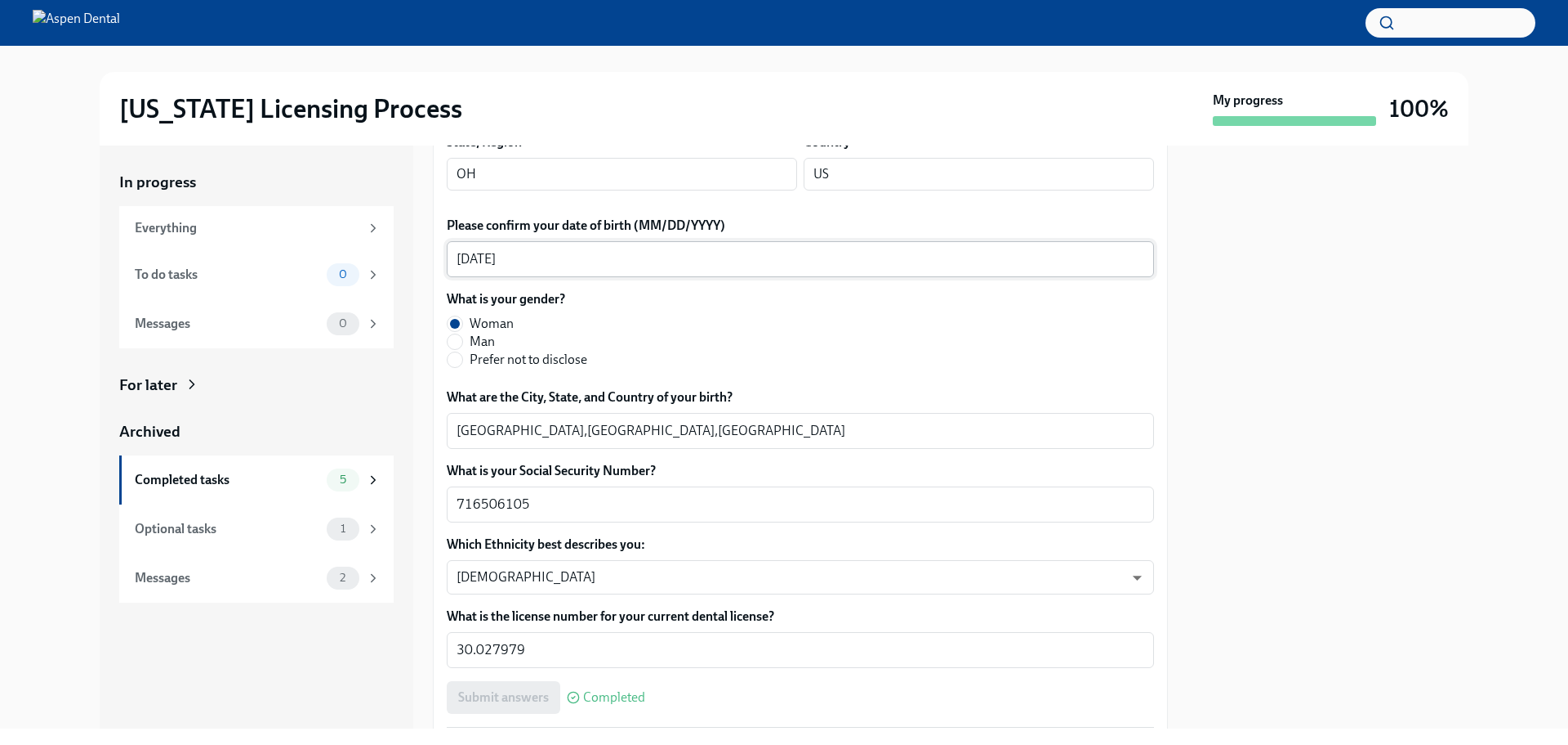
scroll to position [654, 0]
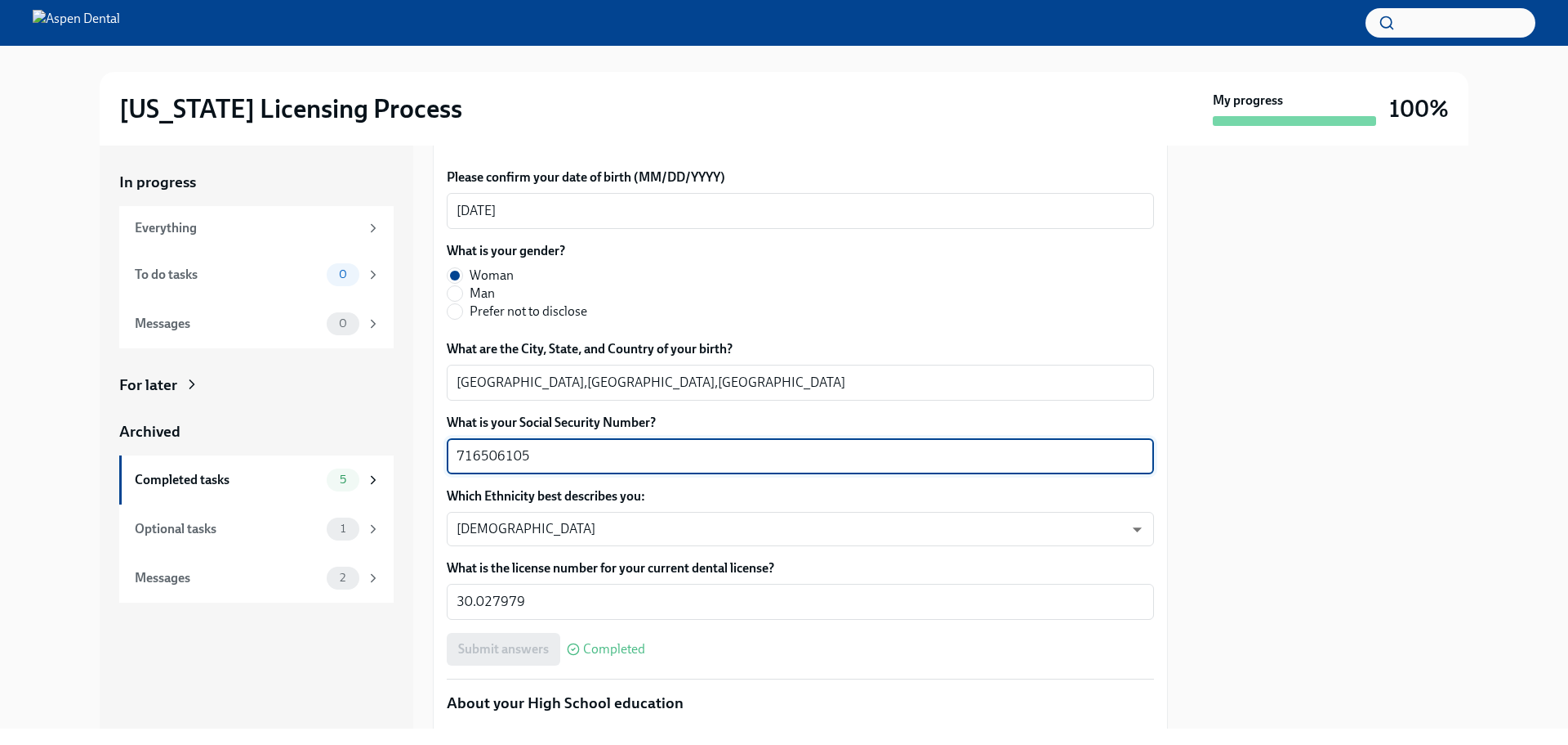
drag, startPoint x: 517, startPoint y: 445, endPoint x: 419, endPoint y: 449, distance: 98.1
click at [414, 448] on div "In progress Everything To do tasks 0 Messages 0 For later Archived Completed ta…" at bounding box center [784, 437] width 1369 height 583
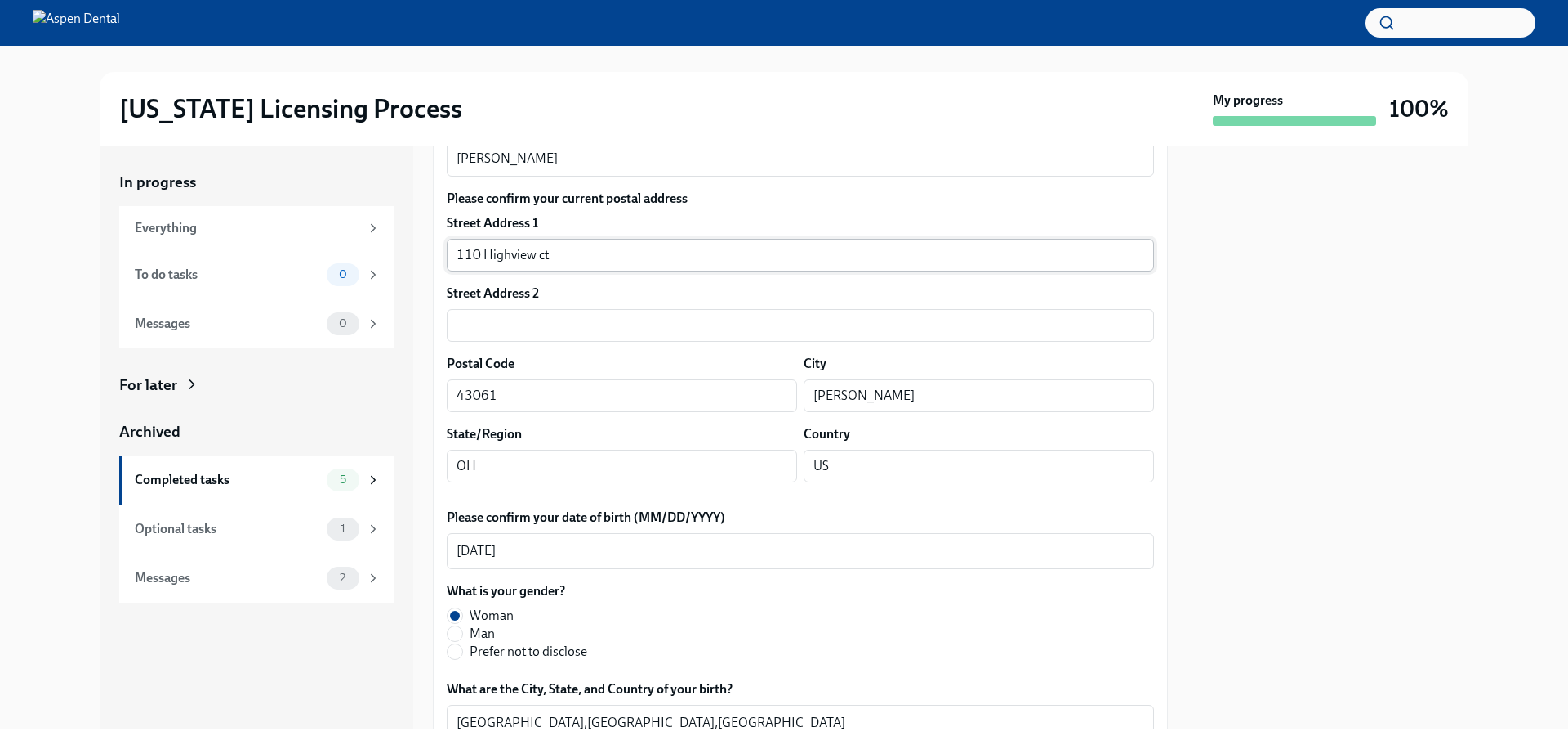
scroll to position [164, 0]
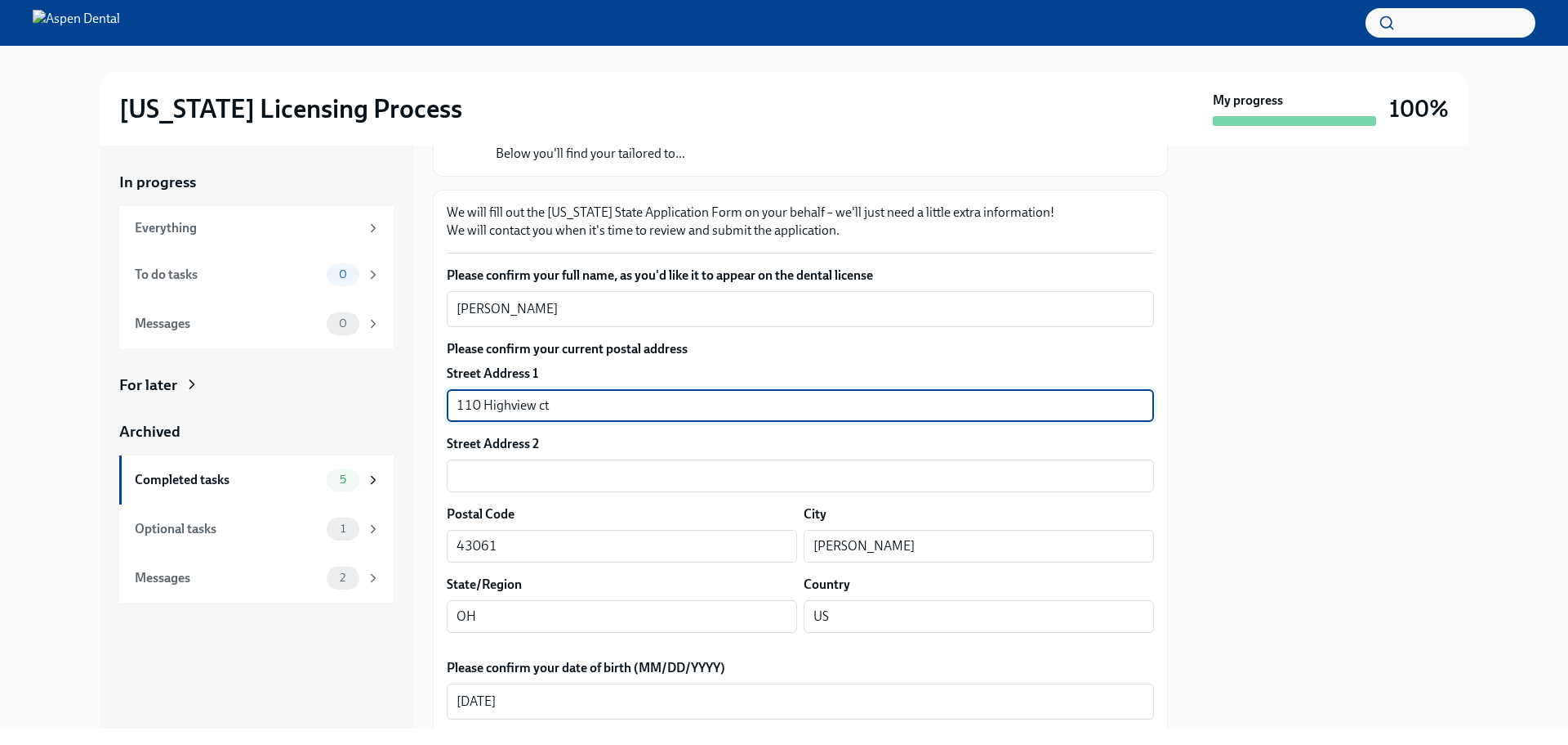
drag, startPoint x: 571, startPoint y: 399, endPoint x: 429, endPoint y: 397, distance: 142.0
click at [429, 397] on div "In progress Everything To do tasks 0 Messages 0 For later Archived Completed ta…" at bounding box center [784, 437] width 1369 height 583
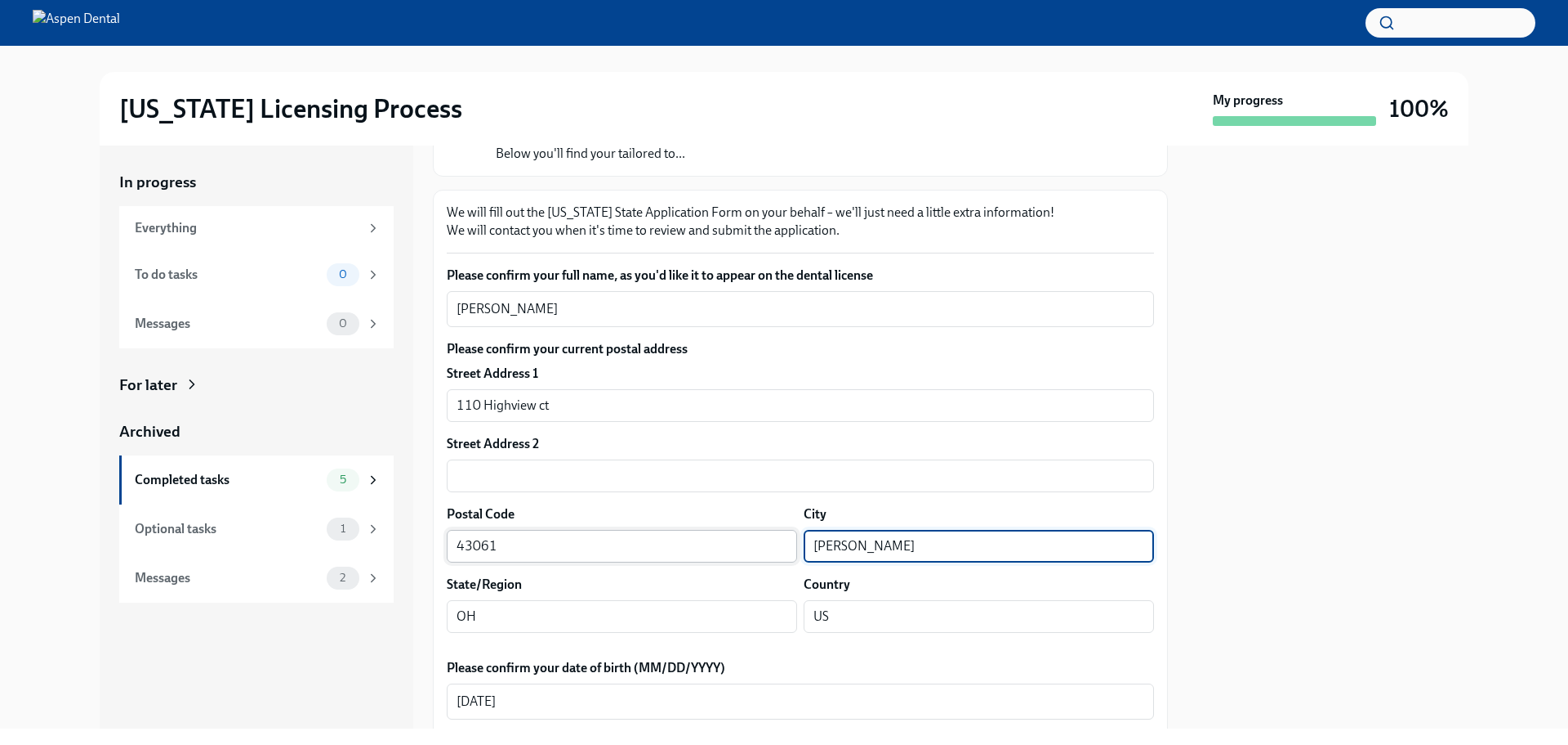
drag, startPoint x: 874, startPoint y: 540, endPoint x: 777, endPoint y: 544, distance: 97.1
click at [777, 544] on div "Postal Code 43061 ​ City Ostrander ​" at bounding box center [800, 534] width 707 height 58
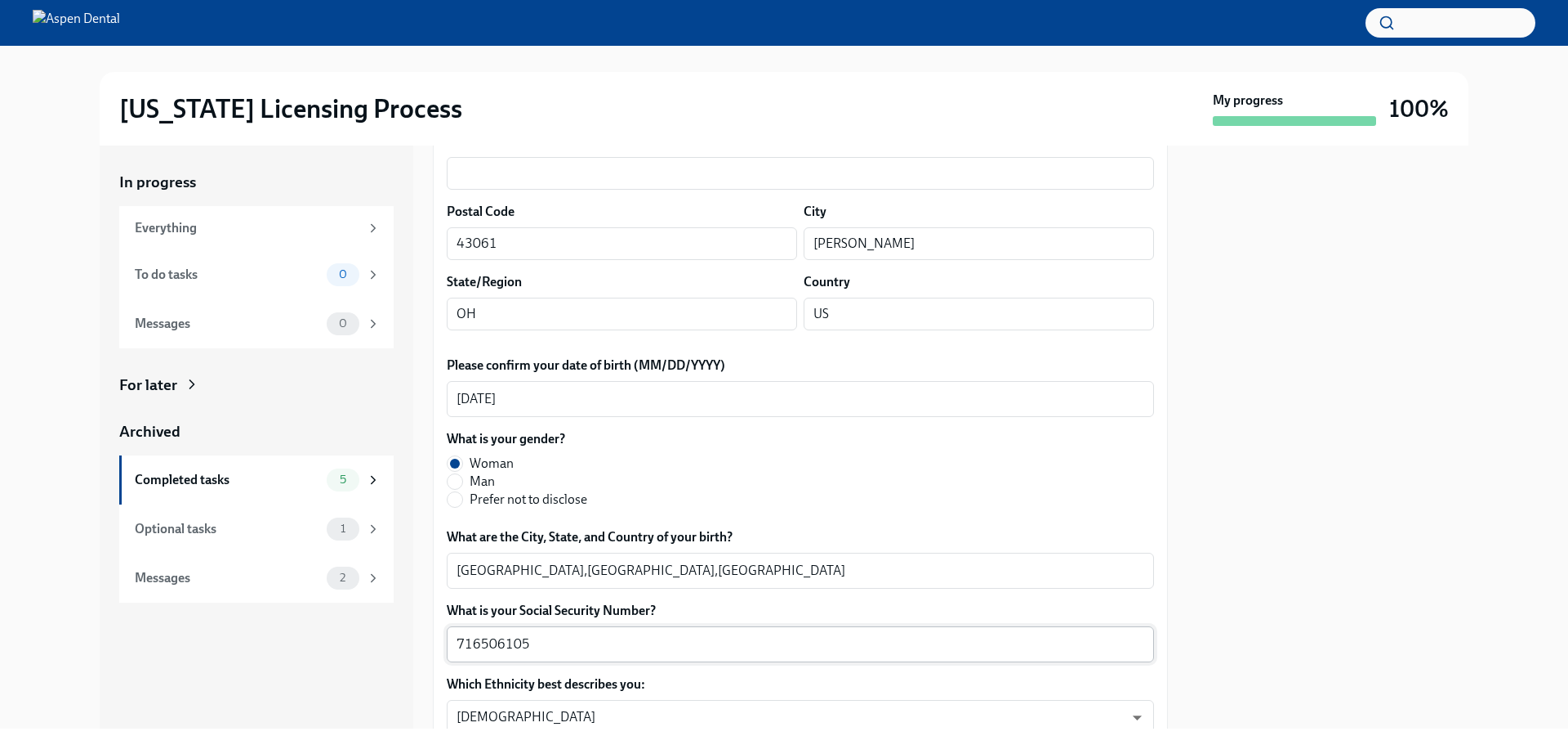
scroll to position [572, 0]
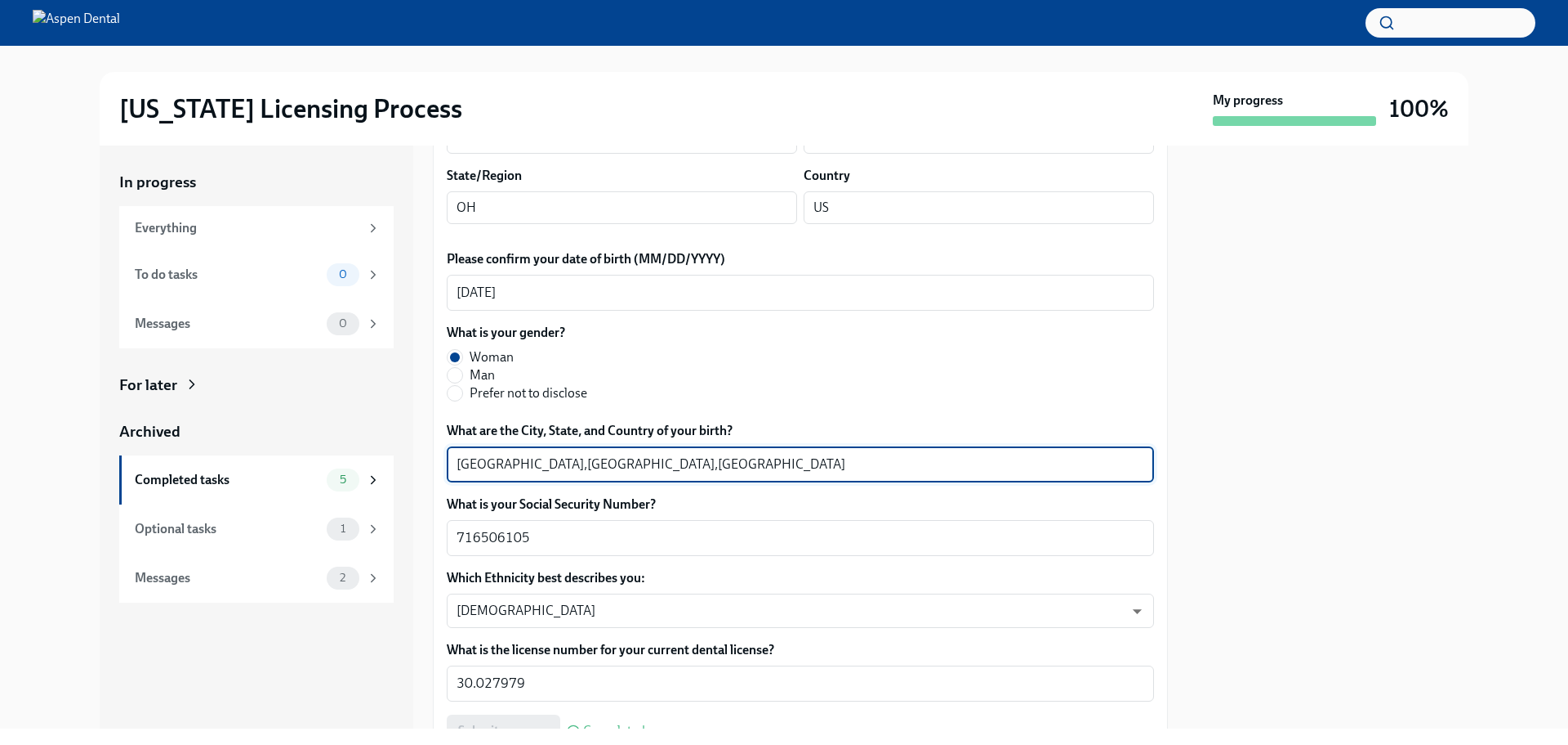
drag, startPoint x: 517, startPoint y: 462, endPoint x: 429, endPoint y: 468, distance: 88.2
click at [429, 468] on div "In progress Everything To do tasks 0 Messages 0 For later Archived Completed ta…" at bounding box center [784, 437] width 1369 height 583
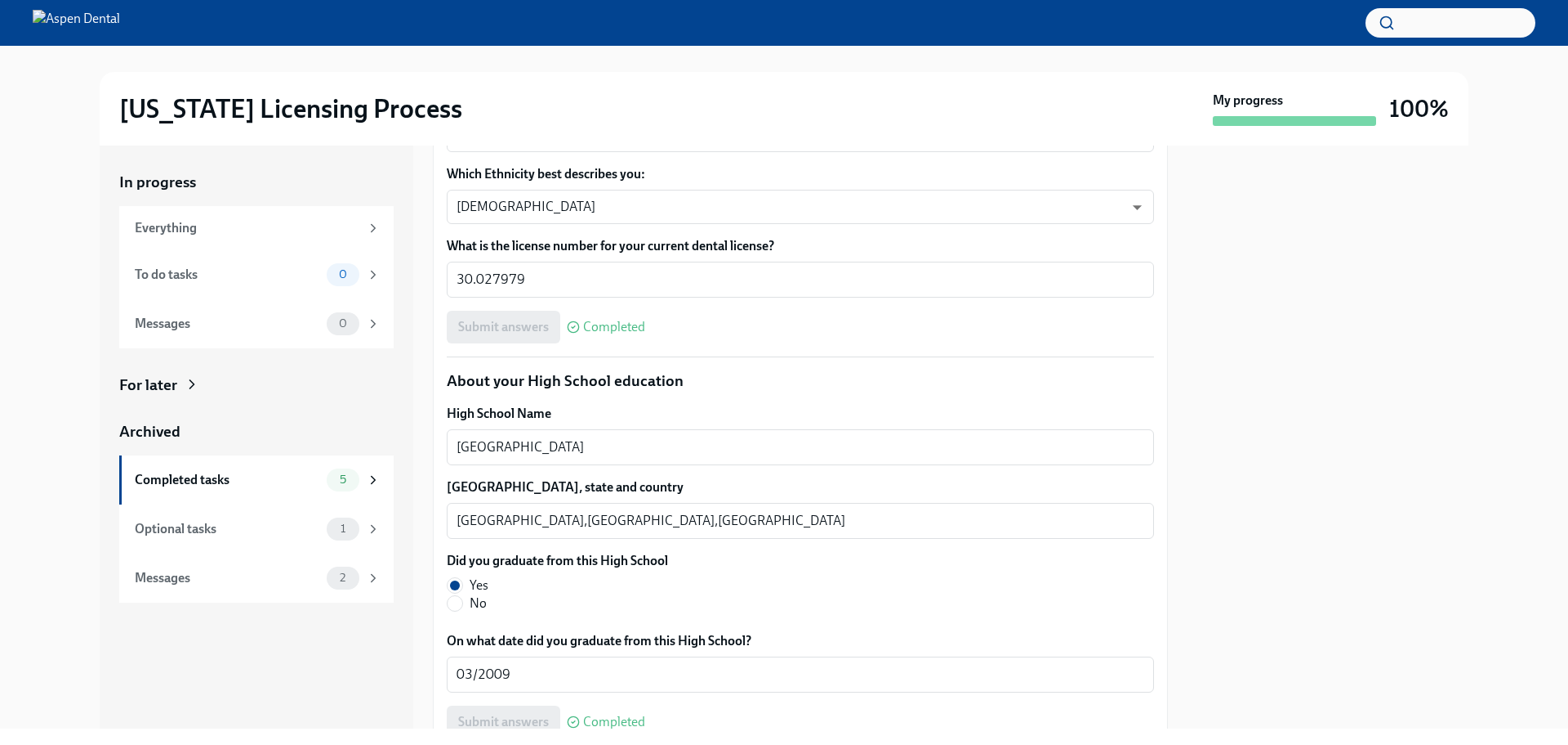
scroll to position [980, 0]
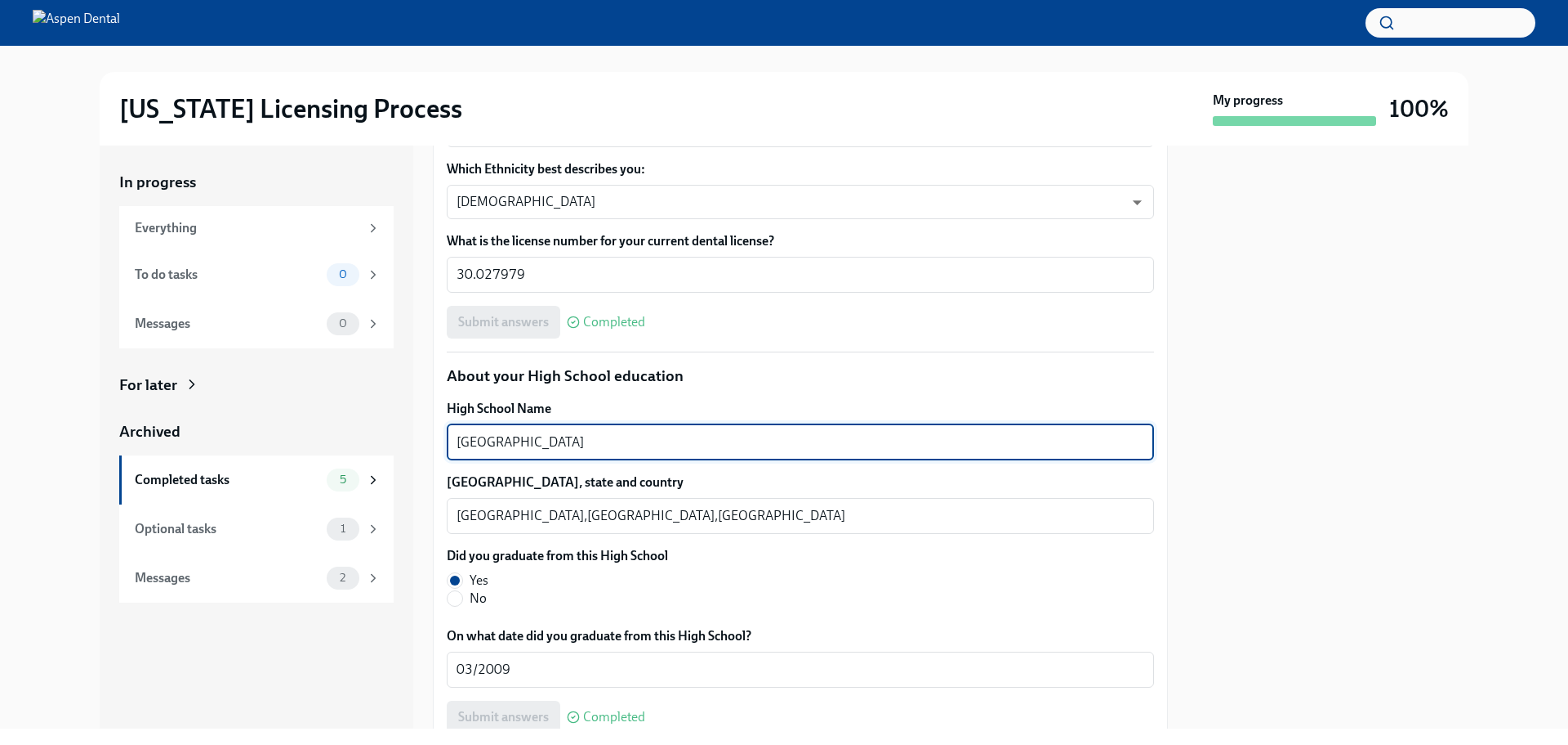
drag, startPoint x: 629, startPoint y: 438, endPoint x: 498, endPoint y: 431, distance: 131.2
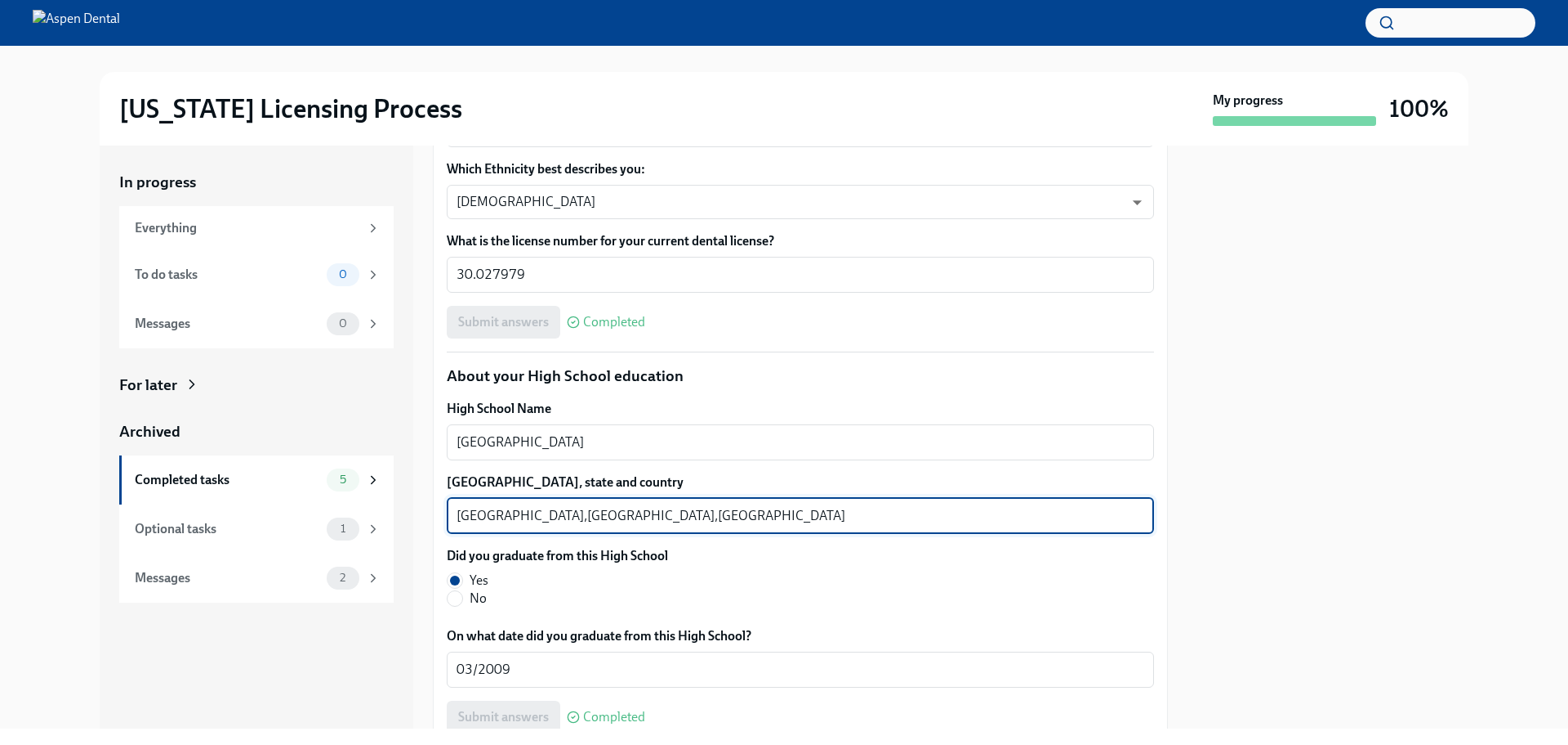
drag, startPoint x: 515, startPoint y: 515, endPoint x: 438, endPoint y: 515, distance: 77.0
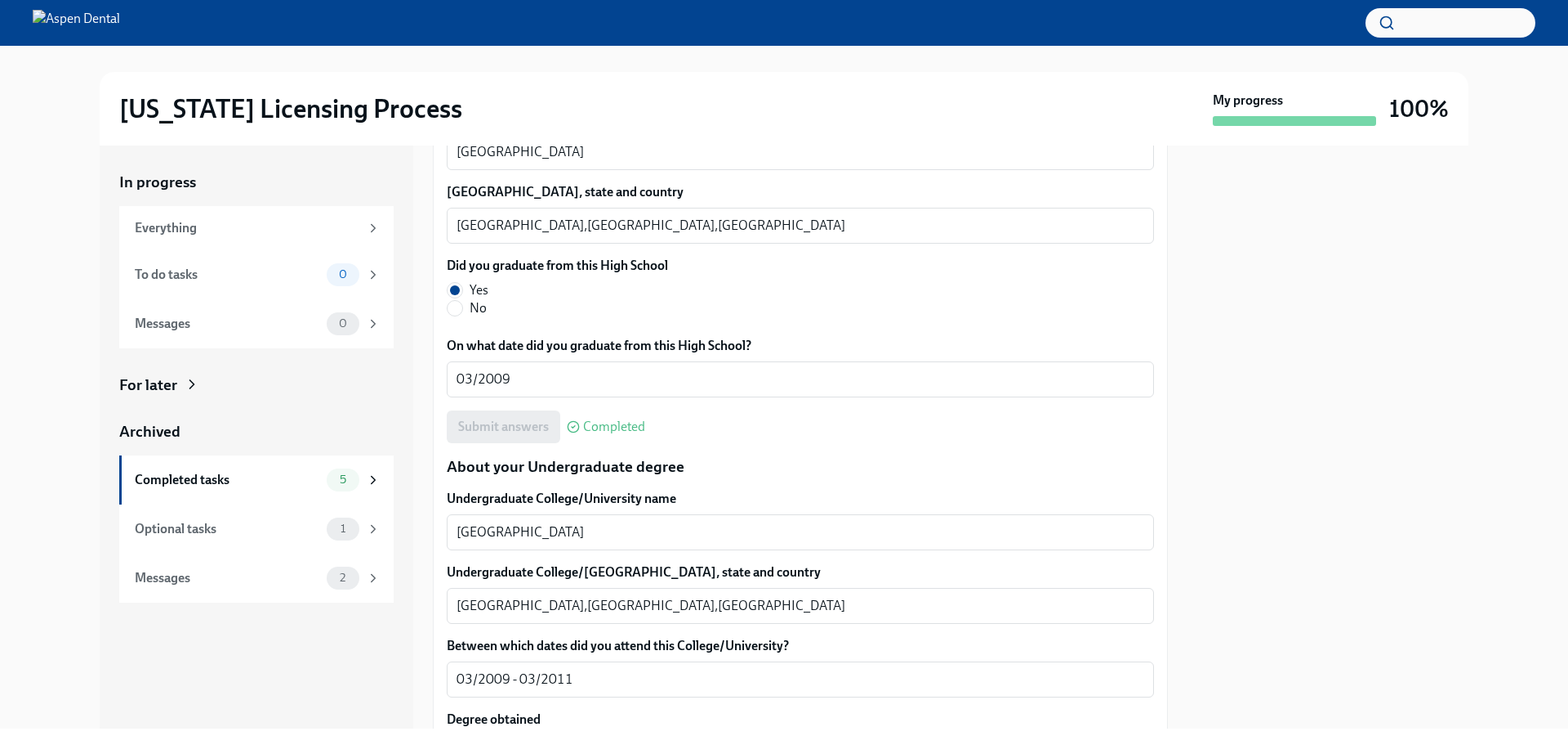
scroll to position [1308, 0]
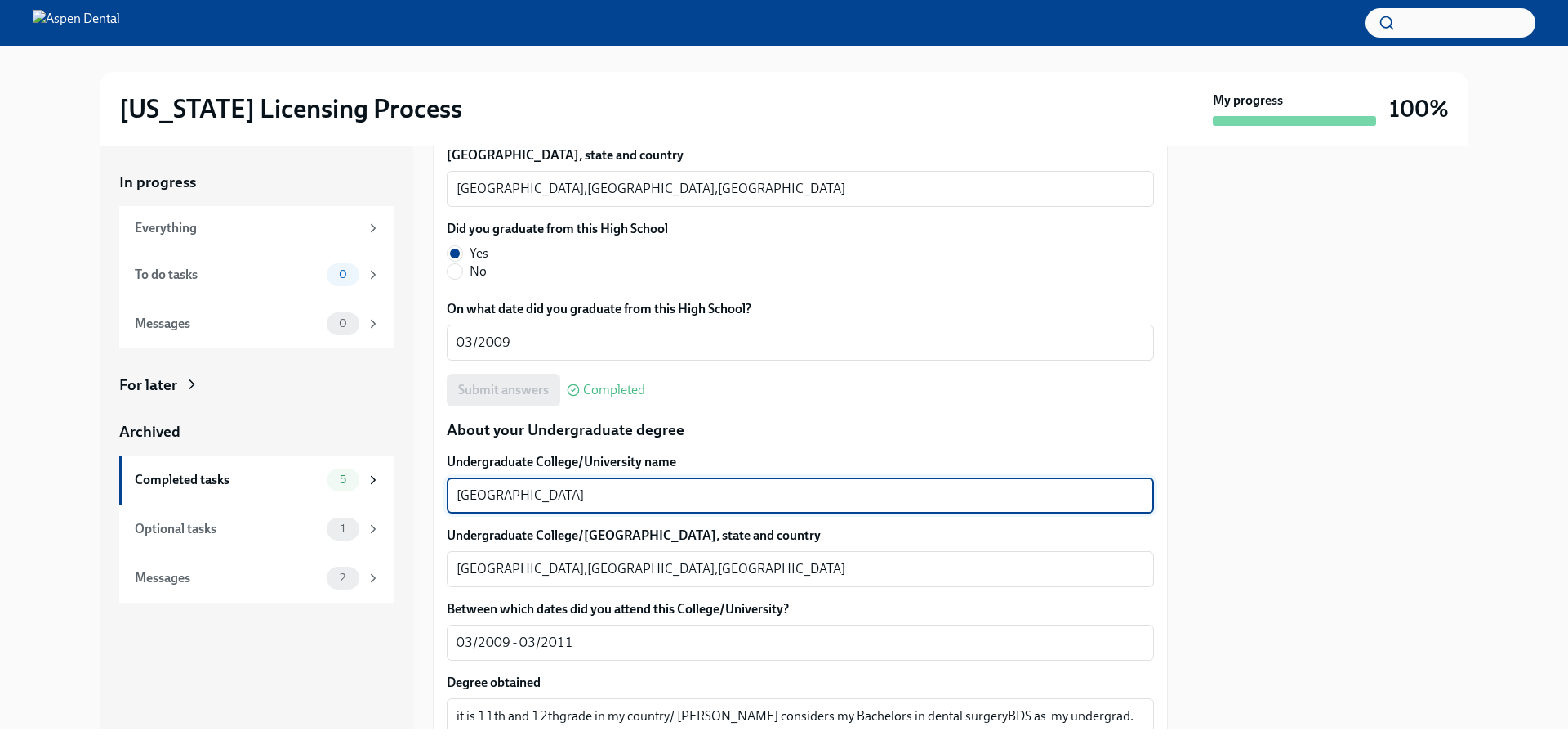
drag, startPoint x: 624, startPoint y: 495, endPoint x: 428, endPoint y: 490, distance: 196.1
click at [428, 490] on div "In progress Everything To do tasks 0 Messages 0 For later Archived Completed ta…" at bounding box center [784, 437] width 1369 height 583
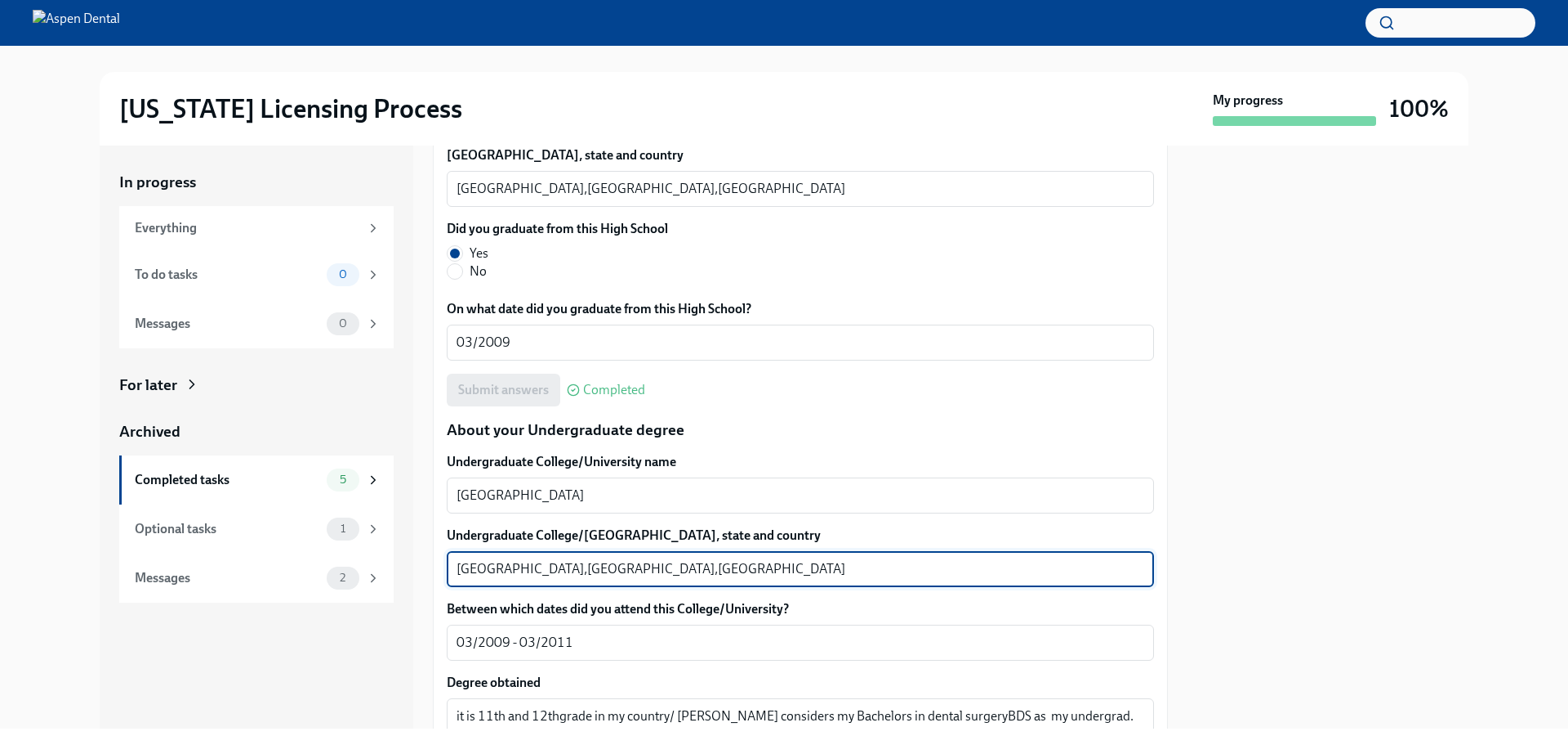
drag, startPoint x: 513, startPoint y: 564, endPoint x: 401, endPoint y: 567, distance: 112.0
click at [401, 567] on div "In progress Everything To do tasks 0 Messages 0 For later Archived Completed ta…" at bounding box center [784, 437] width 1369 height 583
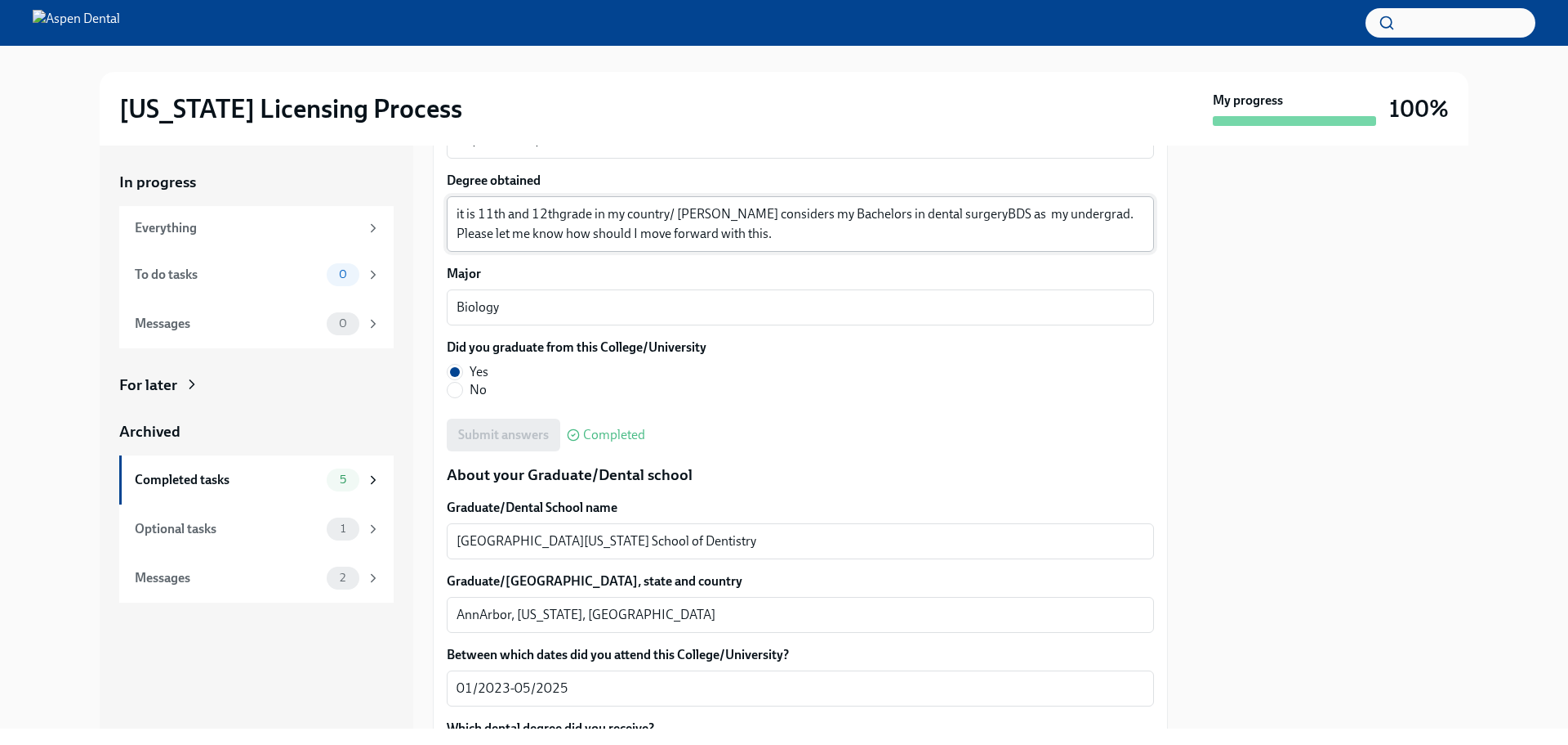
scroll to position [1880, 0]
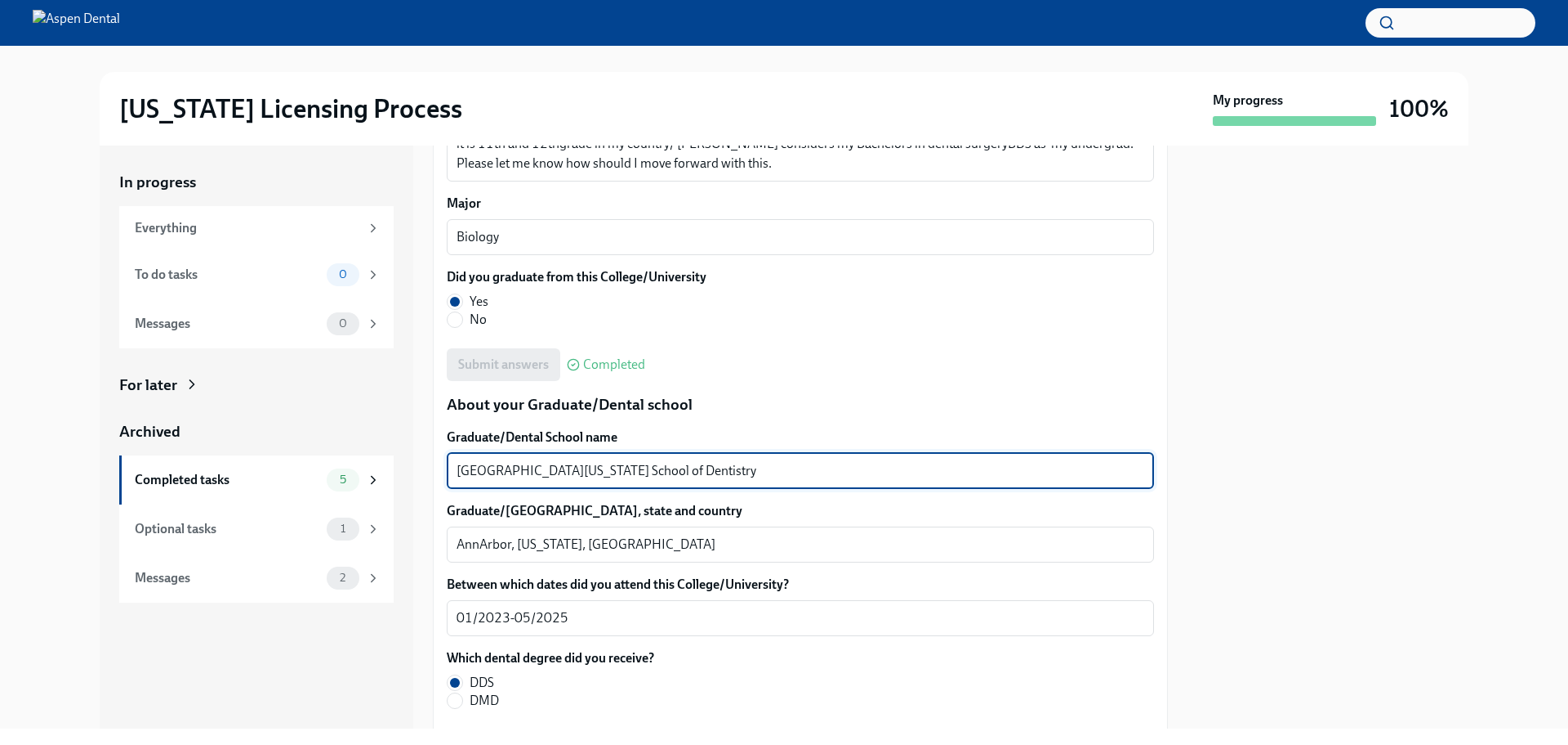
drag, startPoint x: 631, startPoint y: 473, endPoint x: 395, endPoint y: 498, distance: 237.3
click at [395, 498] on div "In progress Everything To do tasks 0 Messages 0 For later Archived Completed ta…" at bounding box center [784, 437] width 1369 height 583
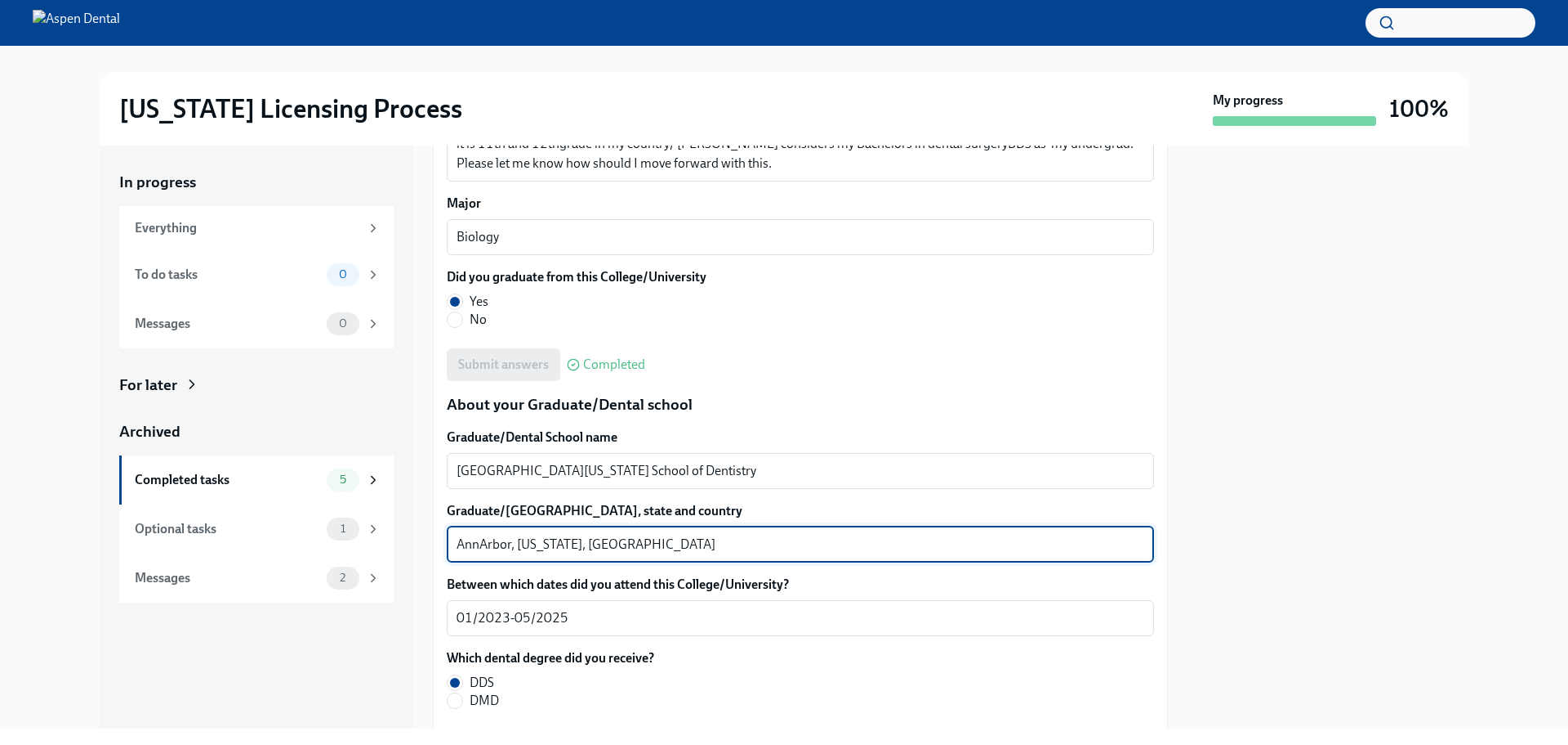
drag, startPoint x: 513, startPoint y: 544, endPoint x: 411, endPoint y: 545, distance: 102.0
click at [411, 545] on div "In progress Everything To do tasks 0 Messages 0 For later Archived Completed ta…" at bounding box center [784, 437] width 1369 height 583
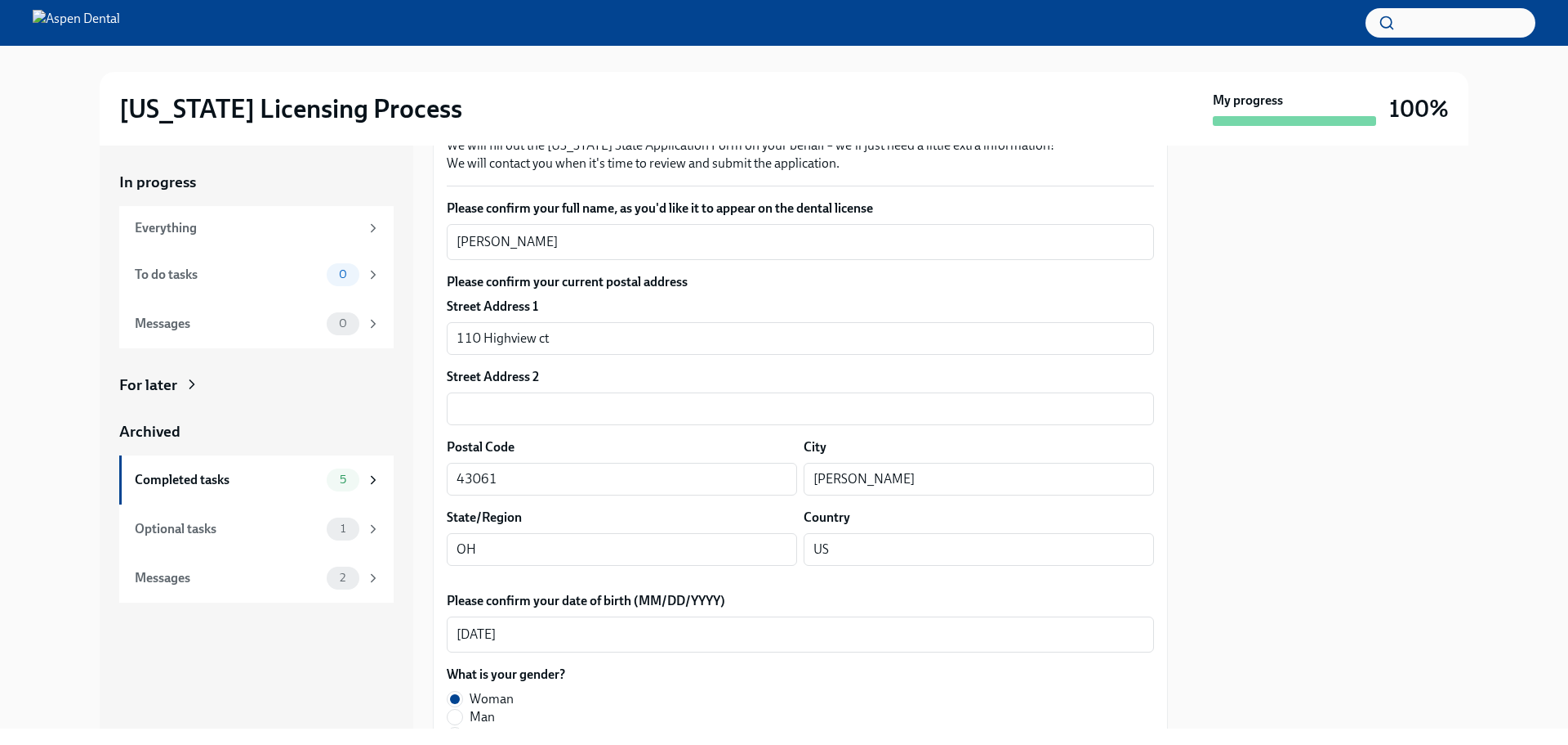
scroll to position [0, 0]
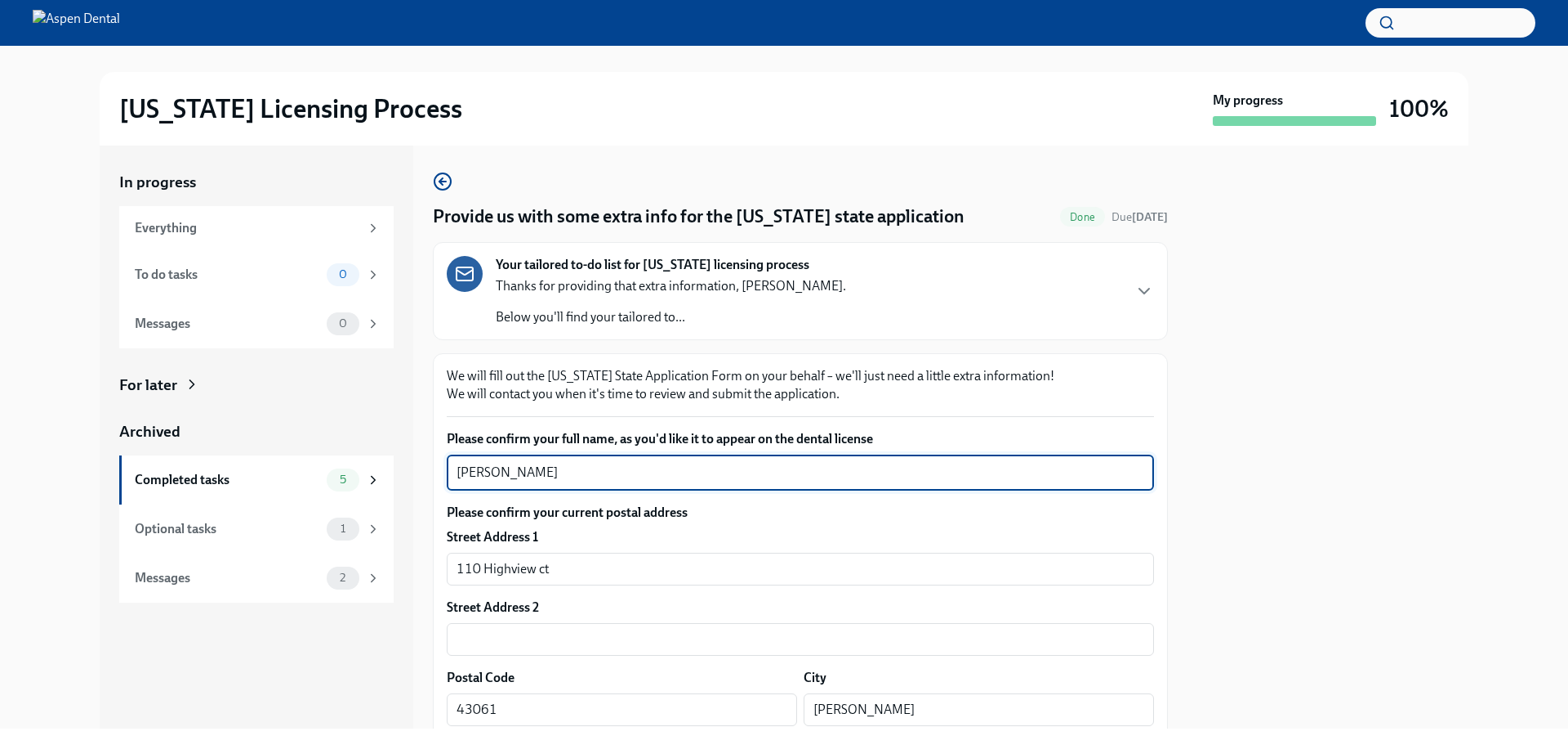
drag, startPoint x: 568, startPoint y: 470, endPoint x: 457, endPoint y: 461, distance: 111.4
click at [457, 461] on div "Prapulla Sridhara Murthy x ​" at bounding box center [800, 473] width 707 height 36
